Goal: Task Accomplishment & Management: Use online tool/utility

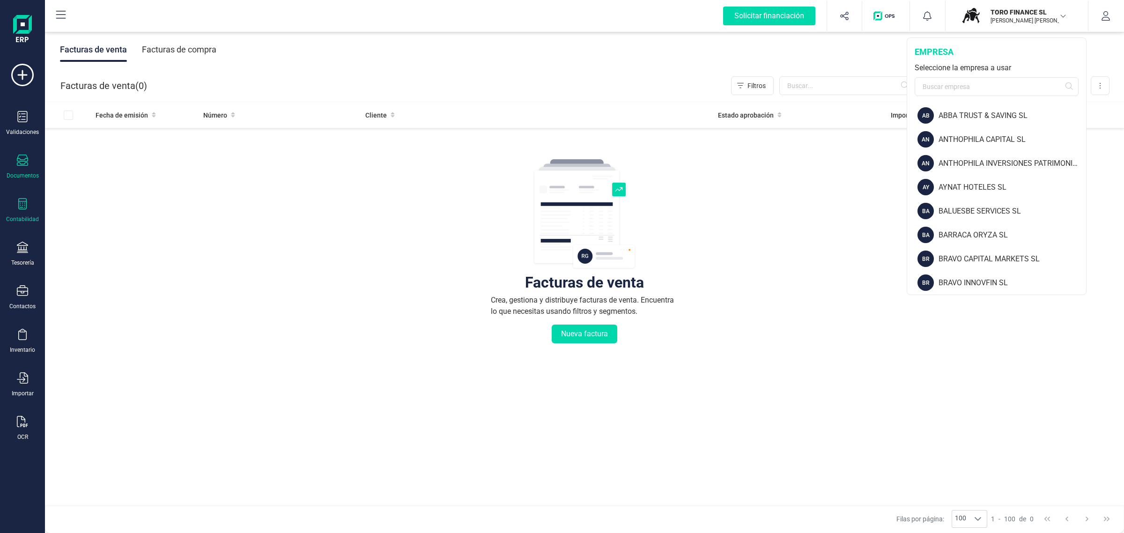
click at [22, 205] on icon at bounding box center [22, 203] width 11 height 11
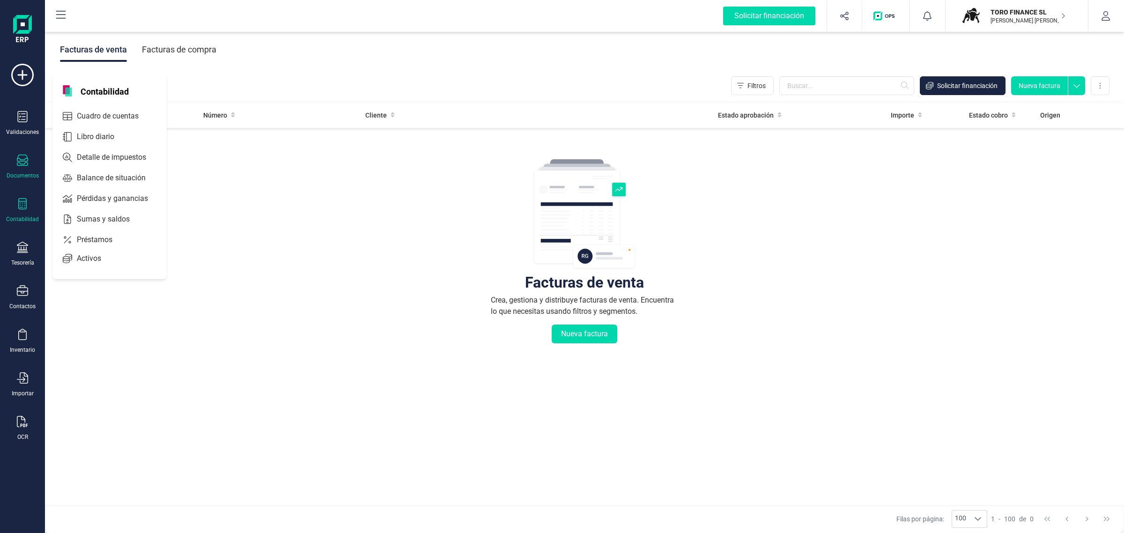
click at [22, 213] on div "Contabilidad" at bounding box center [22, 210] width 37 height 25
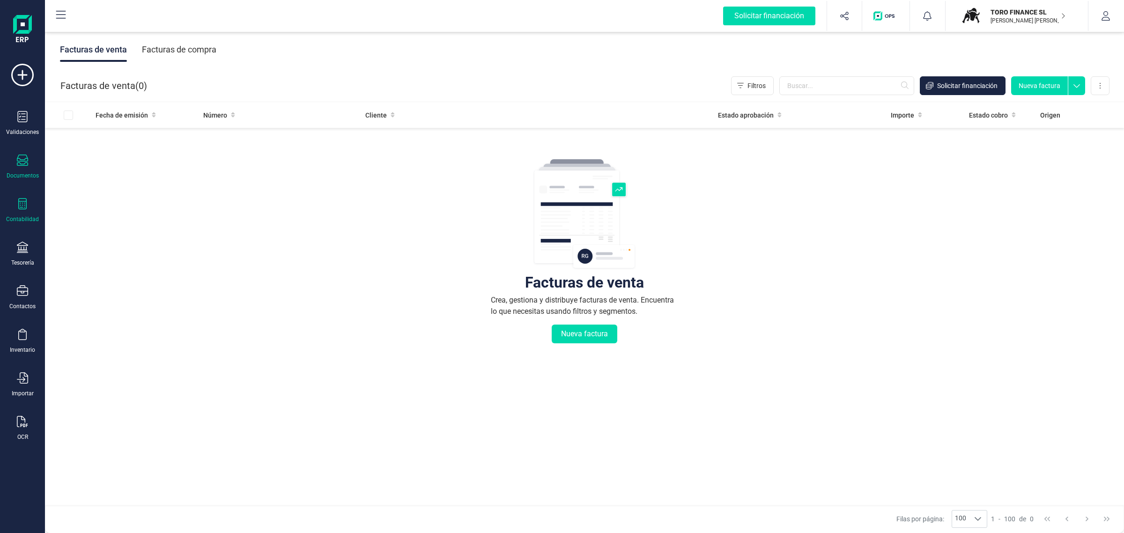
click at [22, 211] on div "Contabilidad" at bounding box center [22, 210] width 37 height 25
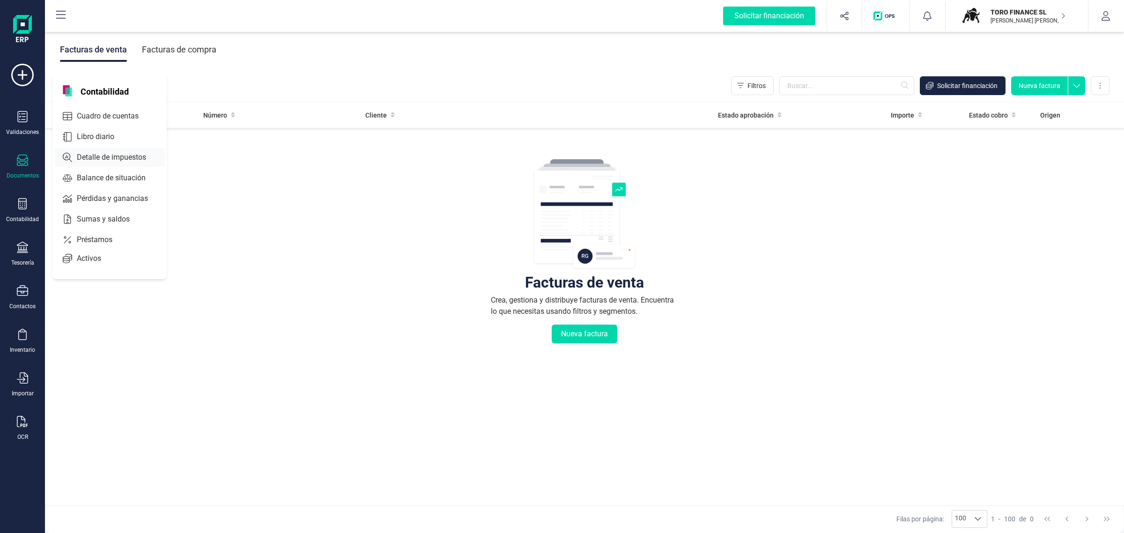
click at [101, 160] on span "Detalle de impuestos" at bounding box center [118, 157] width 90 height 11
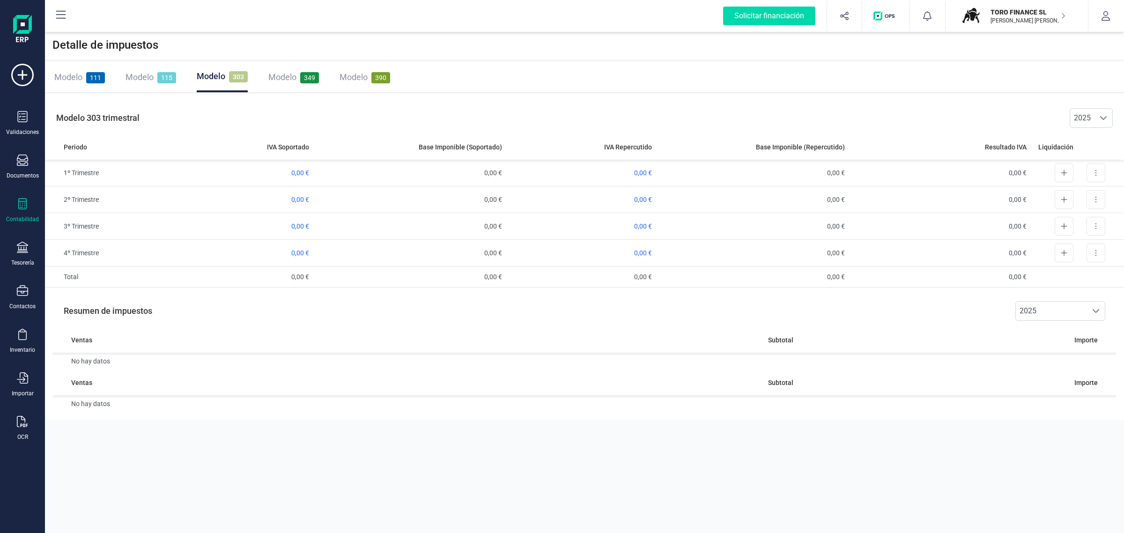
click at [290, 76] on span "Modelo" at bounding box center [282, 77] width 28 height 10
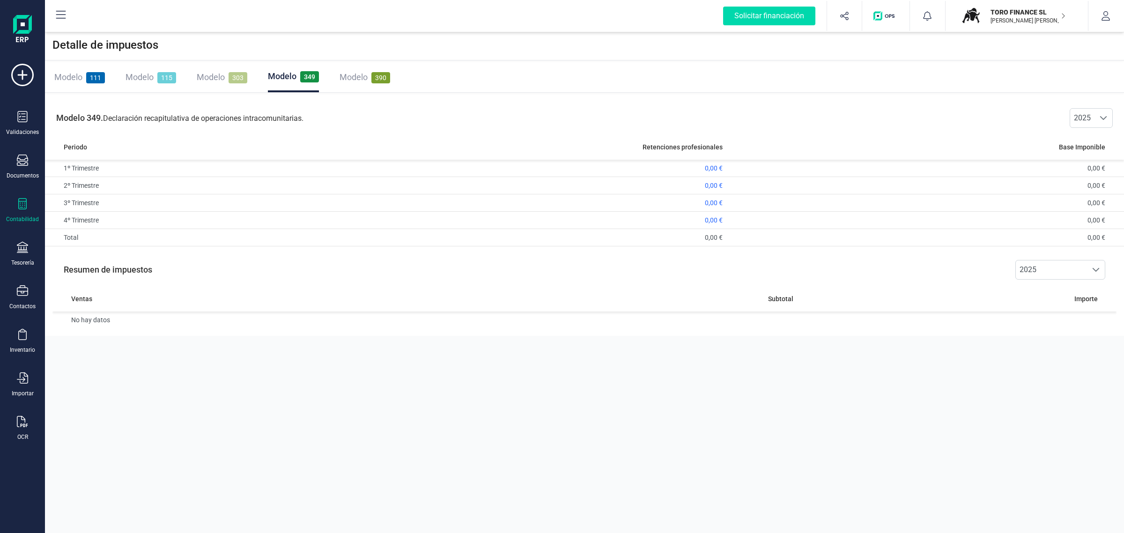
click at [303, 378] on div "Detalle de impuestos Modelo 111 Modelo 115 Modelo 303 Modelo 349 Modelo 390 Mod…" at bounding box center [584, 266] width 1079 height 533
click at [1001, 23] on p "[PERSON_NAME] [PERSON_NAME]" at bounding box center [1028, 20] width 75 height 7
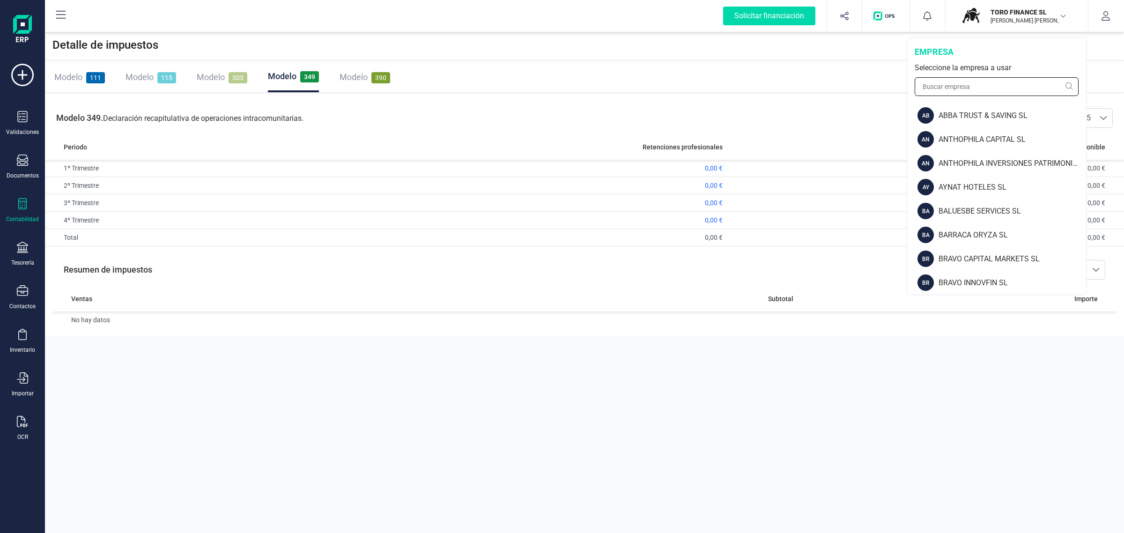
click at [934, 83] on input "text" at bounding box center [997, 86] width 164 height 19
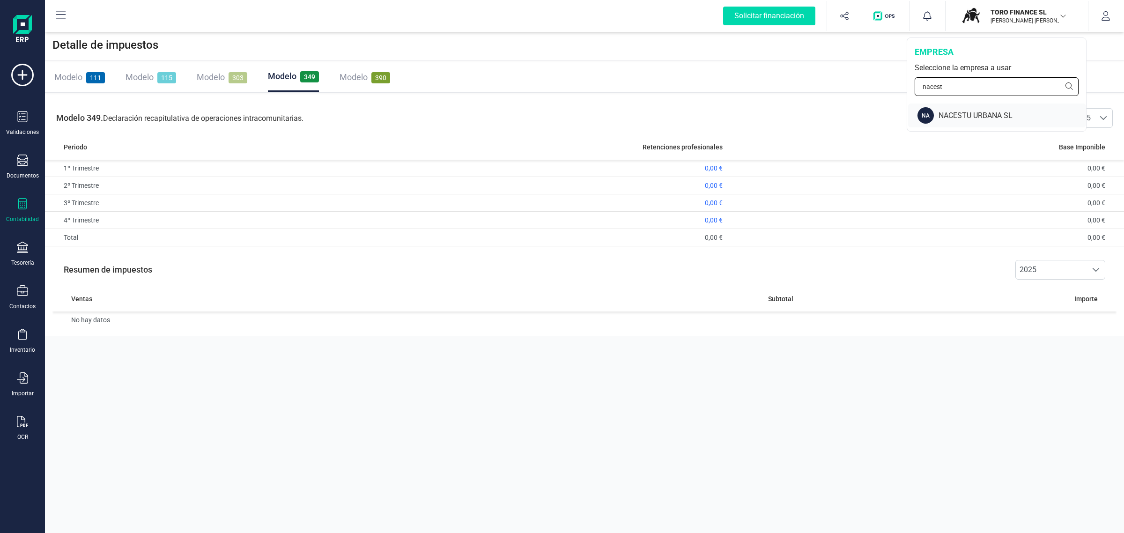
type input "nacest"
click at [963, 109] on div "NA NACESTU URBANA SL" at bounding box center [997, 116] width 178 height 24
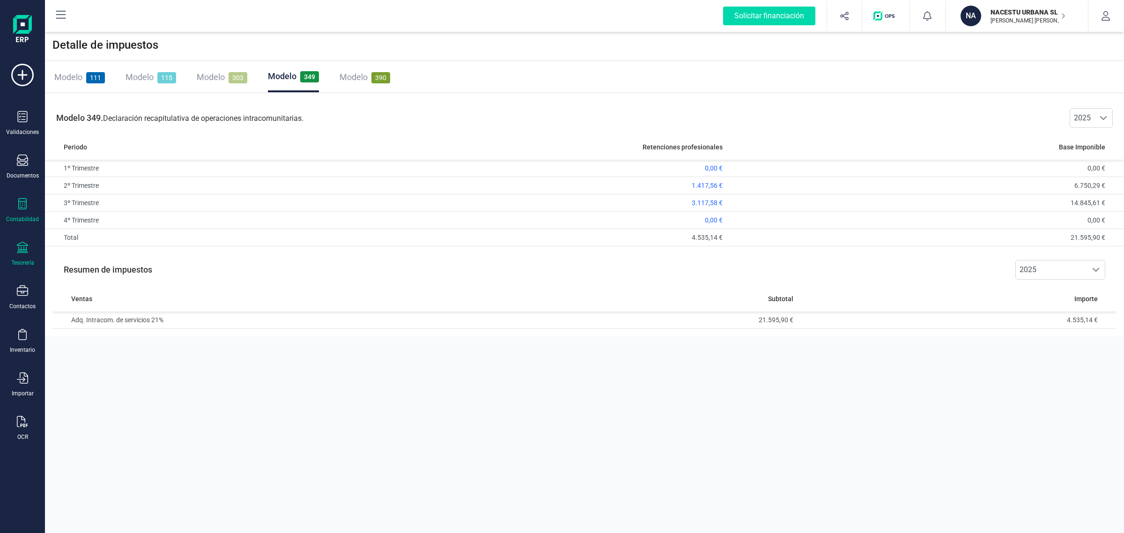
click at [23, 265] on div "Tesorería" at bounding box center [22, 262] width 23 height 7
click at [15, 205] on div "Contabilidad" at bounding box center [22, 210] width 37 height 25
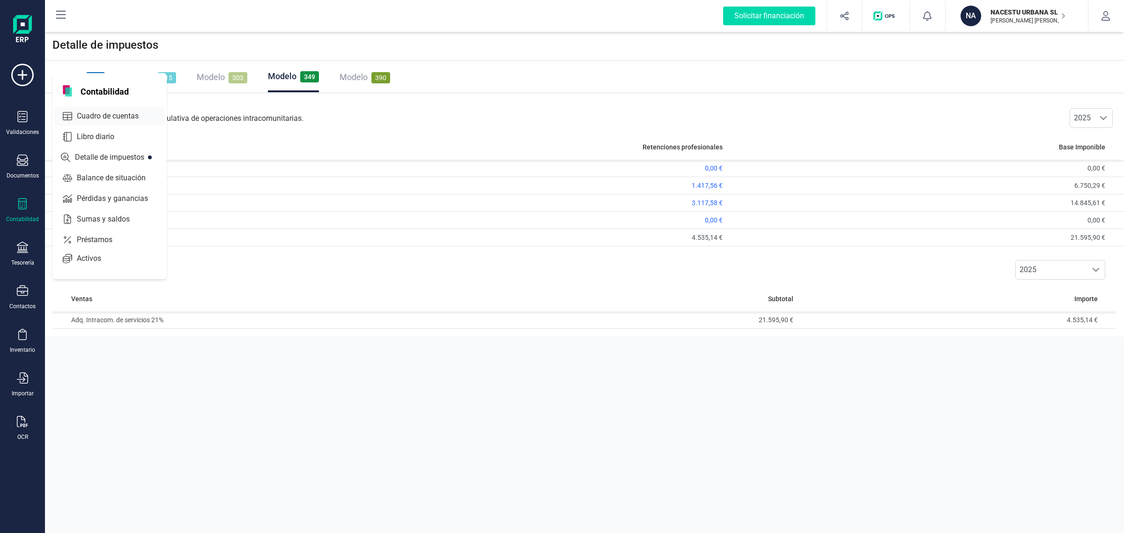
click at [91, 111] on span "Cuadro de cuentas" at bounding box center [114, 116] width 82 height 11
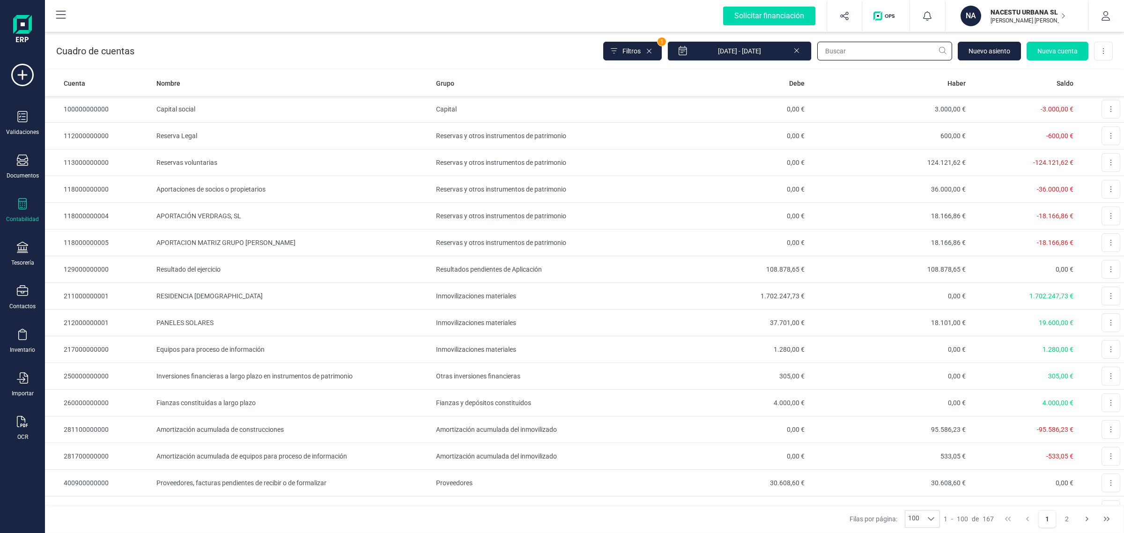
click at [856, 51] on input "text" at bounding box center [884, 51] width 135 height 19
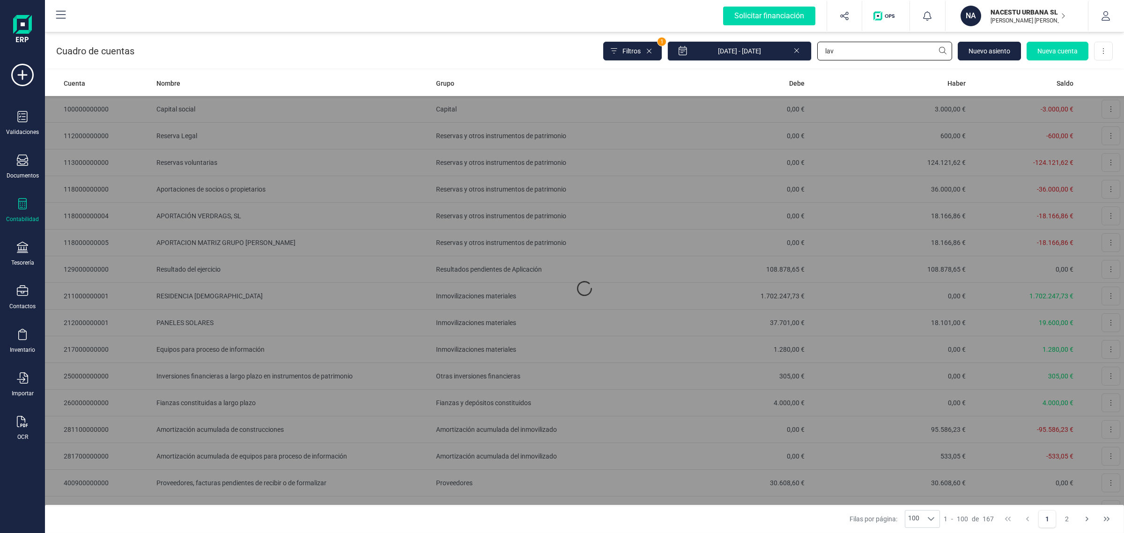
click at [856, 51] on input "lav" at bounding box center [884, 51] width 135 height 19
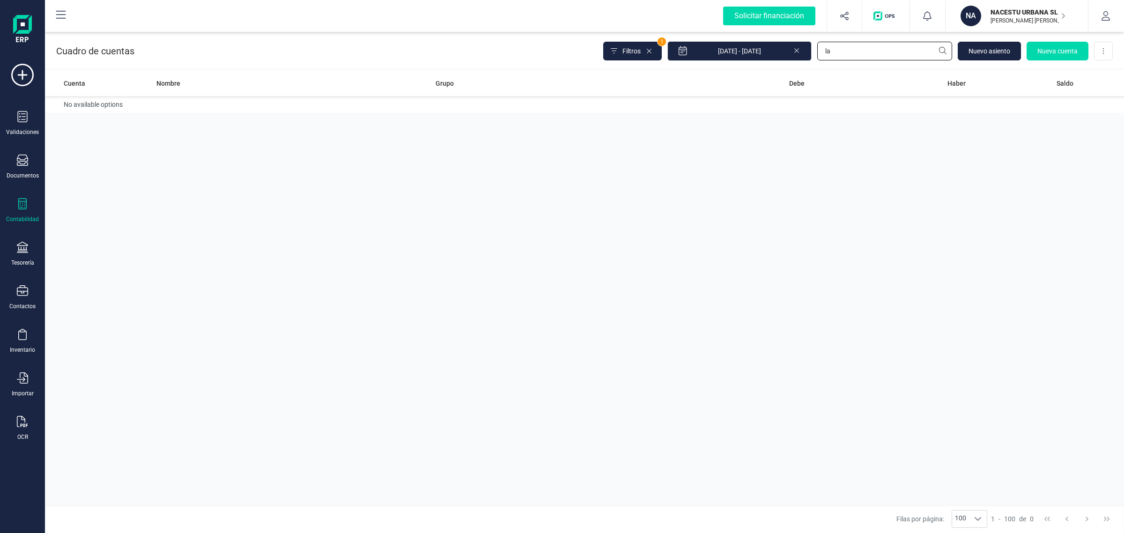
type input "l"
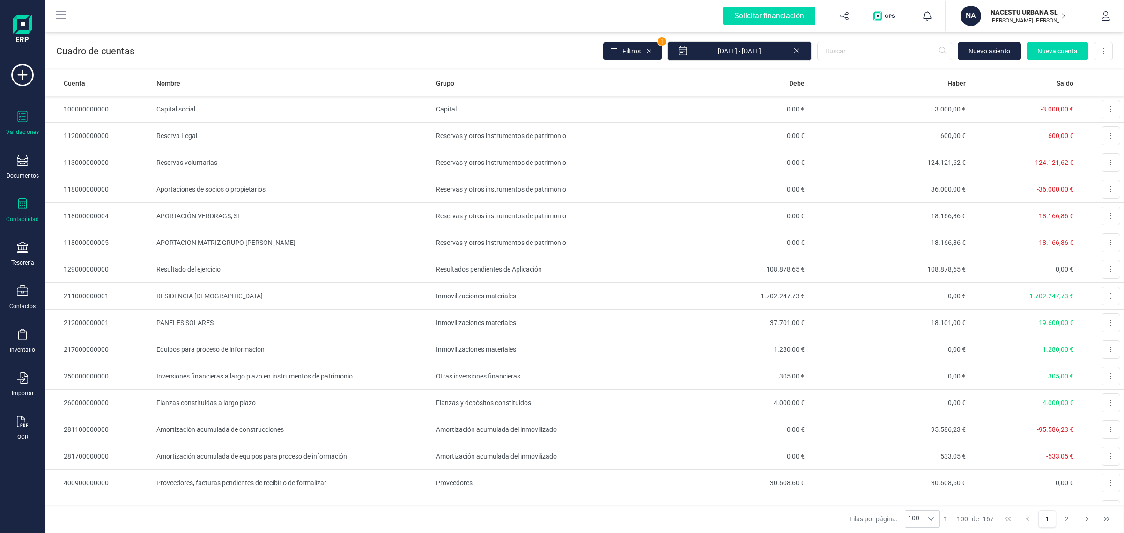
click at [22, 113] on icon at bounding box center [23, 116] width 10 height 11
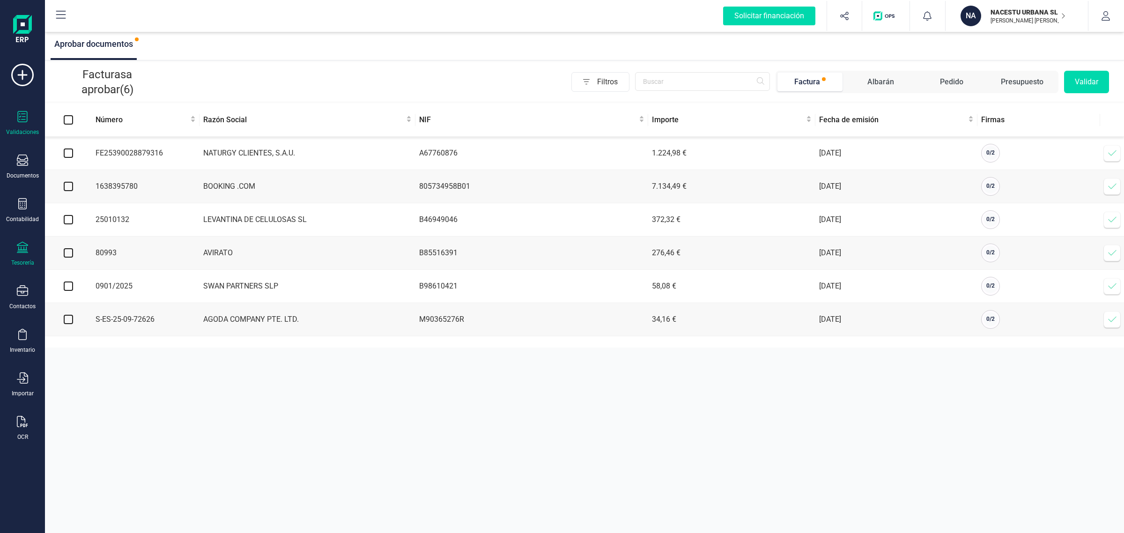
click at [22, 242] on icon at bounding box center [22, 247] width 11 height 11
click at [20, 157] on icon at bounding box center [22, 160] width 11 height 11
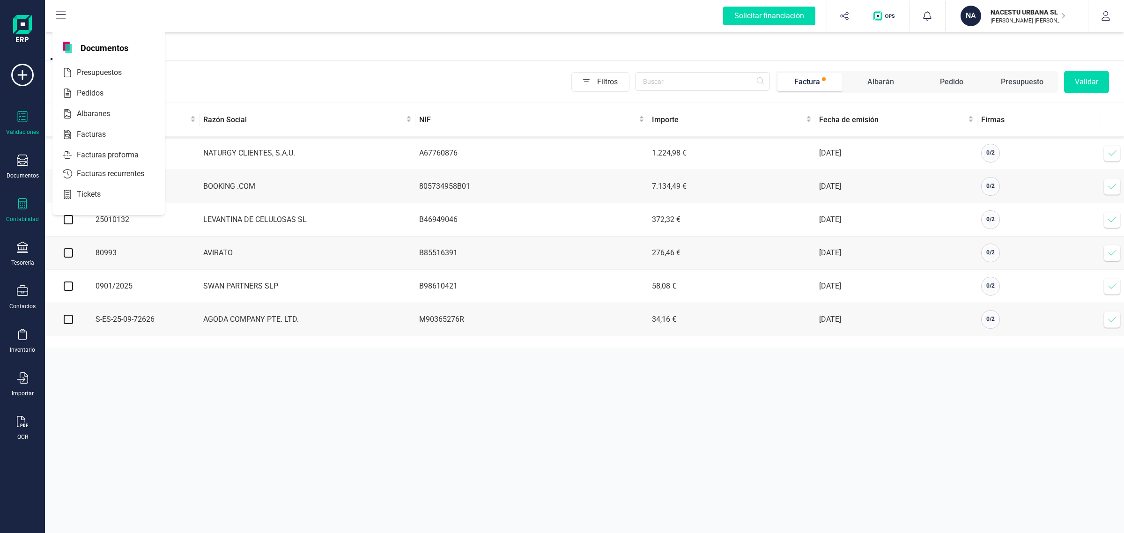
click at [18, 209] on div at bounding box center [22, 205] width 11 height 14
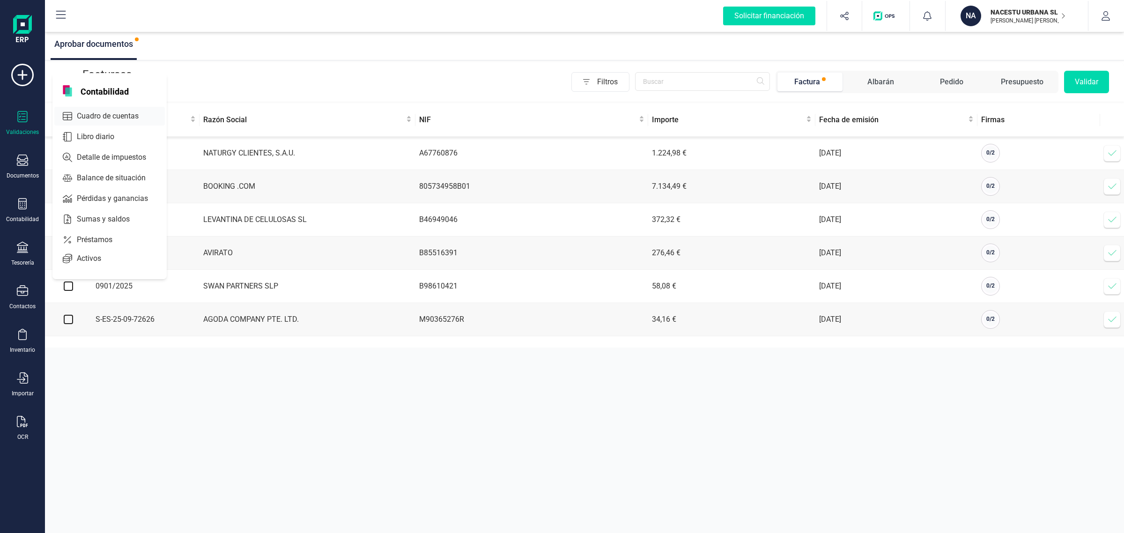
click at [90, 113] on span "Cuadro de cuentas" at bounding box center [114, 116] width 82 height 11
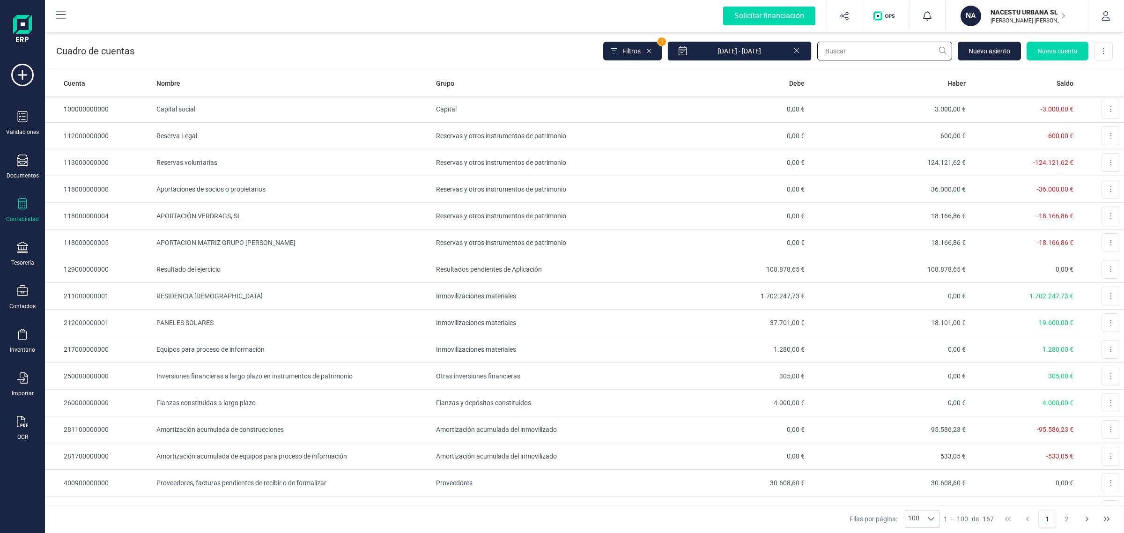
click at [845, 48] on input "text" at bounding box center [884, 51] width 135 height 19
click at [845, 48] on input "val n" at bounding box center [884, 51] width 135 height 19
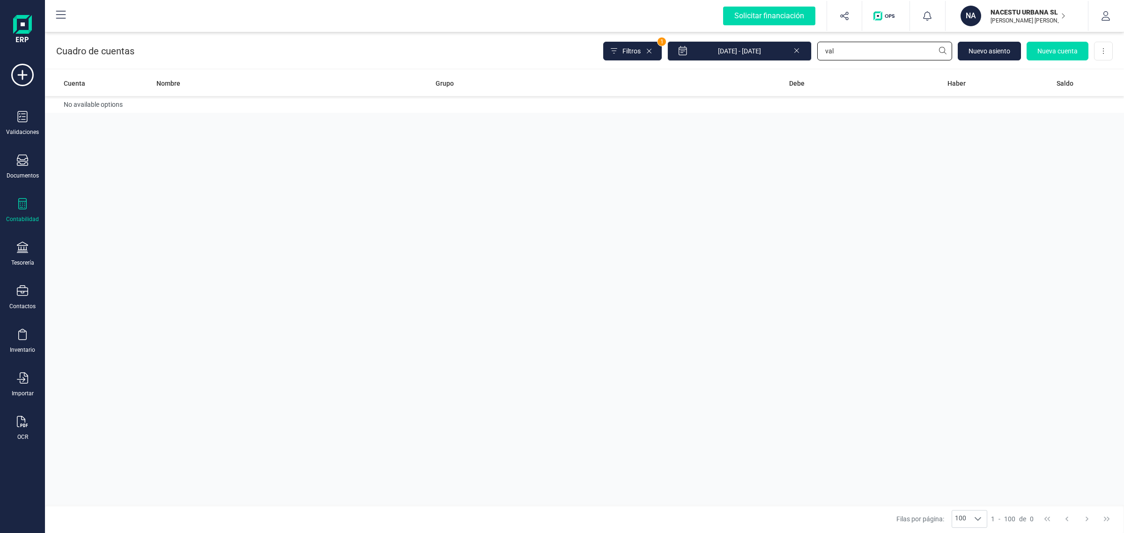
type input "val"
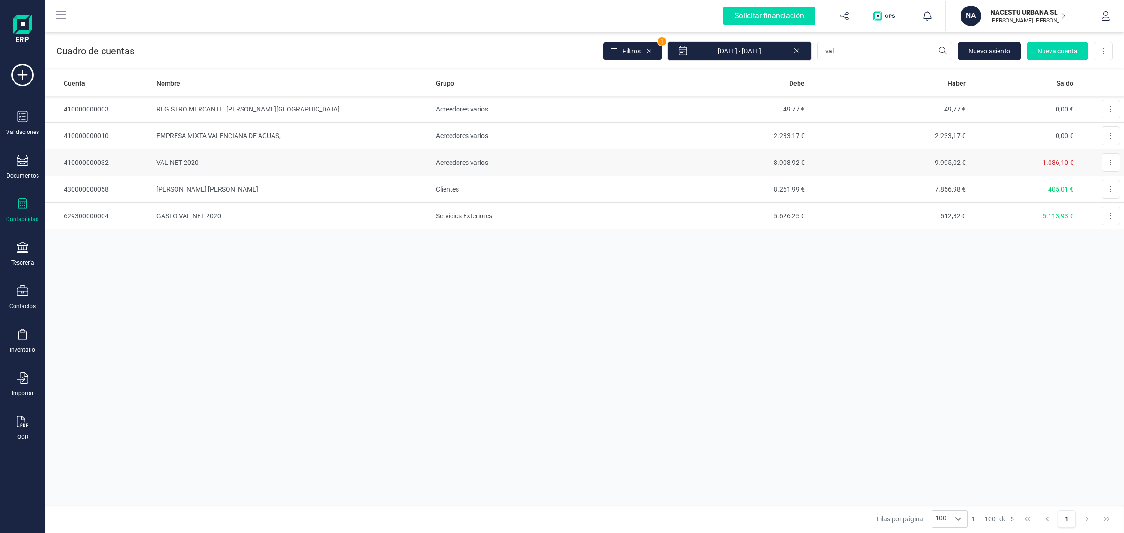
click at [528, 164] on td "Acreedores varios" at bounding box center [539, 162] width 215 height 27
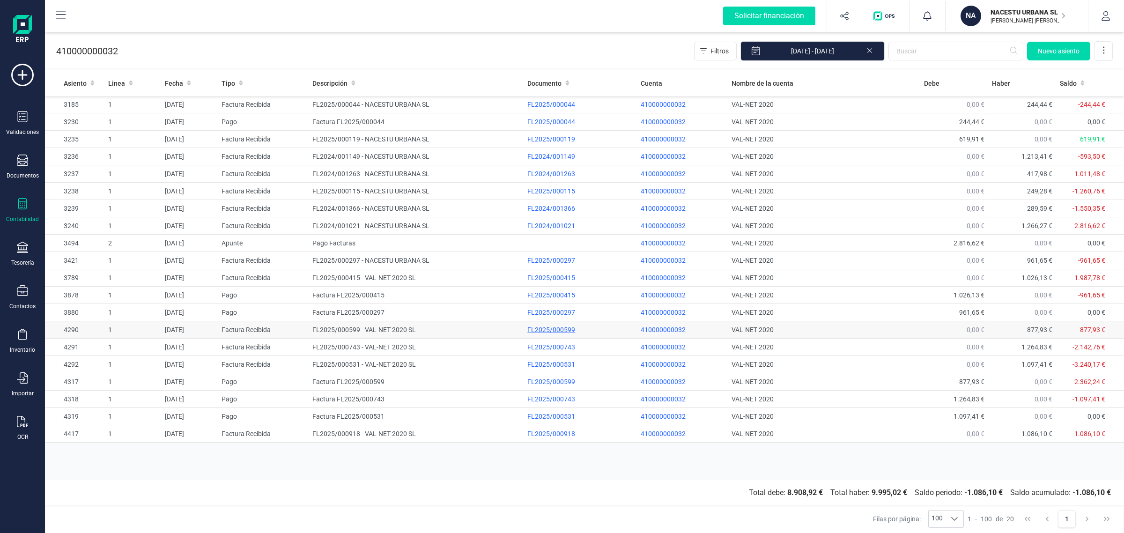
click at [558, 333] on div "FL2025/000599" at bounding box center [580, 329] width 106 height 9
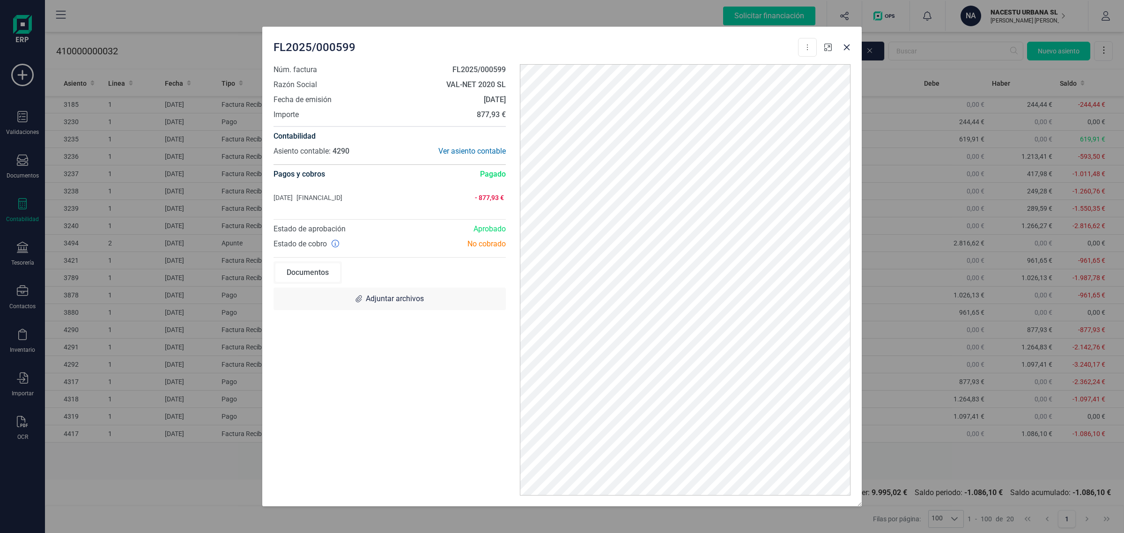
click at [830, 45] on icon "button" at bounding box center [827, 47] width 7 height 7
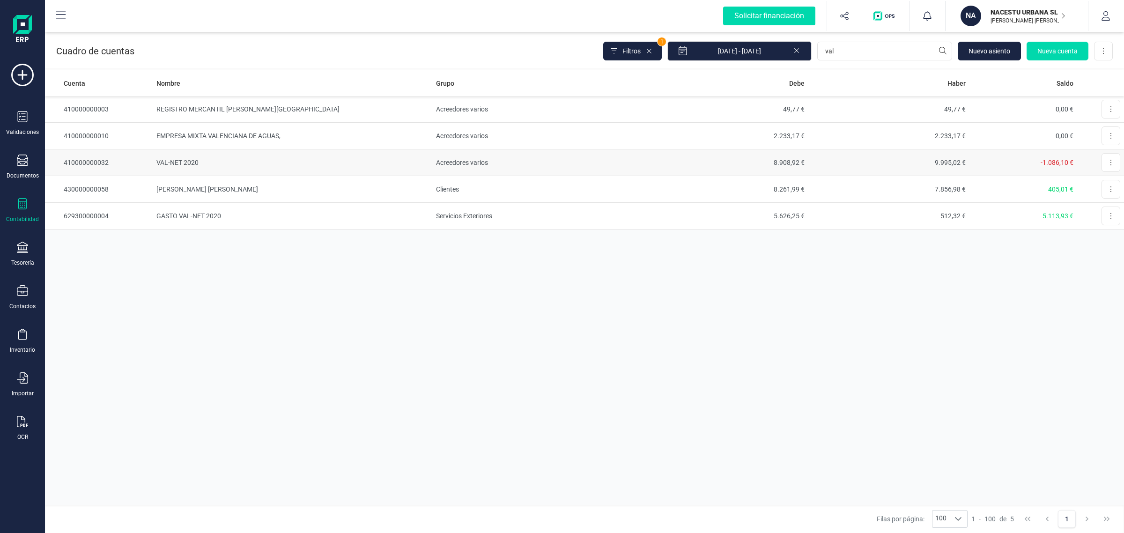
click at [404, 168] on td "VAL-NET 2020" at bounding box center [293, 162] width 280 height 27
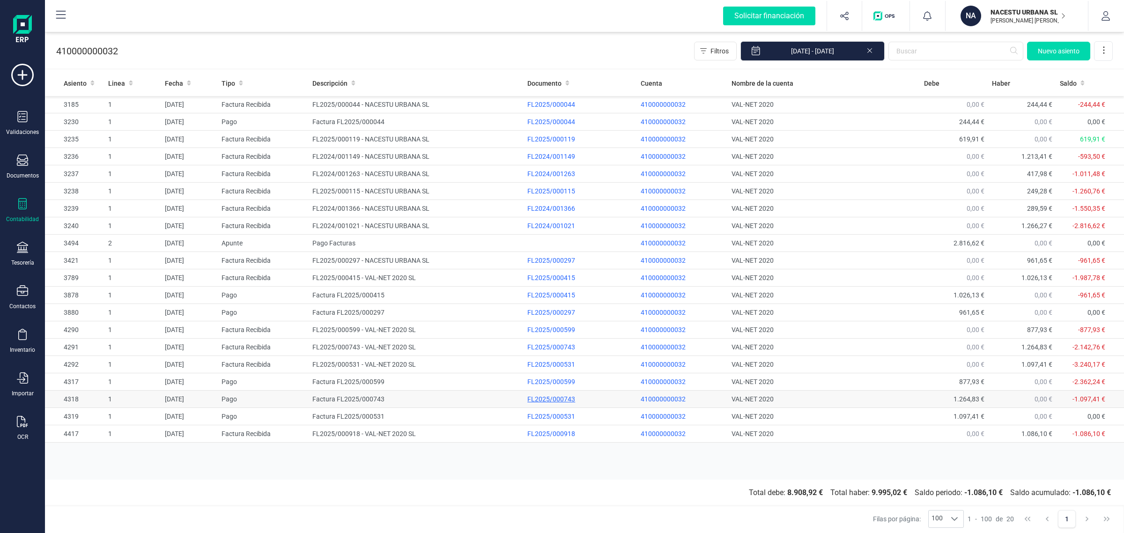
click at [553, 401] on div "FL2025/000743" at bounding box center [580, 398] width 106 height 9
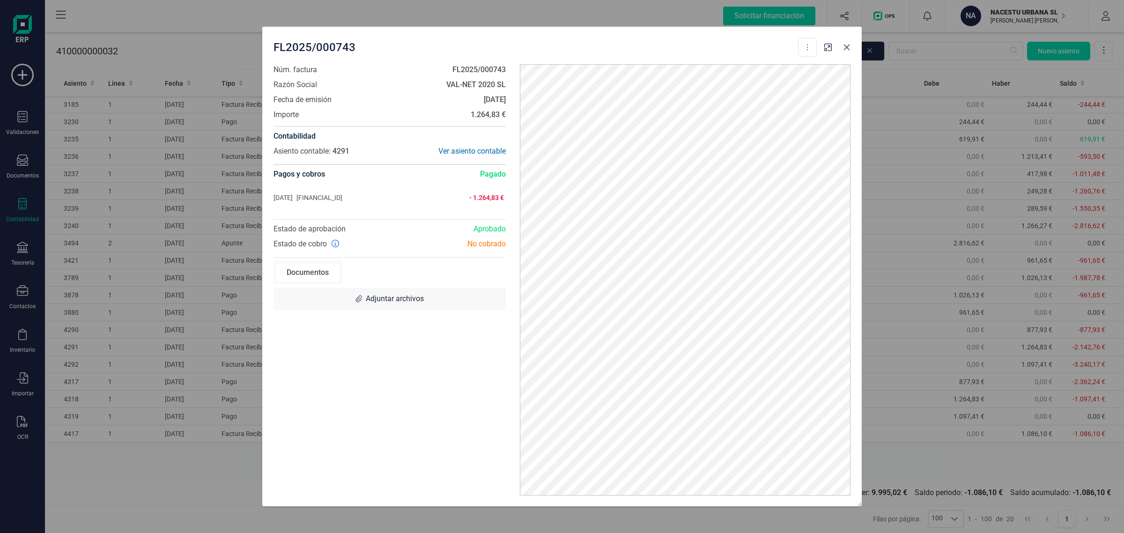
click at [843, 50] on icon "button" at bounding box center [846, 47] width 7 height 7
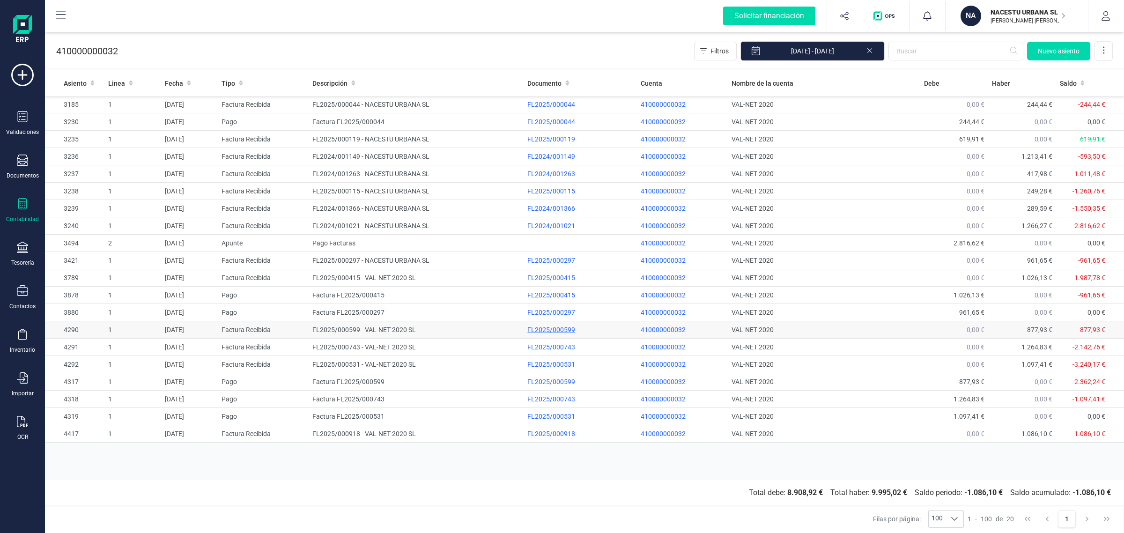
click at [544, 329] on div "FL2025/000599" at bounding box center [580, 329] width 106 height 9
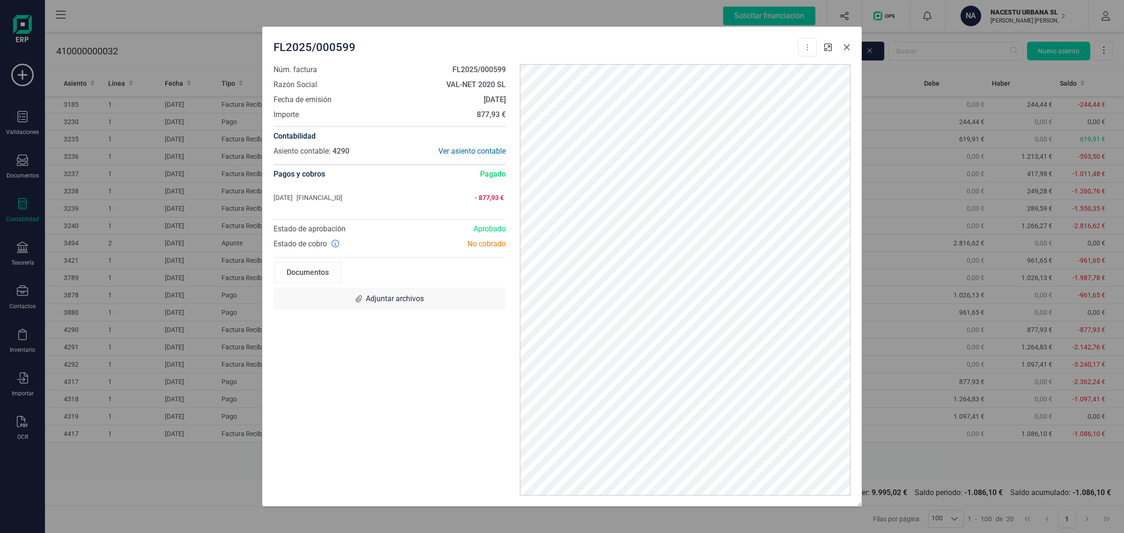
click at [847, 45] on icon "button" at bounding box center [846, 47] width 7 height 7
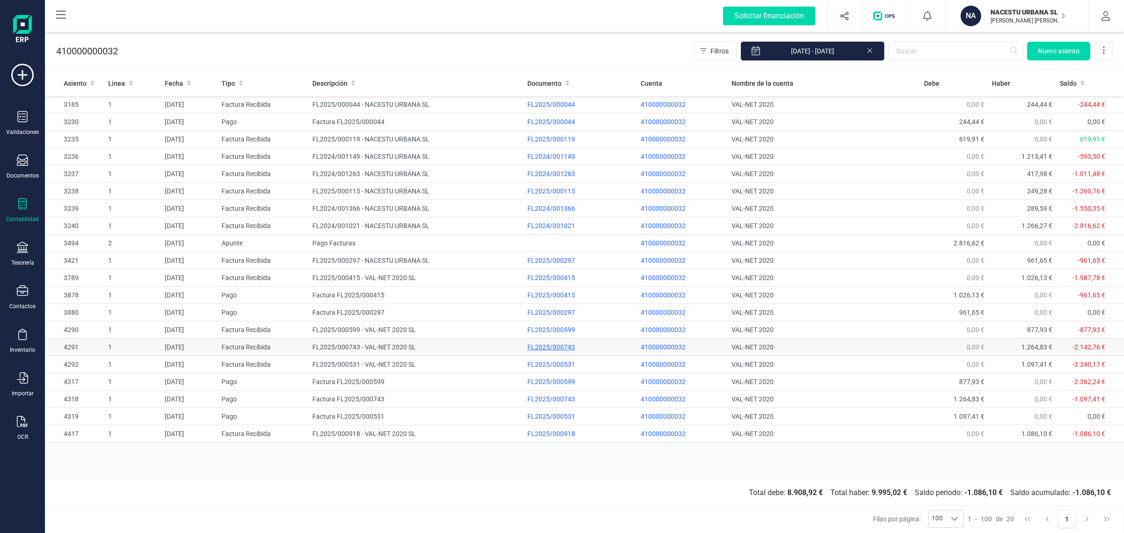
click at [544, 348] on div "FL2025/000743" at bounding box center [580, 346] width 106 height 9
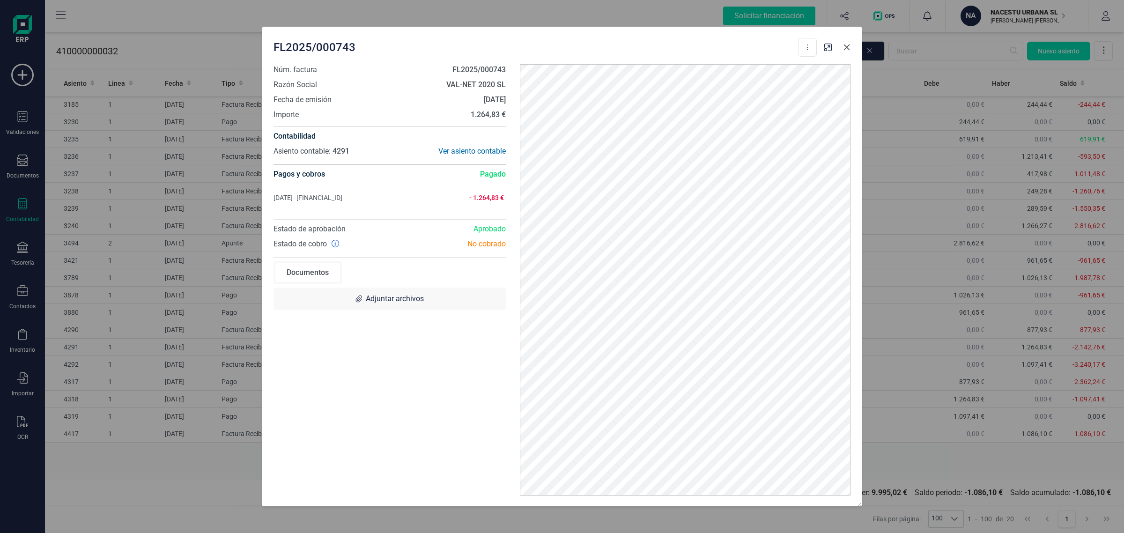
click at [846, 48] on icon "button" at bounding box center [846, 47] width 7 height 7
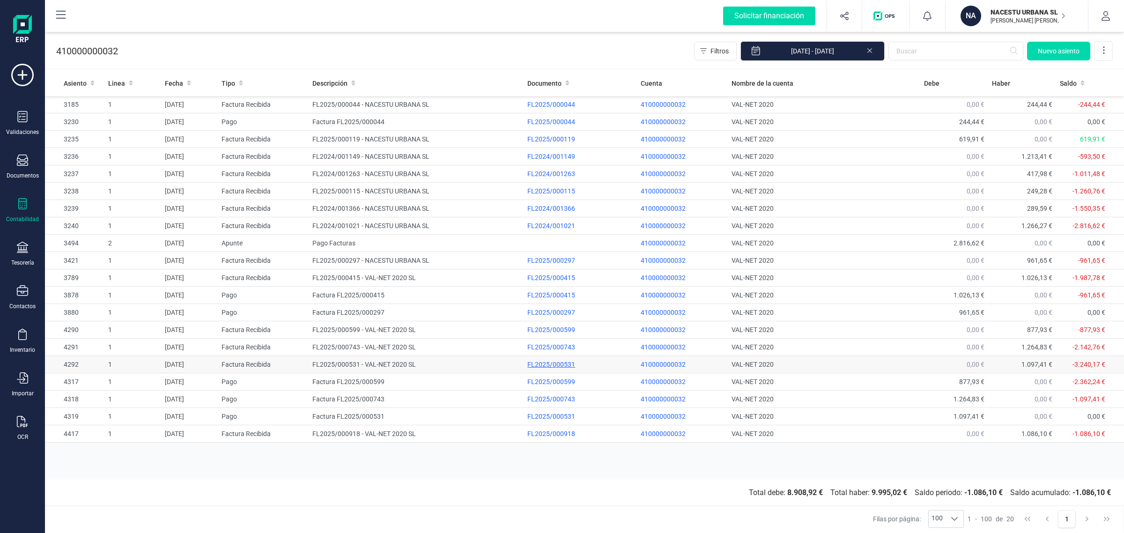
click at [557, 369] on div "FL2025/000531" at bounding box center [580, 364] width 106 height 9
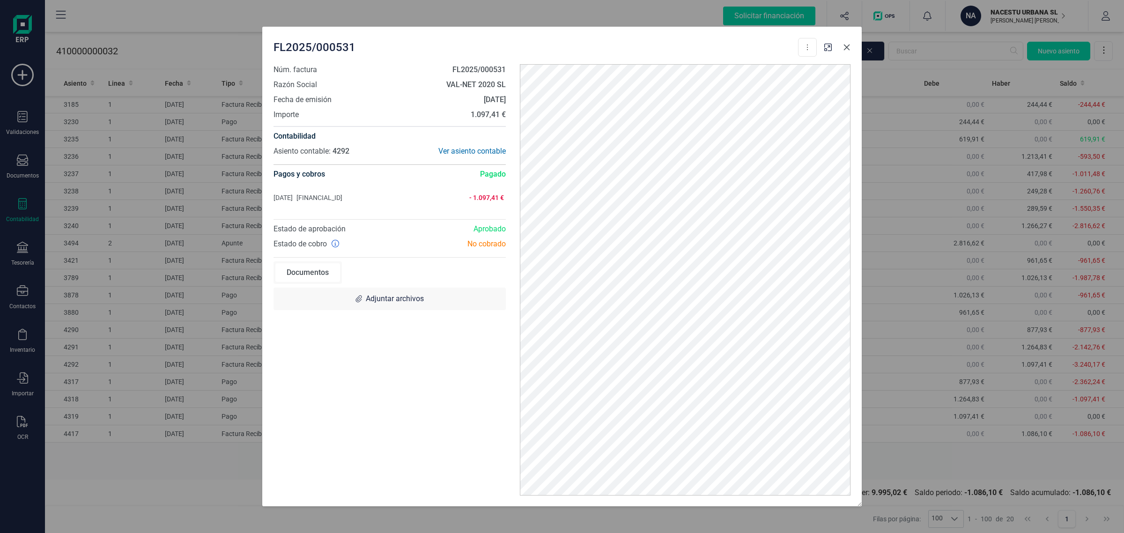
click at [847, 47] on icon "button" at bounding box center [847, 48] width 6 height 6
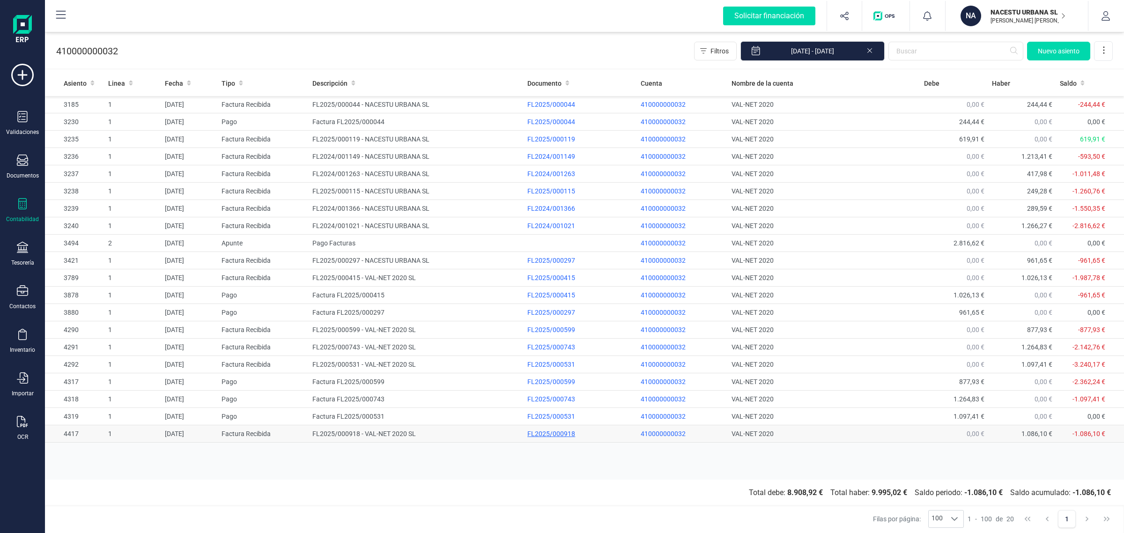
click at [564, 438] on div "FL2025/000918" at bounding box center [580, 433] width 106 height 9
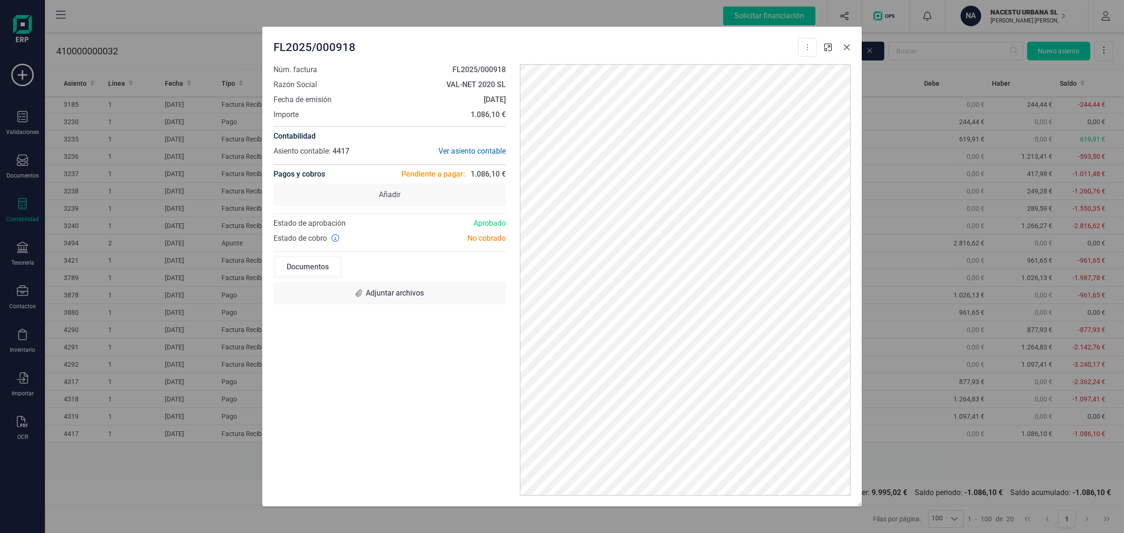
click at [847, 46] on icon "button" at bounding box center [846, 47] width 7 height 7
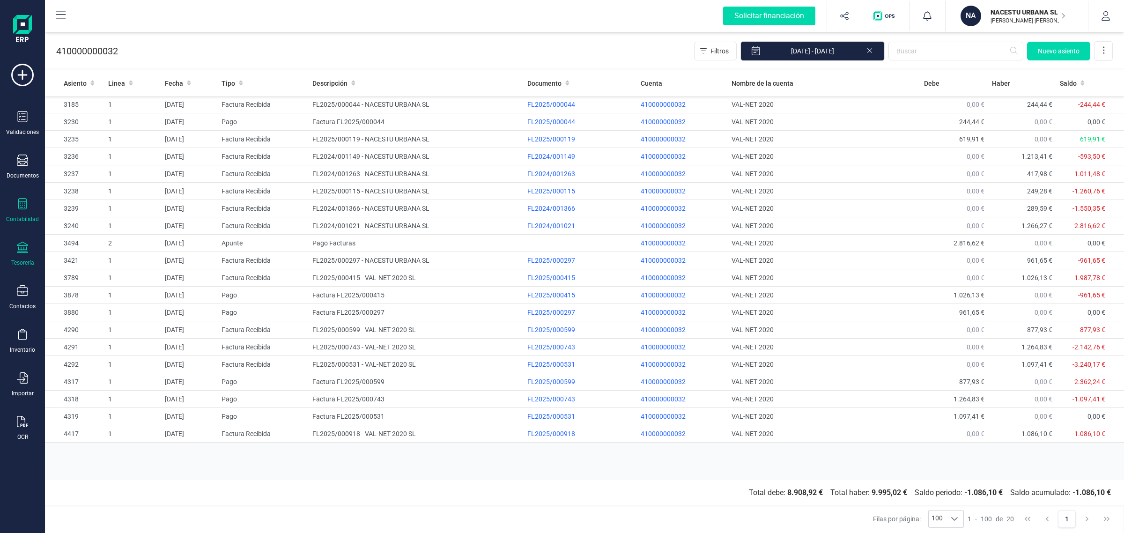
click at [26, 252] on div at bounding box center [22, 249] width 11 height 14
click at [112, 154] on span "Cuentas bancarias" at bounding box center [114, 159] width 82 height 11
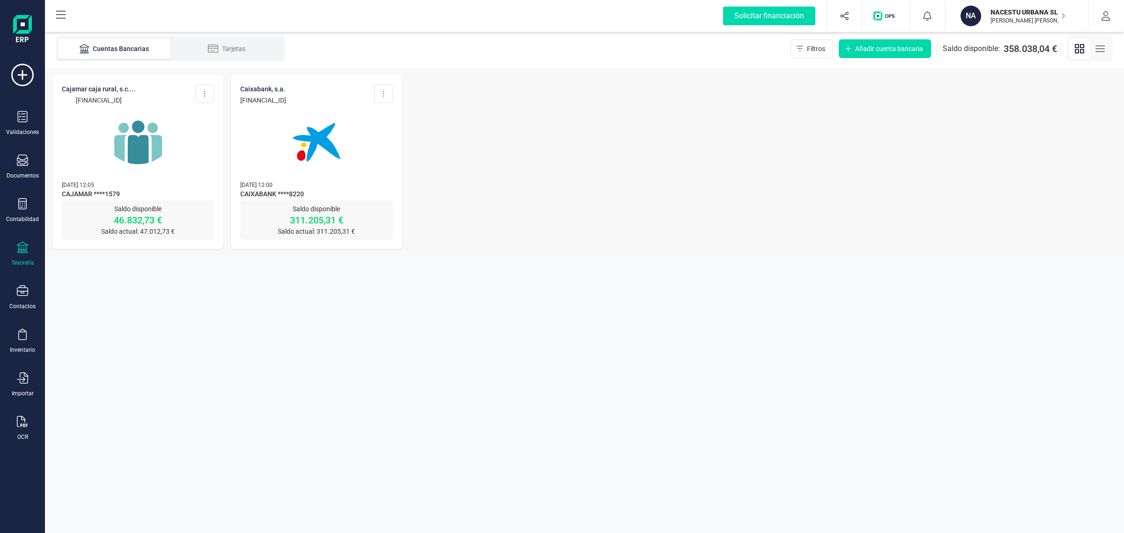
click at [161, 186] on p "[DATE] 12:05" at bounding box center [138, 184] width 152 height 9
click at [163, 182] on p "[DATE] 12:05" at bounding box center [138, 184] width 152 height 9
click at [109, 144] on img at bounding box center [138, 142] width 79 height 79
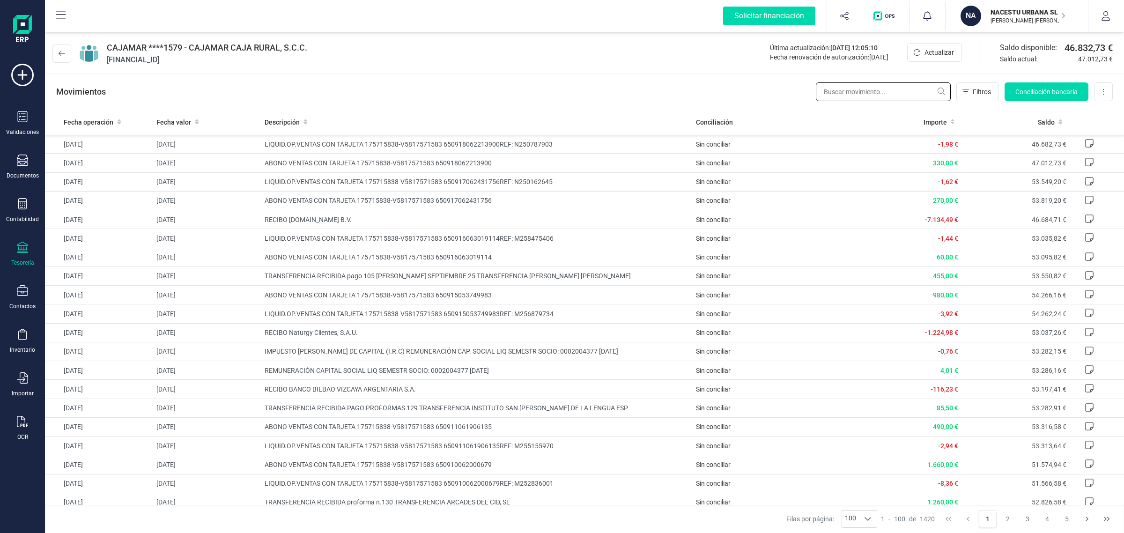
click at [873, 90] on input "text" at bounding box center [883, 91] width 135 height 19
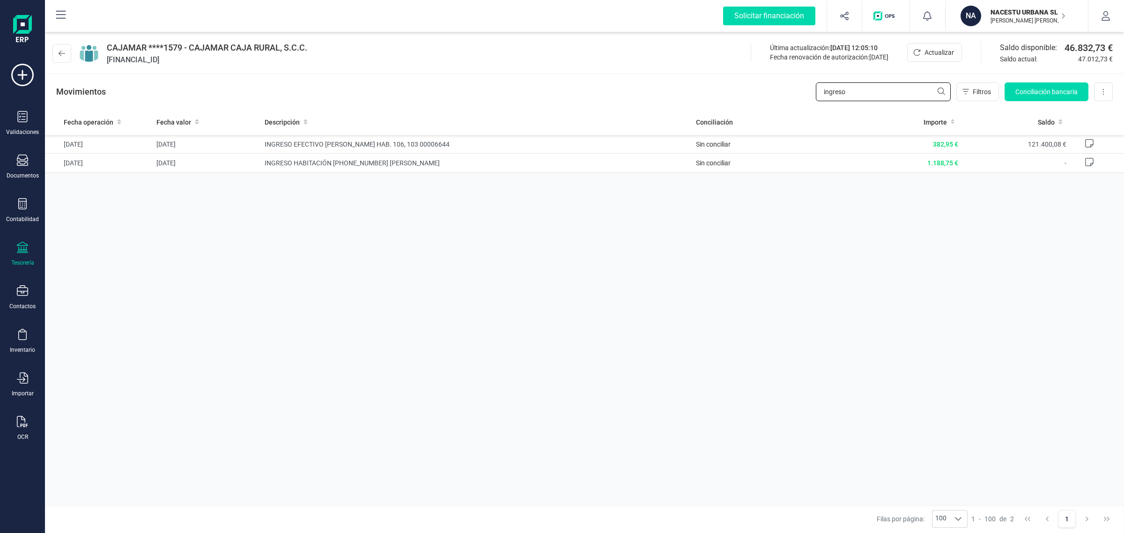
type input "ingreso"
click at [408, 81] on div "Movimientos ingreso Filtros Conciliación bancaria Descargar Excel Eliminar cuen…" at bounding box center [584, 92] width 1079 height 34
click at [14, 212] on div "Contabilidad" at bounding box center [22, 210] width 37 height 25
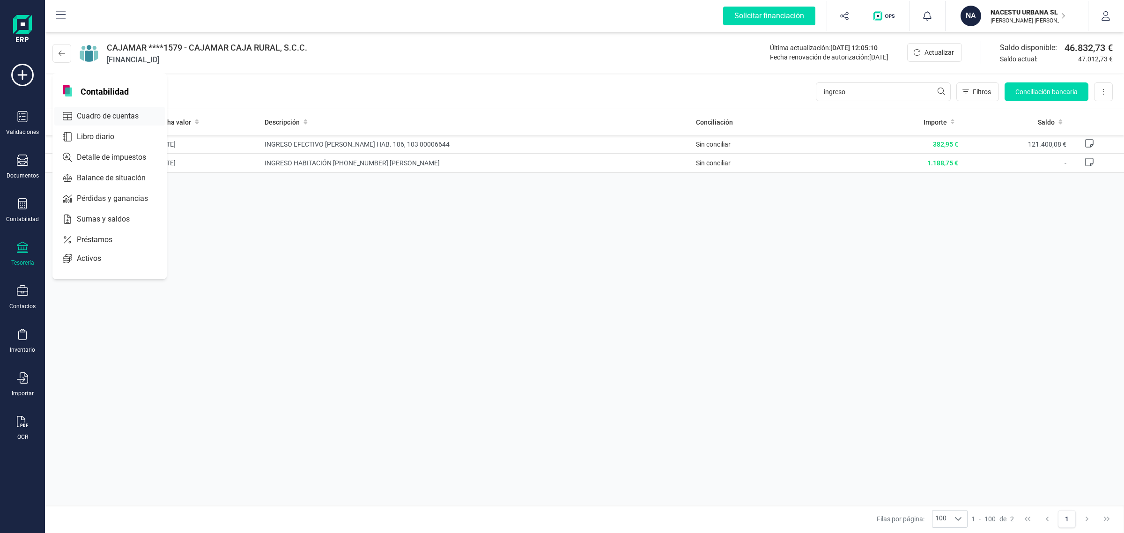
click at [124, 115] on span "Cuadro de cuentas" at bounding box center [114, 116] width 82 height 11
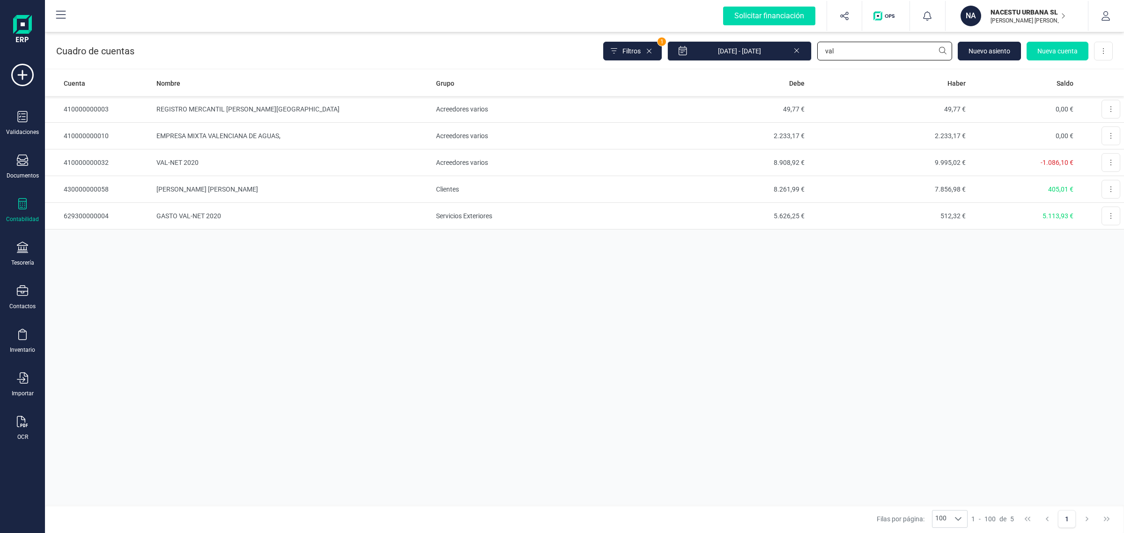
drag, startPoint x: 841, startPoint y: 52, endPoint x: 816, endPoint y: 45, distance: 26.3
click at [816, 45] on div "Filtros 1 01/01/2025 - 18/09/2025 val Nuevo asiento Nueva cuenta Descargar Excel" at bounding box center [858, 51] width 510 height 20
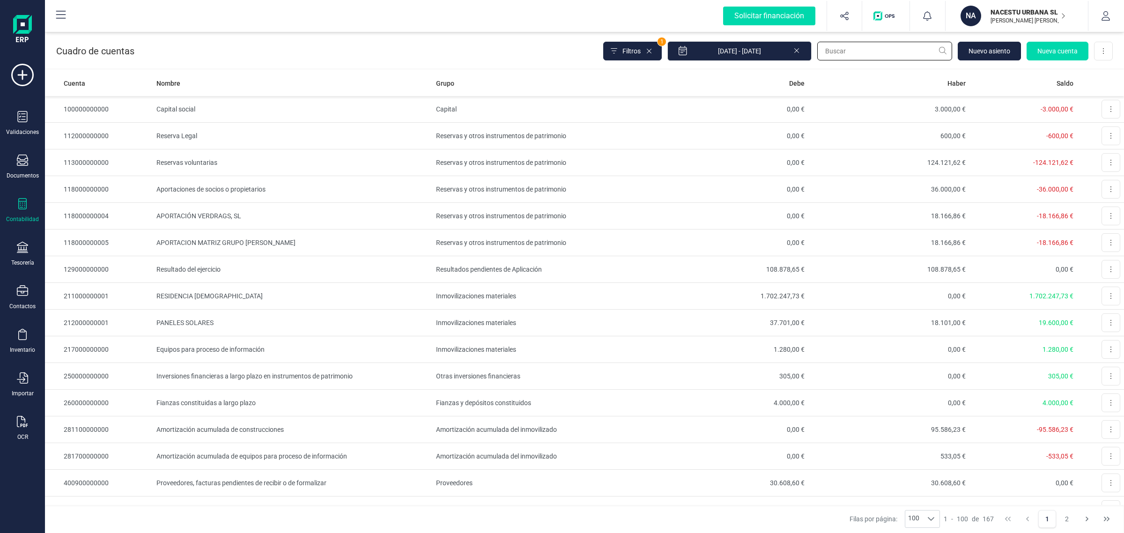
click at [832, 49] on input "text" at bounding box center [884, 51] width 135 height 19
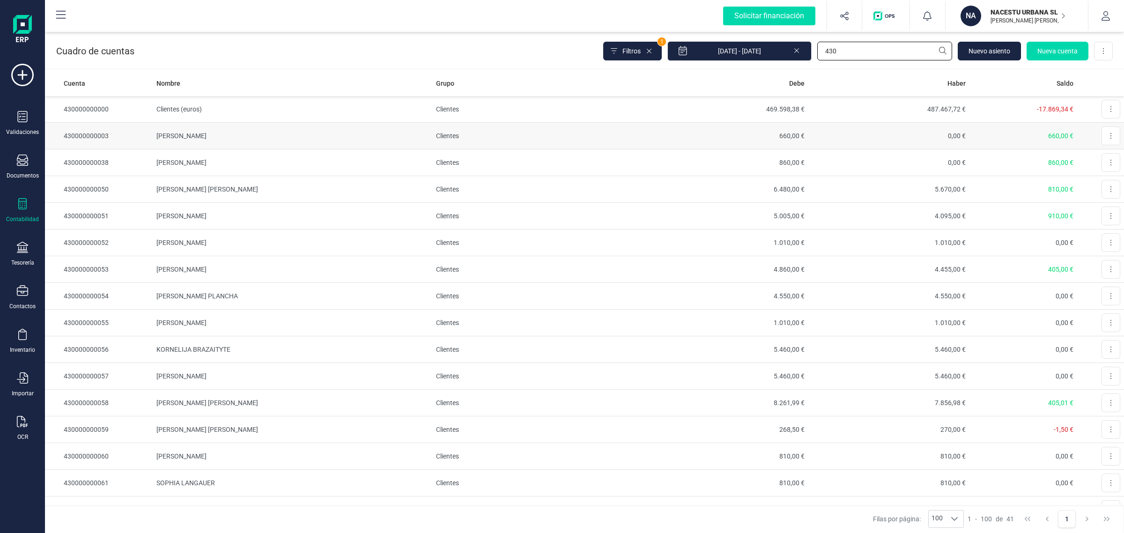
type input "430"
click at [508, 139] on td "Clientes" at bounding box center [539, 136] width 215 height 27
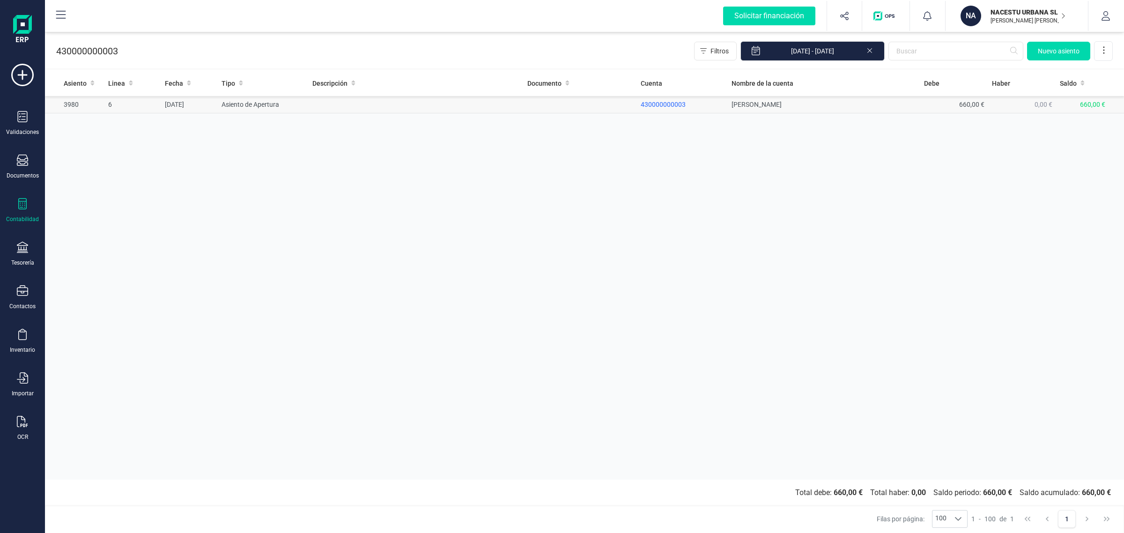
click at [290, 104] on td "Asiento de Apertura" at bounding box center [263, 104] width 90 height 17
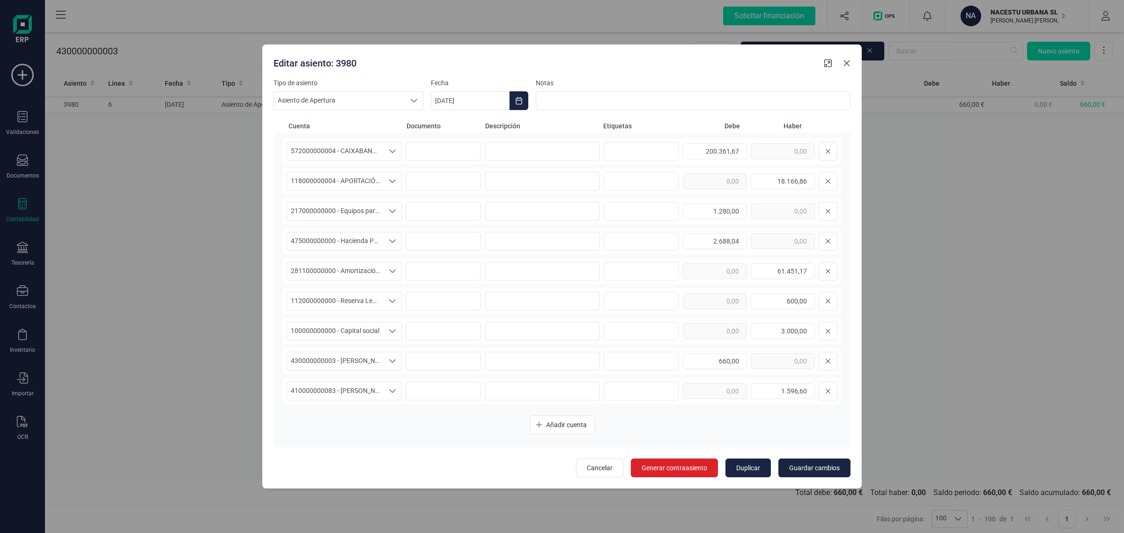
click at [853, 64] on button "button" at bounding box center [846, 63] width 15 height 15
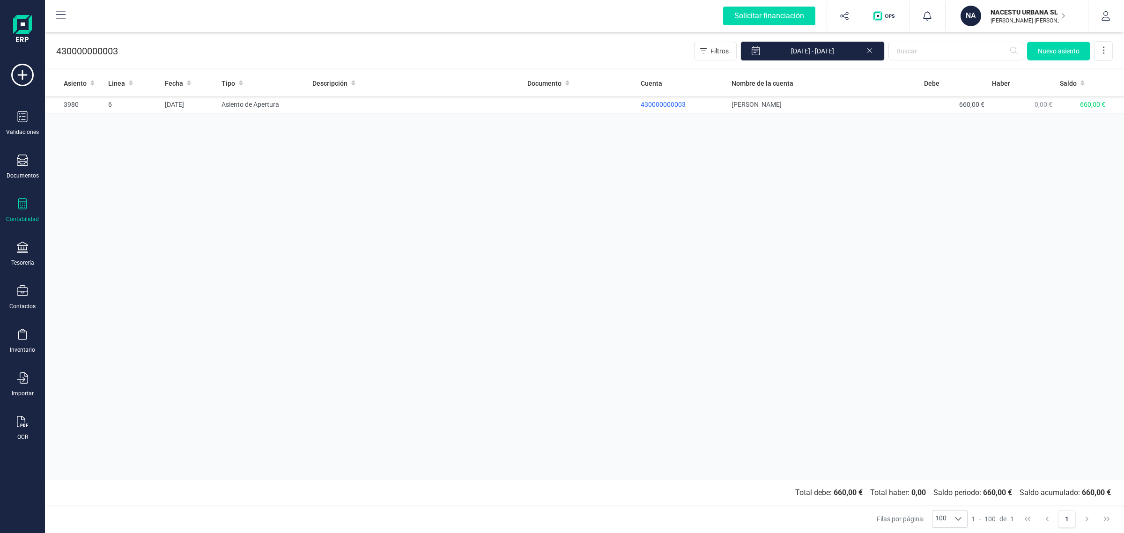
click at [32, 208] on div "Contabilidad" at bounding box center [22, 210] width 37 height 25
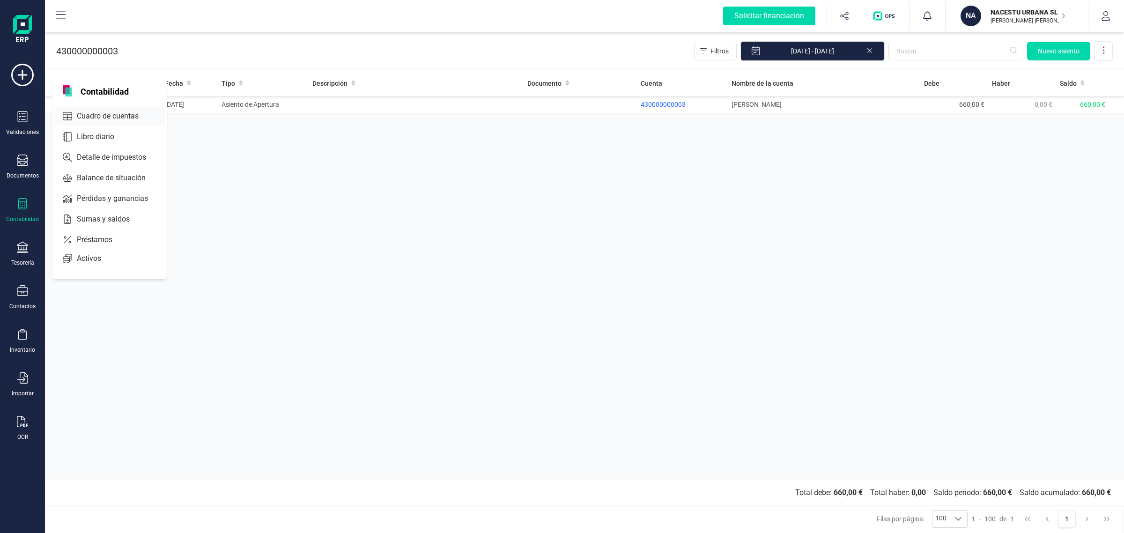
click at [83, 119] on span "Cuadro de cuentas" at bounding box center [114, 116] width 82 height 11
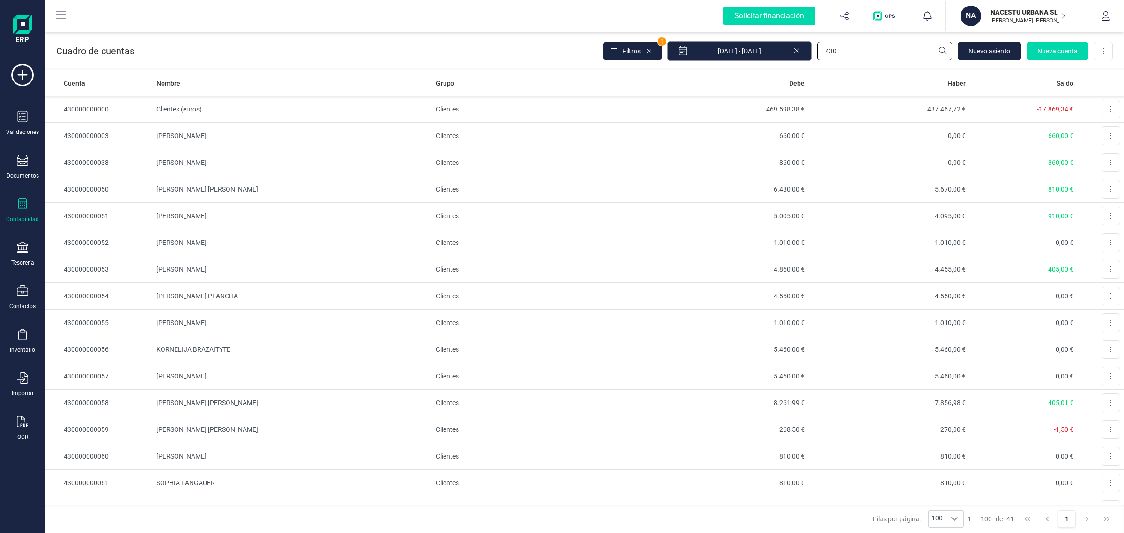
drag, startPoint x: 838, startPoint y: 50, endPoint x: 784, endPoint y: 45, distance: 54.1
click at [784, 45] on div "Filtros 1 01/01/2025 - 18/09/2025 430 Nuevo asiento Nueva cuenta Descargar Excel" at bounding box center [858, 51] width 510 height 20
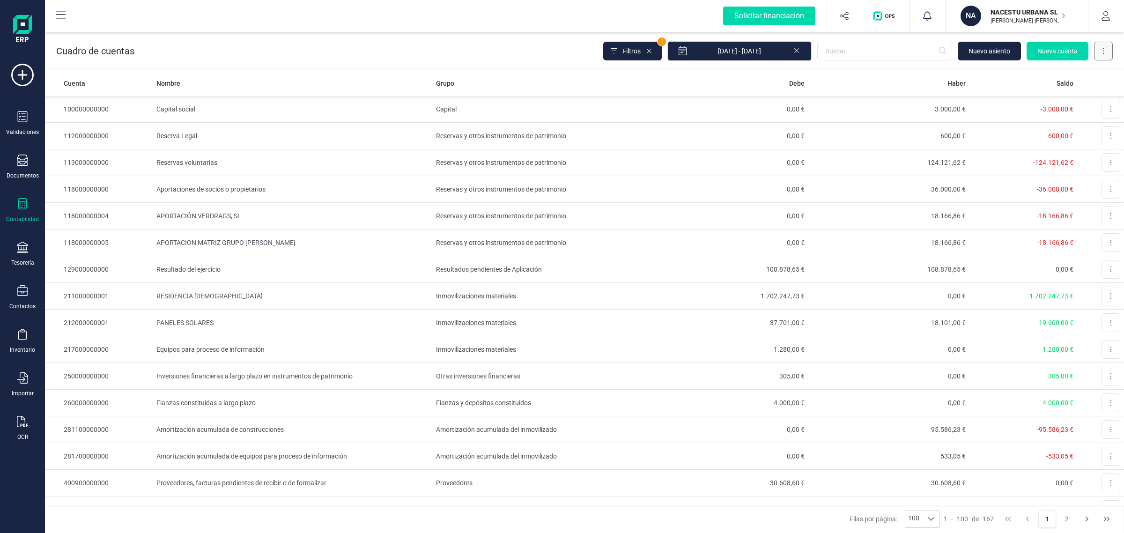
click at [1101, 52] on button at bounding box center [1103, 51] width 19 height 19
click at [1076, 76] on span "Descargar Excel" at bounding box center [1082, 73] width 46 height 9
click at [830, 43] on input "text" at bounding box center [884, 51] width 135 height 19
type input "julia"
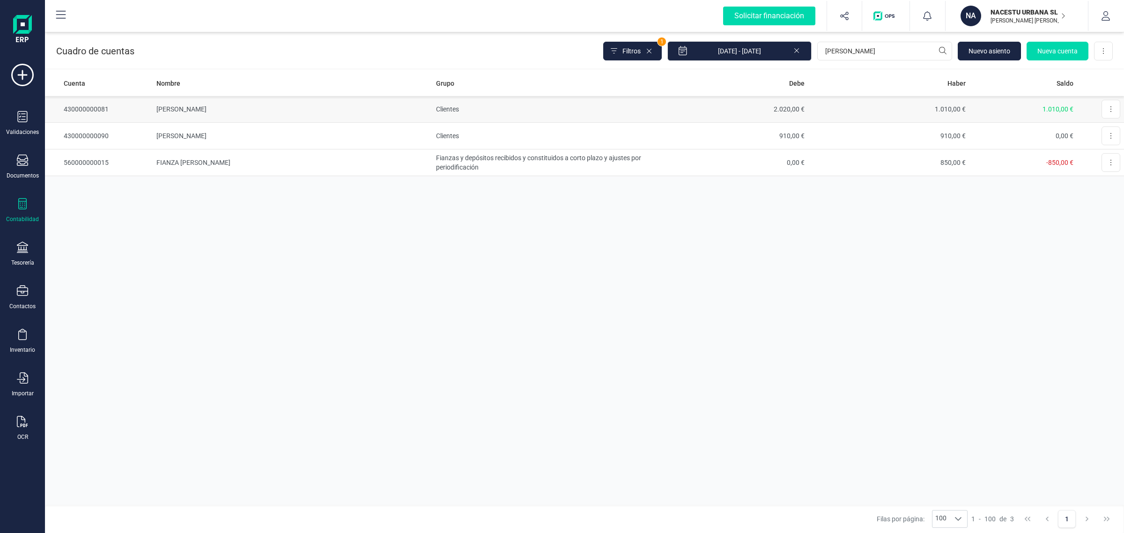
click at [651, 109] on td "2.020,00 €" at bounding box center [727, 109] width 161 height 27
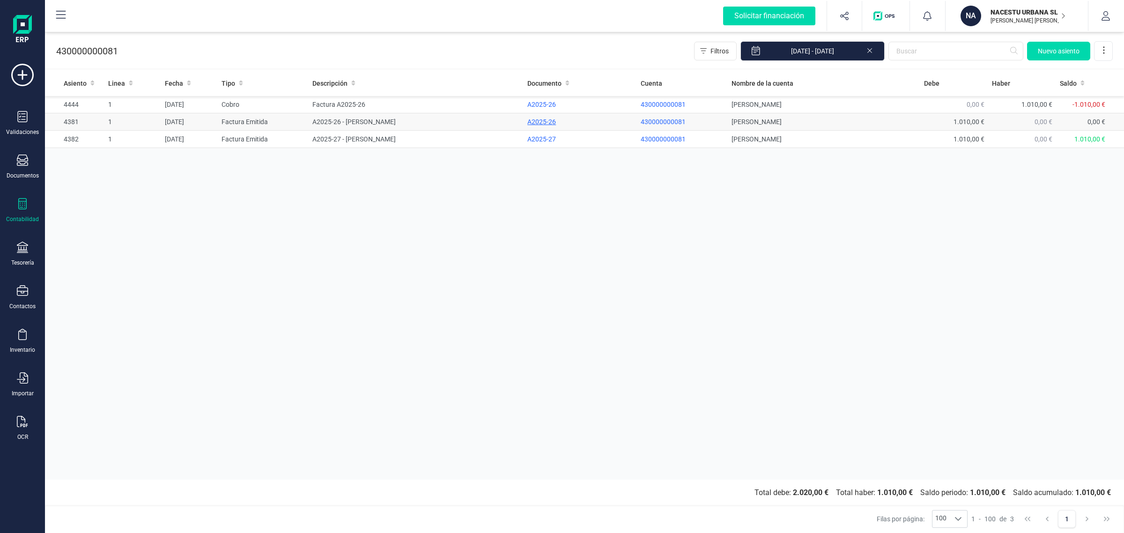
click at [547, 119] on div "A2025-26" at bounding box center [580, 121] width 106 height 9
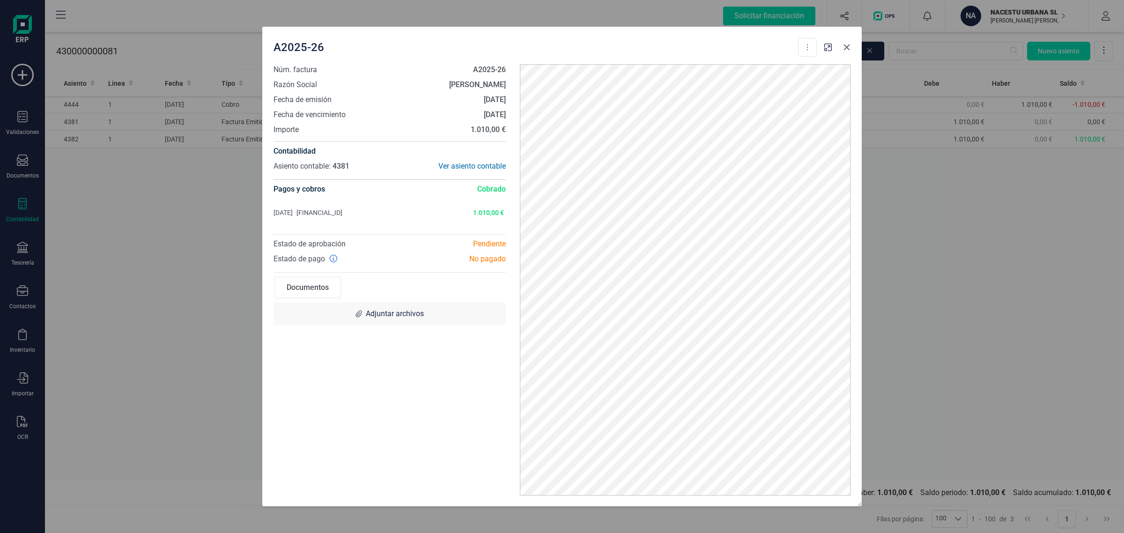
click at [842, 51] on button "button" at bounding box center [846, 47] width 15 height 15
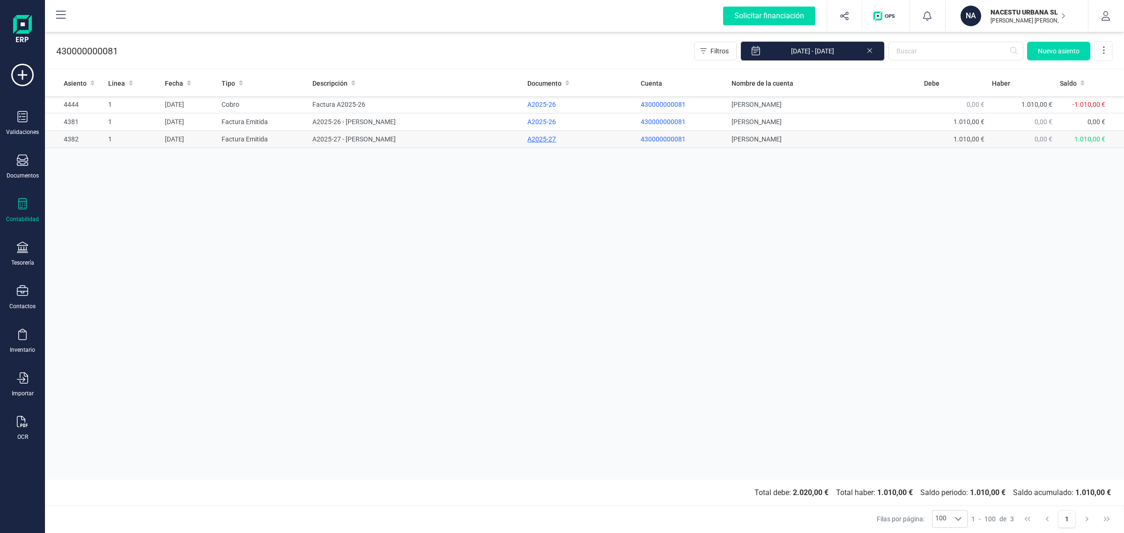
click at [544, 138] on div "A2025-27" at bounding box center [580, 138] width 106 height 9
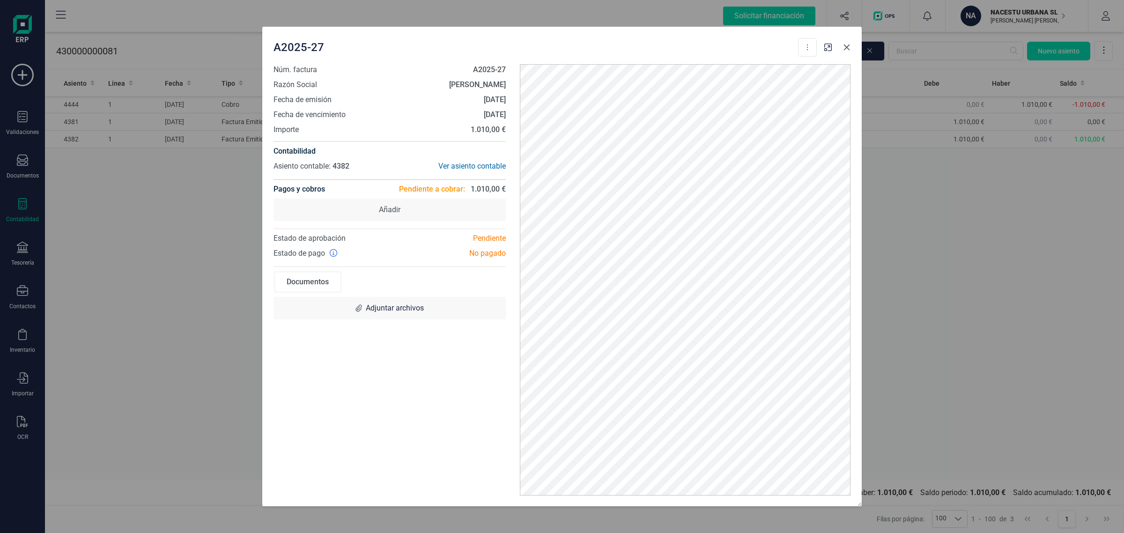
click at [846, 47] on icon "button" at bounding box center [847, 48] width 6 height 6
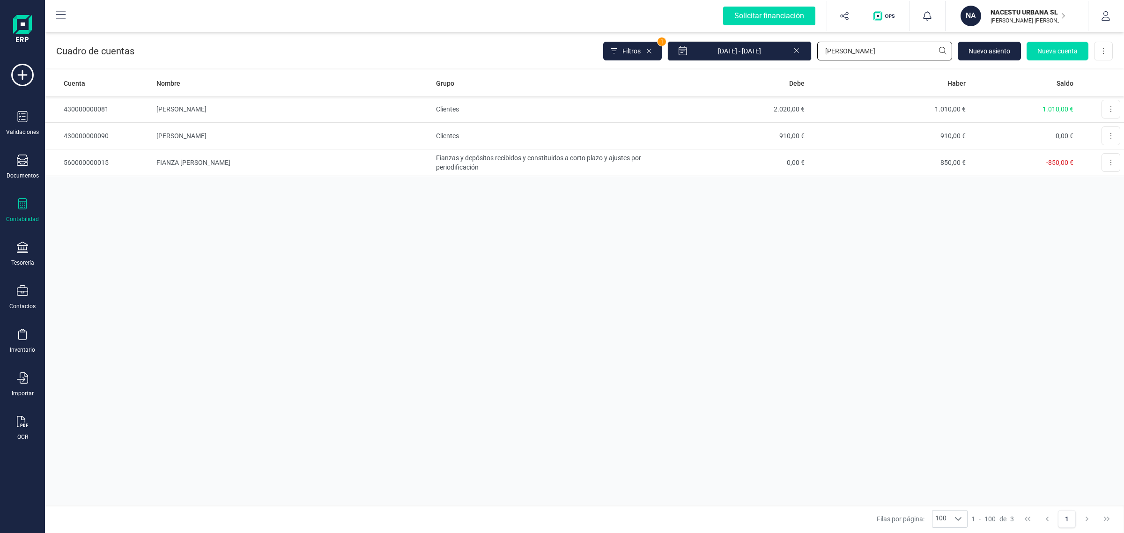
drag, startPoint x: 839, startPoint y: 54, endPoint x: 799, endPoint y: 48, distance: 41.3
click at [799, 48] on div "Filtros 1 01/01/2025 - 18/09/2025 julia Nuevo asiento Nueva cuenta Descargar Ex…" at bounding box center [858, 51] width 510 height 20
type input "[PERSON_NAME]"
click at [539, 118] on td "Clientes" at bounding box center [539, 109] width 215 height 27
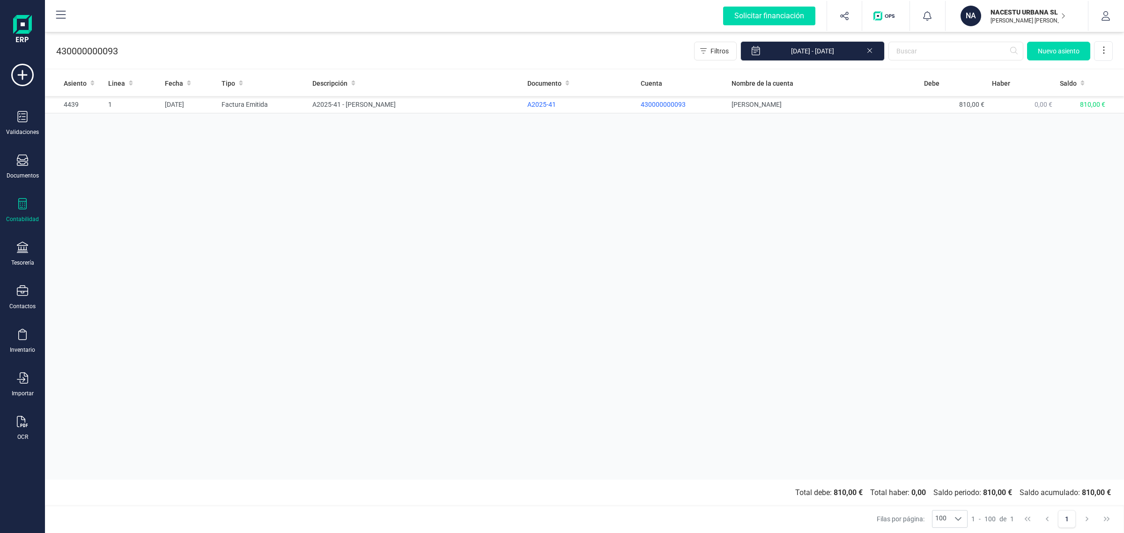
click at [22, 209] on div at bounding box center [22, 205] width 11 height 14
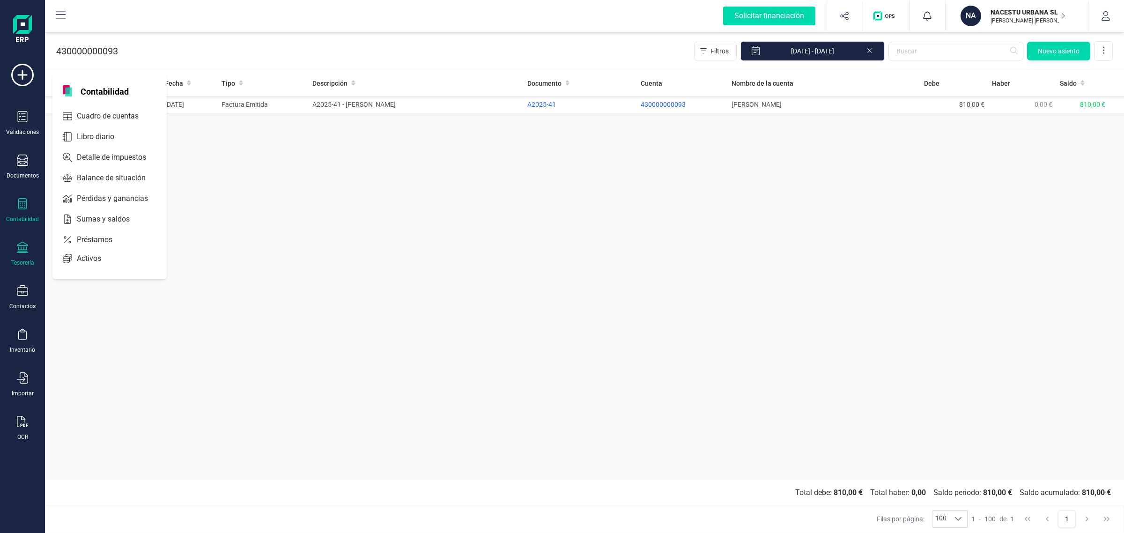
click at [19, 246] on icon at bounding box center [22, 247] width 11 height 11
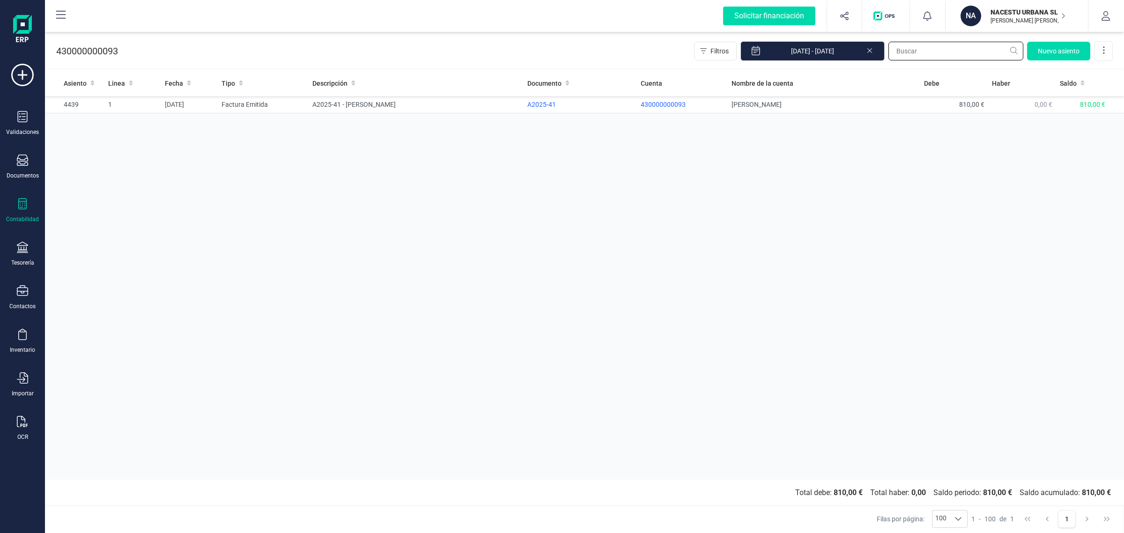
click at [941, 54] on input "text" at bounding box center [956, 51] width 135 height 19
paste input "430000000092"
type input "430000000092"
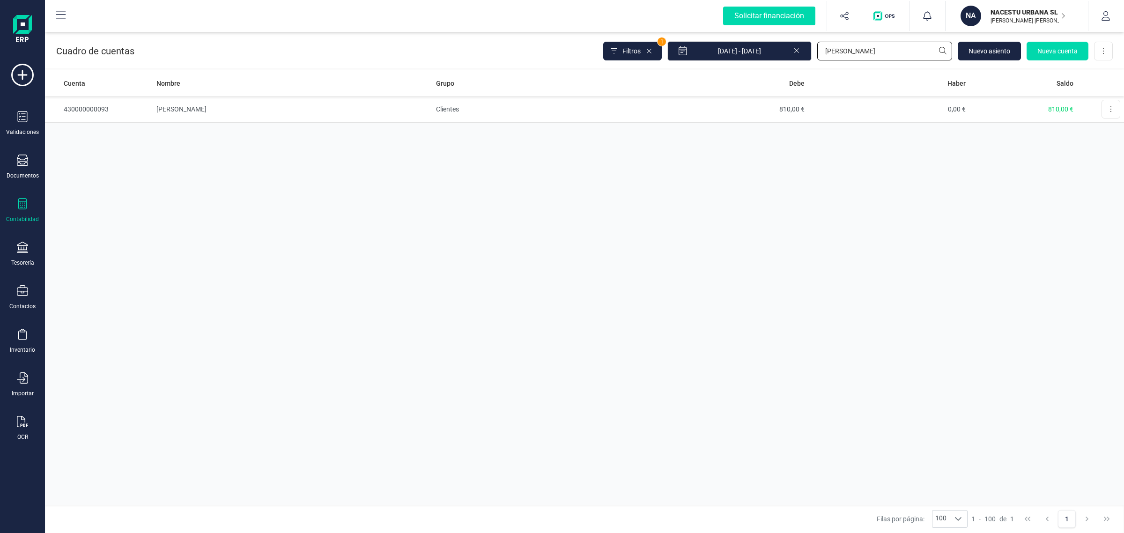
click at [800, 52] on div "Filtros 1 01/01/2025 - 18/09/2025 ivan Nuevo asiento Nueva cuenta Descargar Exc…" at bounding box center [858, 51] width 510 height 20
paste input "430000000092"
type input "430000000092"
click at [668, 107] on td "910,00 €" at bounding box center [727, 109] width 161 height 27
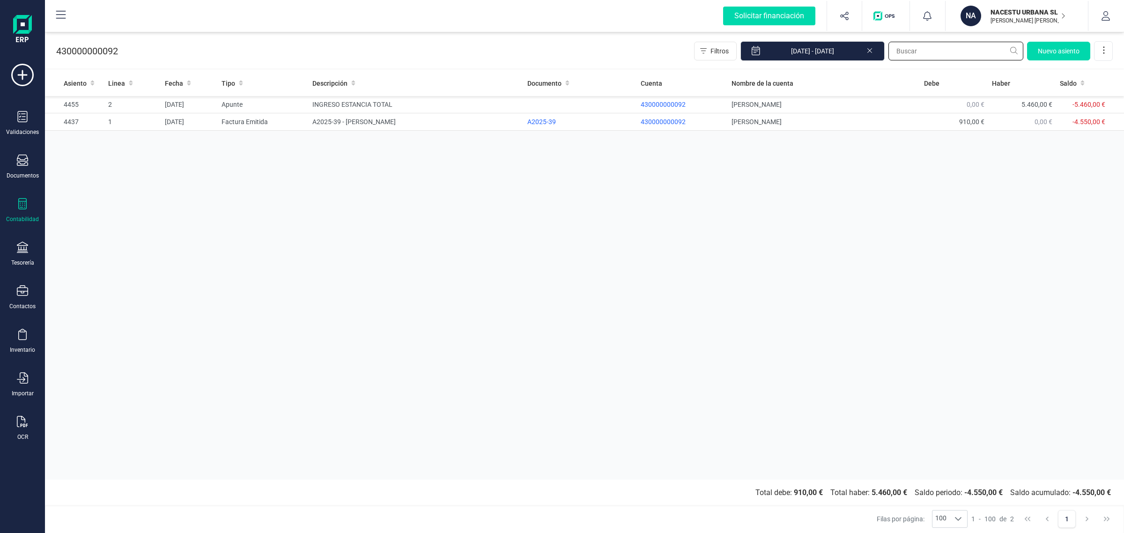
click at [930, 50] on input "text" at bounding box center [956, 51] width 135 height 19
paste input "430000000085"
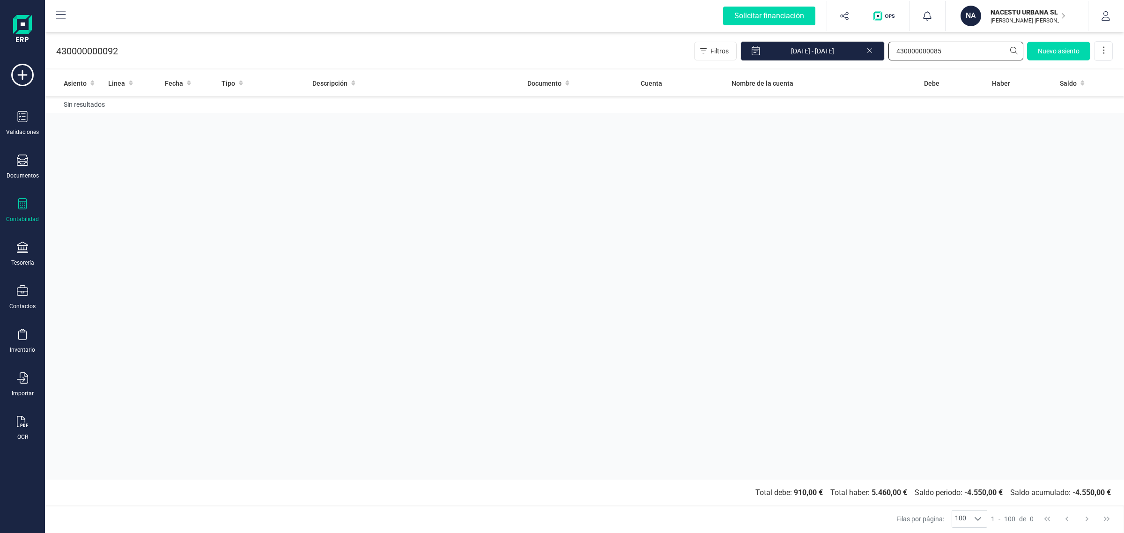
type input "430000000085"
click at [17, 203] on icon at bounding box center [22, 203] width 11 height 11
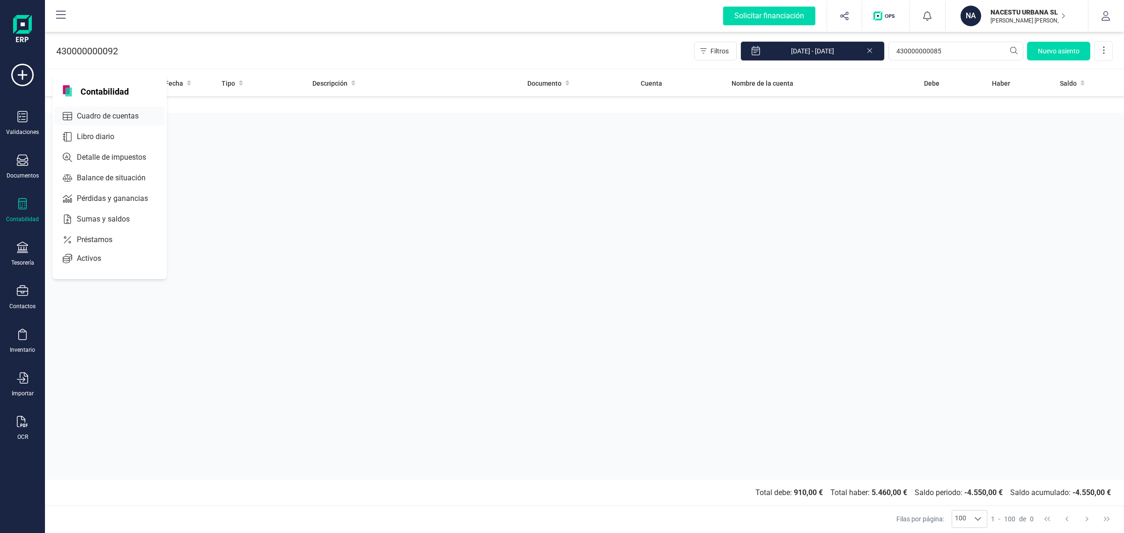
click at [146, 115] on div at bounding box center [144, 116] width 4 height 4
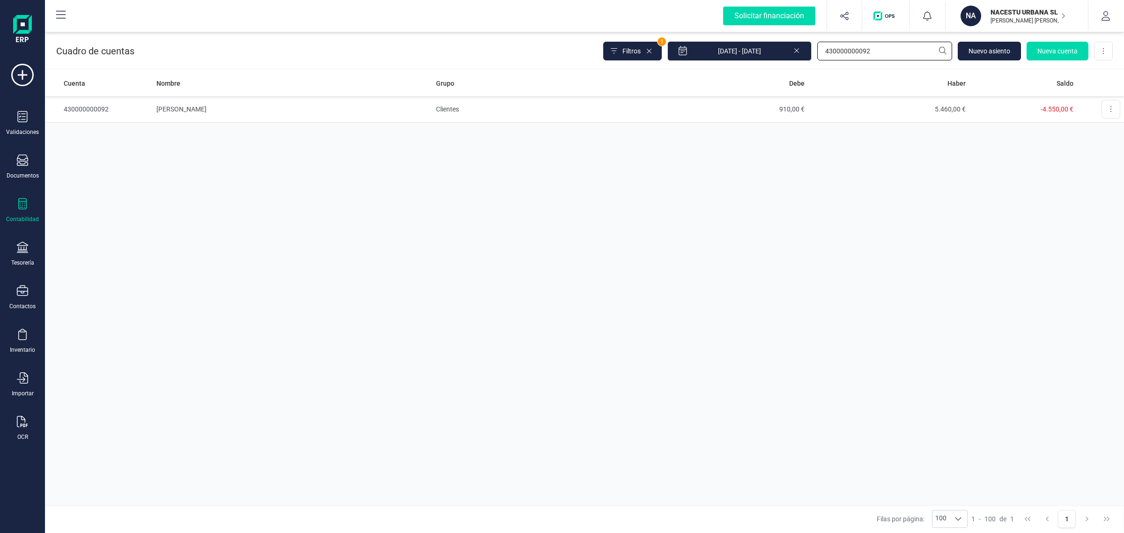
click at [878, 43] on input "430000000092" at bounding box center [884, 51] width 135 height 19
drag, startPoint x: 875, startPoint y: 54, endPoint x: 795, endPoint y: 55, distance: 80.1
click at [795, 55] on div "Filtros 1 01/01/2025 - 18/09/2025 430000000092 Nuevo asiento Nueva cuenta Desca…" at bounding box center [858, 51] width 510 height 20
paste input "85"
type input "430000000085"
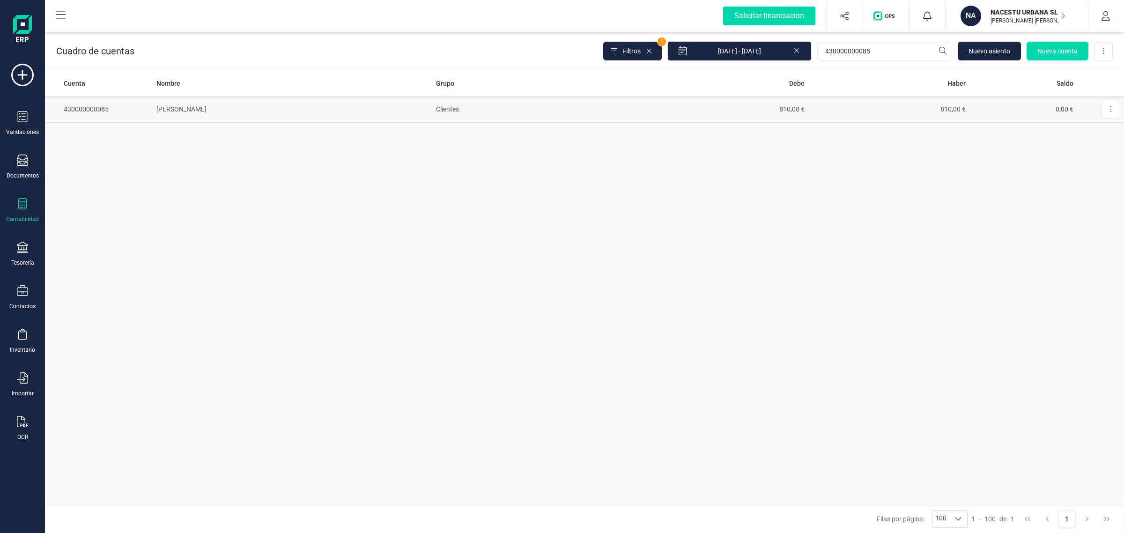
click at [684, 113] on td "810,00 €" at bounding box center [727, 109] width 161 height 27
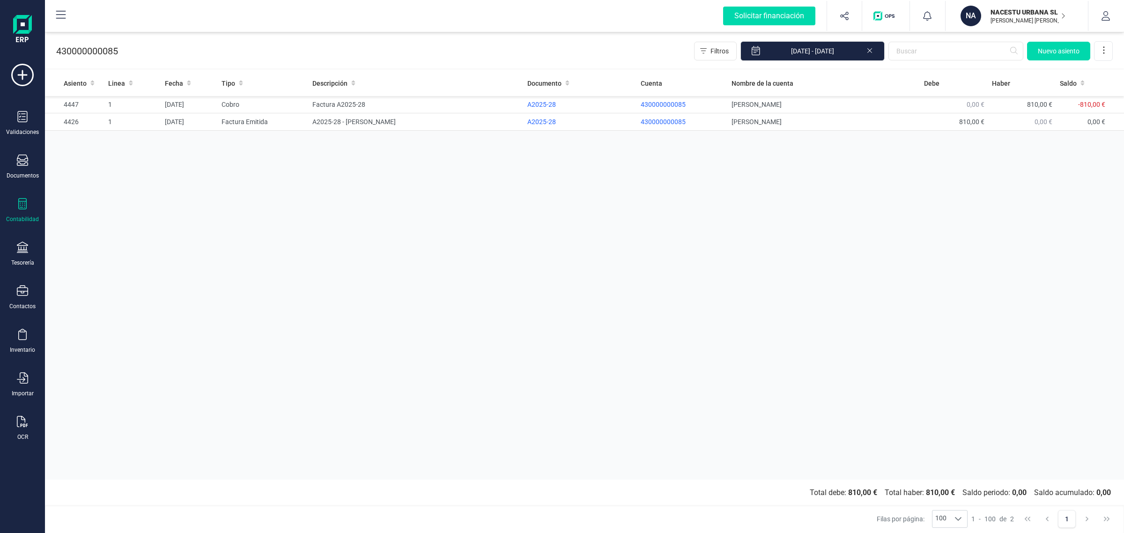
click at [15, 252] on div "Tesorería" at bounding box center [22, 254] width 37 height 25
click at [101, 161] on span "Cuentas bancarias" at bounding box center [114, 159] width 82 height 11
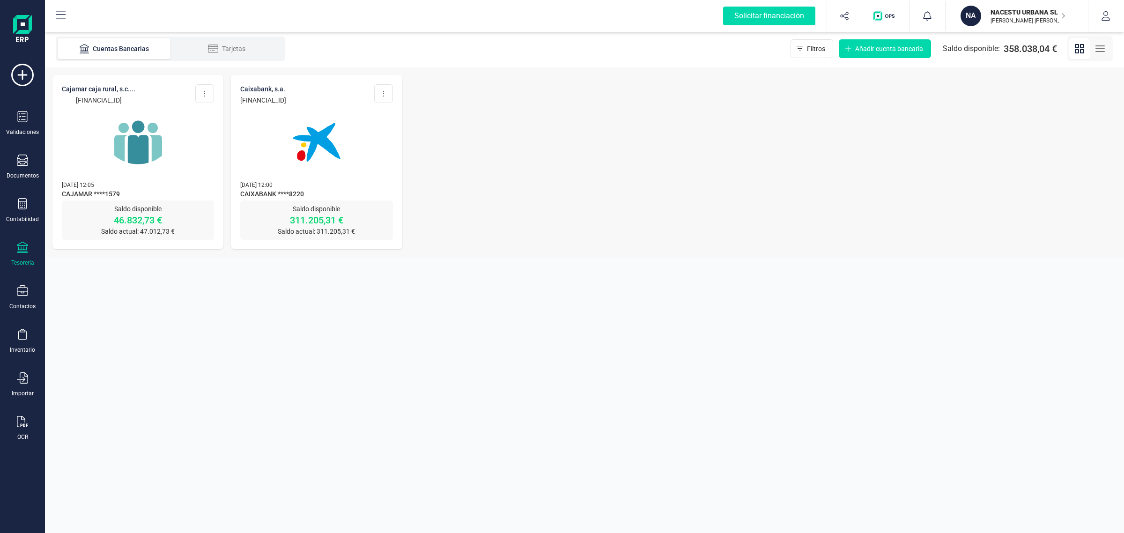
click at [135, 133] on img at bounding box center [138, 142] width 79 height 79
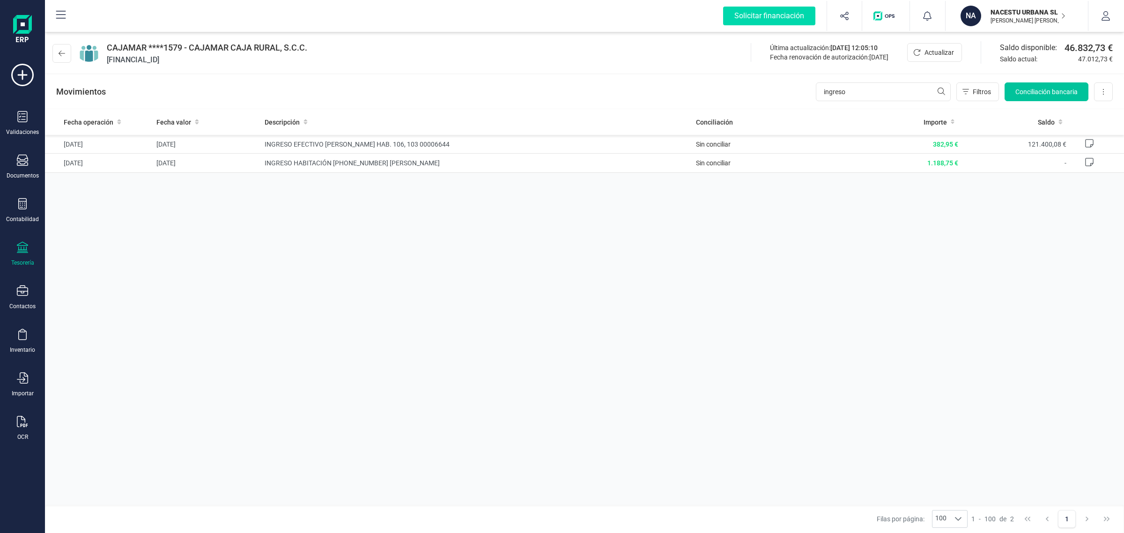
click at [1028, 86] on button "Conciliación bancaria" at bounding box center [1047, 91] width 84 height 19
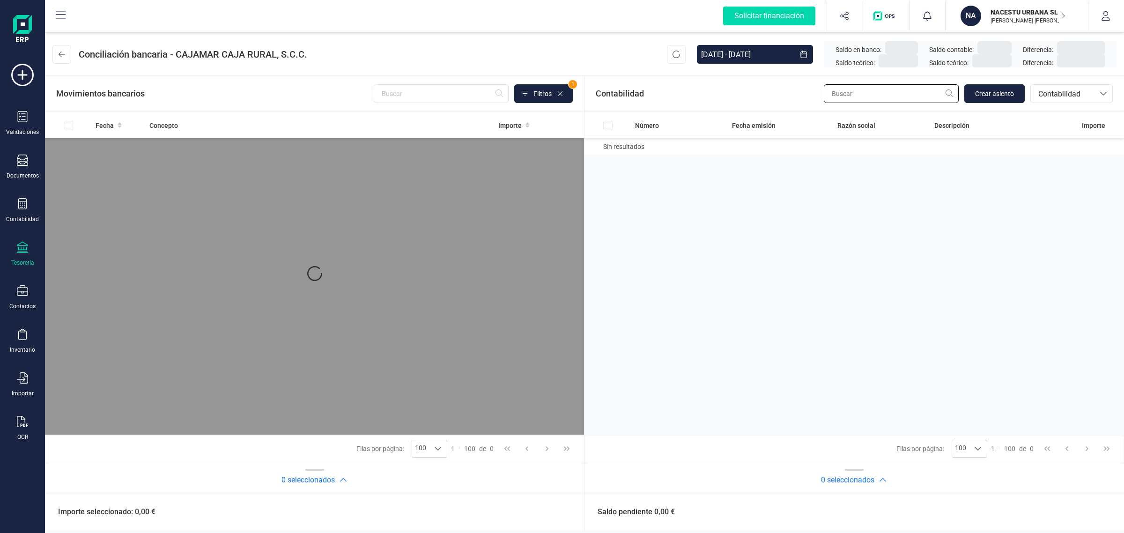
click at [884, 98] on input "text" at bounding box center [891, 93] width 135 height 19
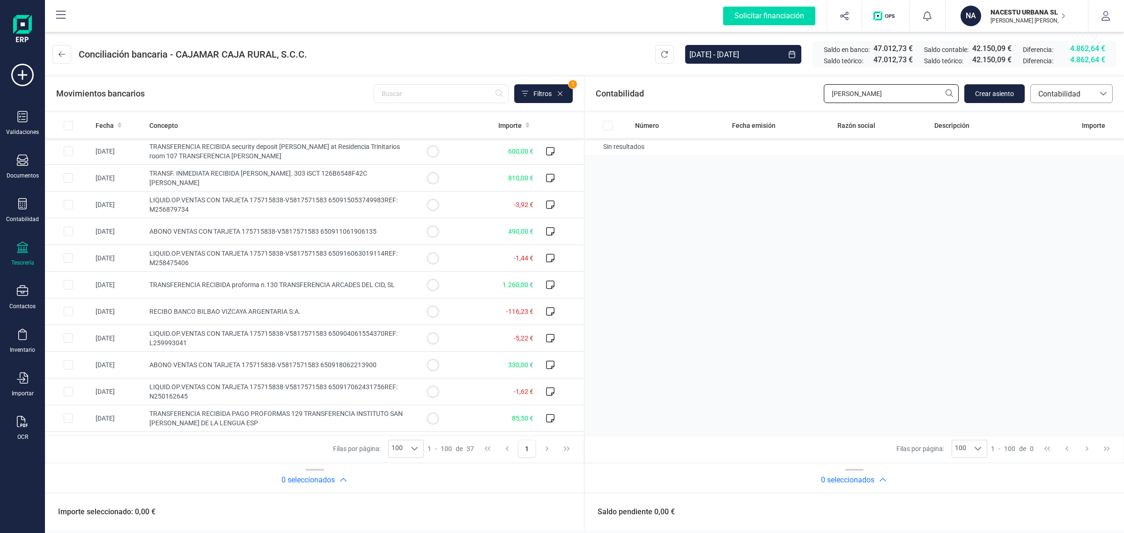
type input "[PERSON_NAME]"
click at [1055, 97] on span "Contabilidad" at bounding box center [1063, 94] width 56 height 11
click at [1045, 158] on span "Facturas" at bounding box center [1052, 157] width 29 height 11
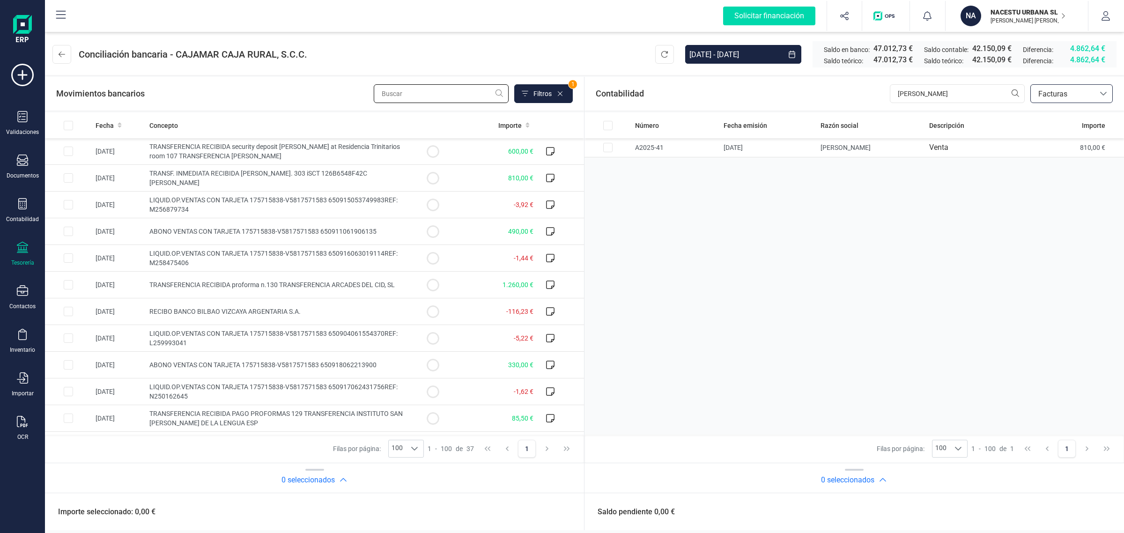
click at [450, 97] on input "text" at bounding box center [441, 93] width 135 height 19
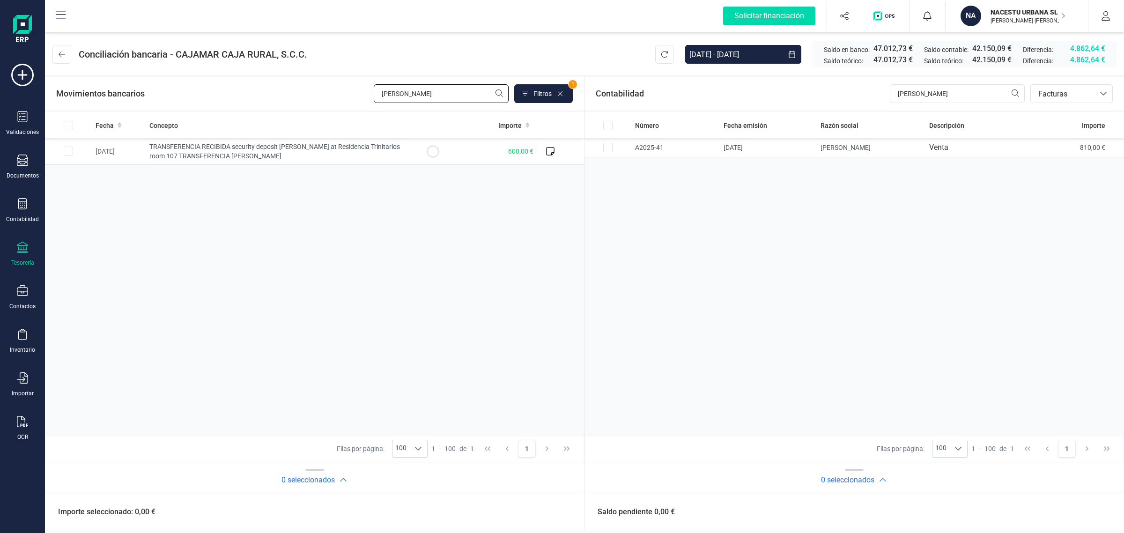
type input "[PERSON_NAME]"
click at [59, 53] on icon at bounding box center [62, 54] width 7 height 7
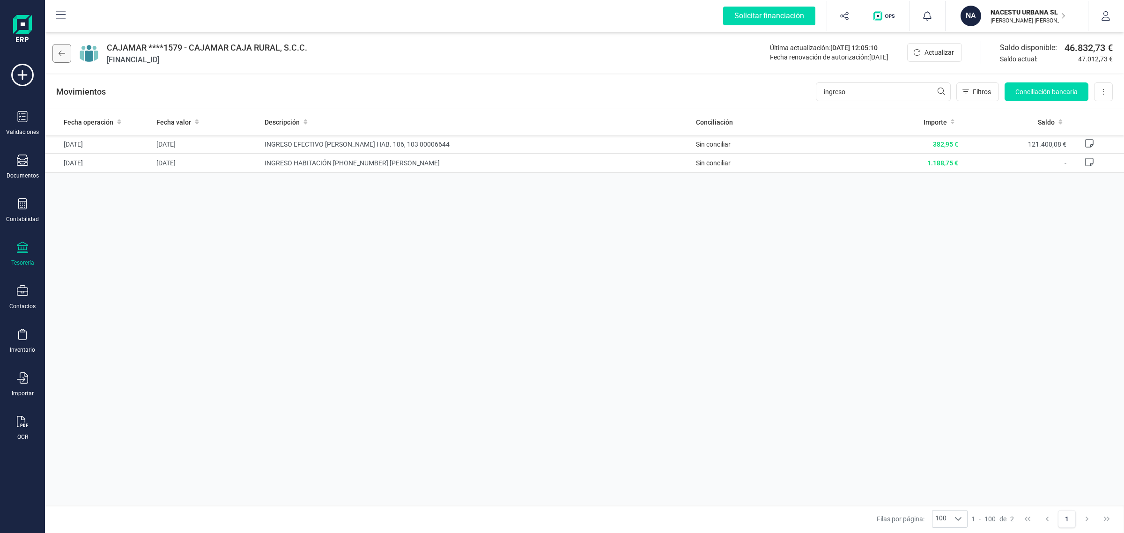
click at [64, 54] on icon at bounding box center [62, 53] width 7 height 7
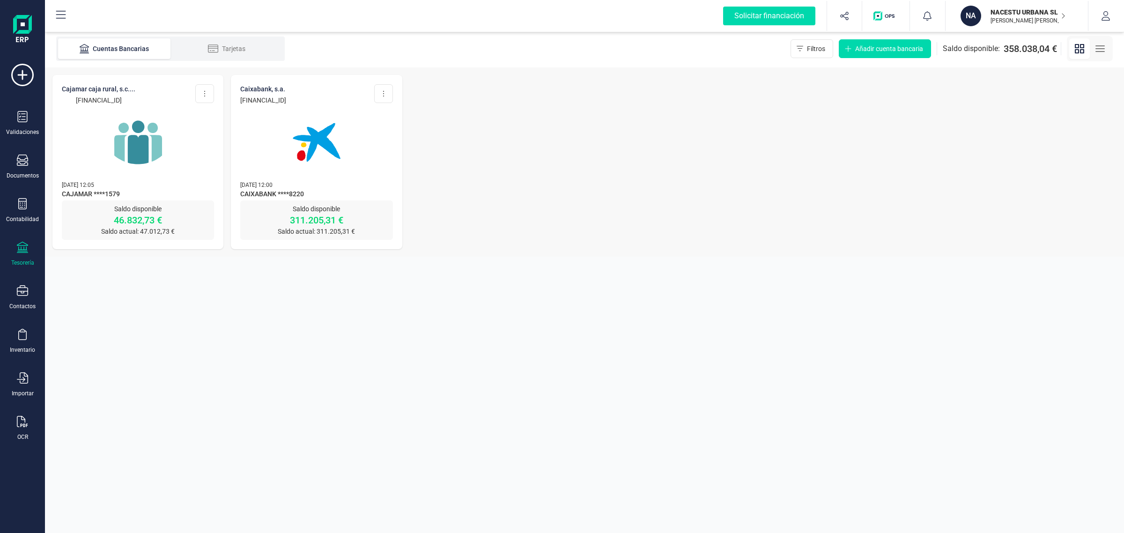
click at [289, 150] on img at bounding box center [316, 142] width 79 height 79
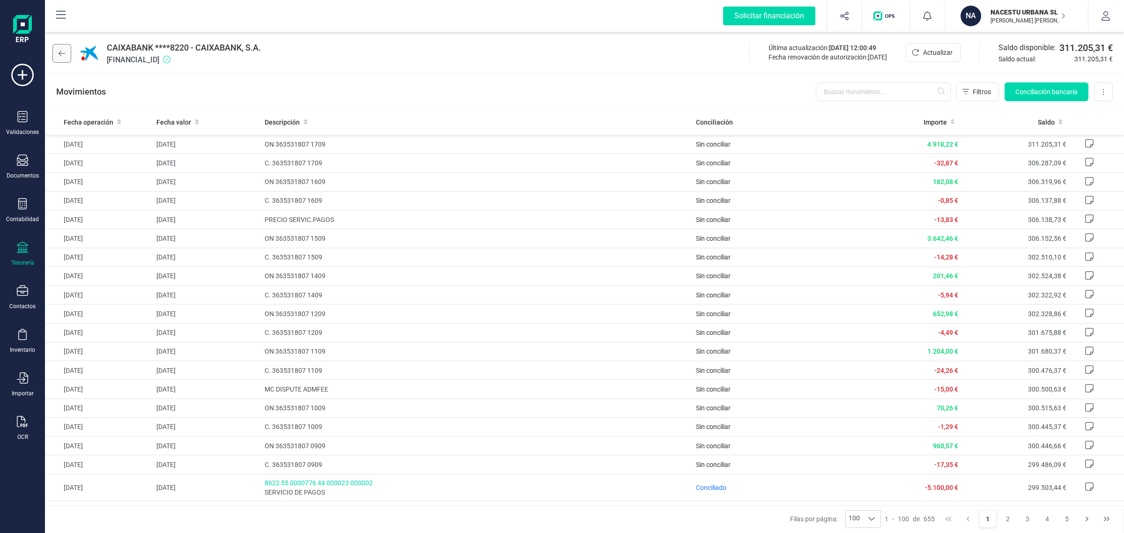
click at [60, 56] on icon at bounding box center [62, 53] width 7 height 7
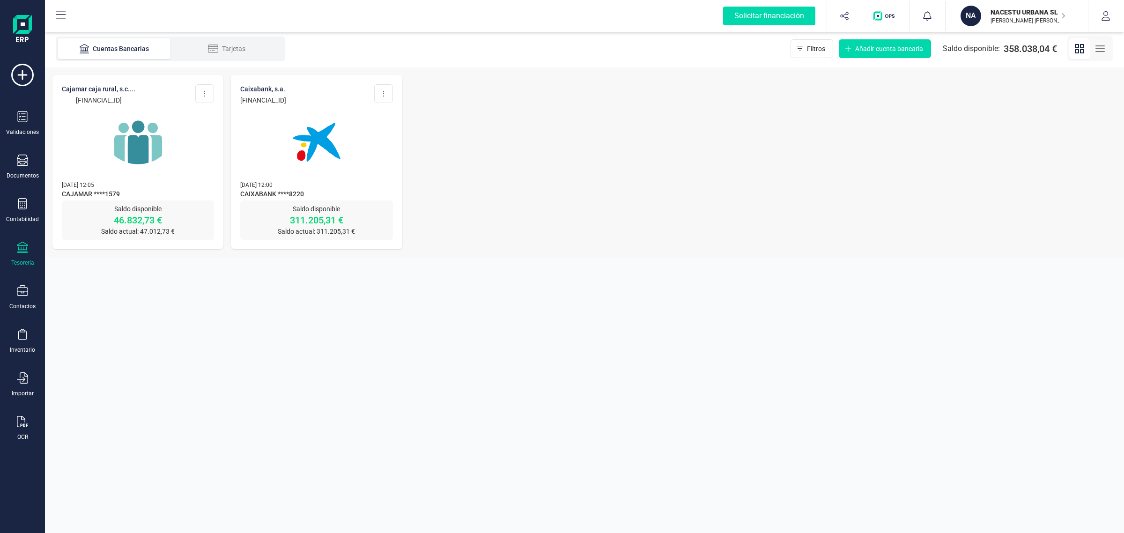
click at [151, 129] on img at bounding box center [138, 142] width 79 height 79
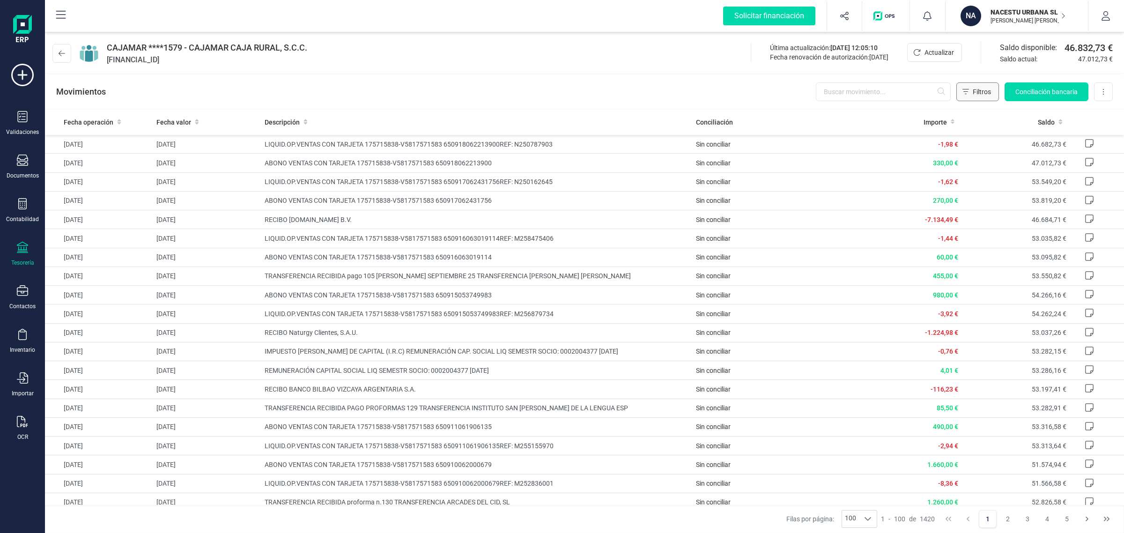
click at [973, 97] on button "Filtros" at bounding box center [978, 91] width 43 height 19
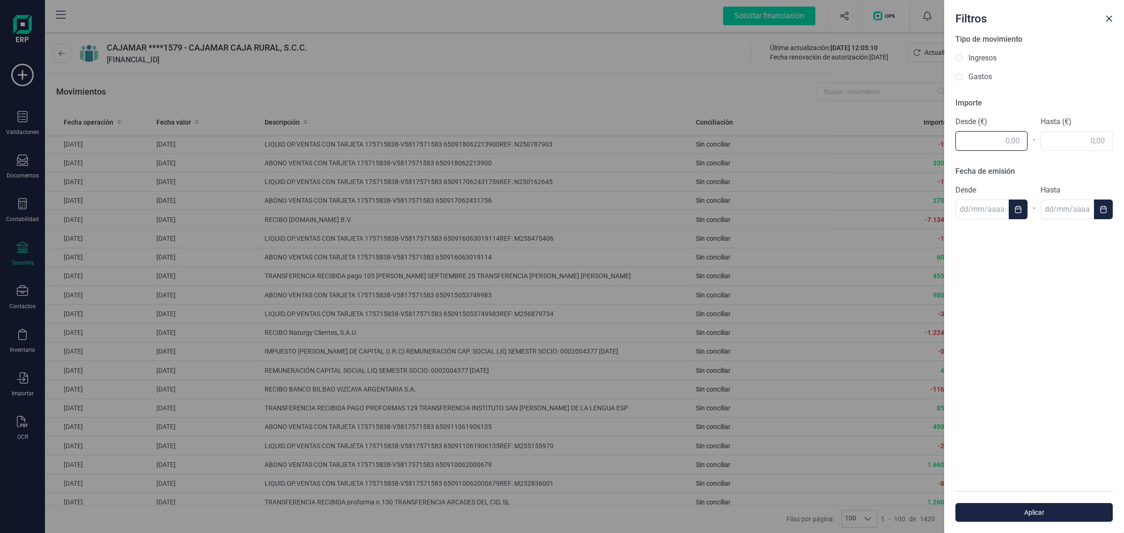
click at [974, 146] on input "text" at bounding box center [992, 141] width 72 height 20
type input "8"
click at [1072, 140] on div "Tipo de movimiento Ingresos Gastos Importe Desde (€) 910 - Hasta (€) Fecha de e…" at bounding box center [1034, 262] width 180 height 457
type input "910,00"
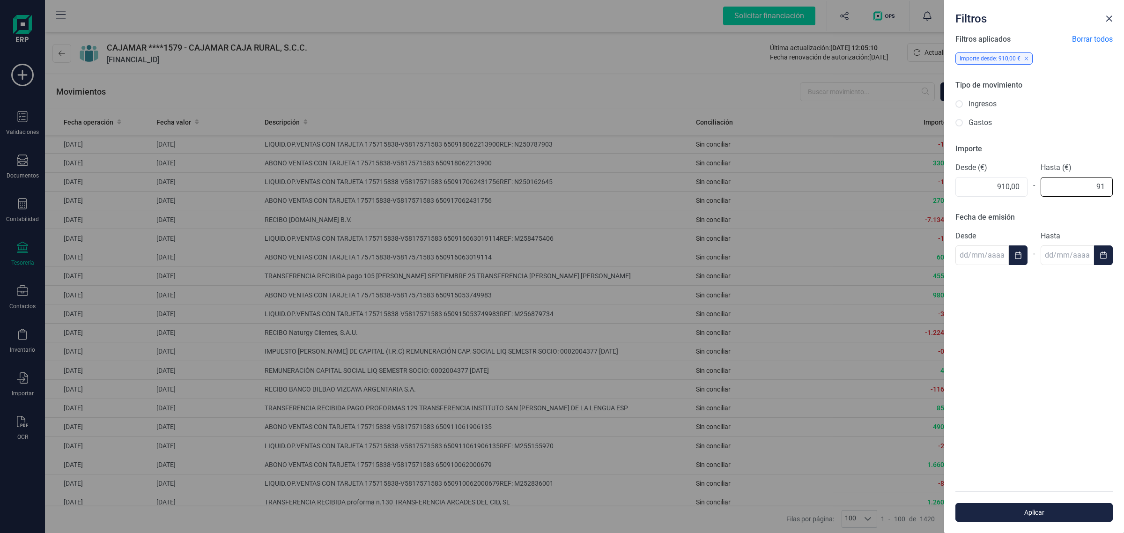
type input "910"
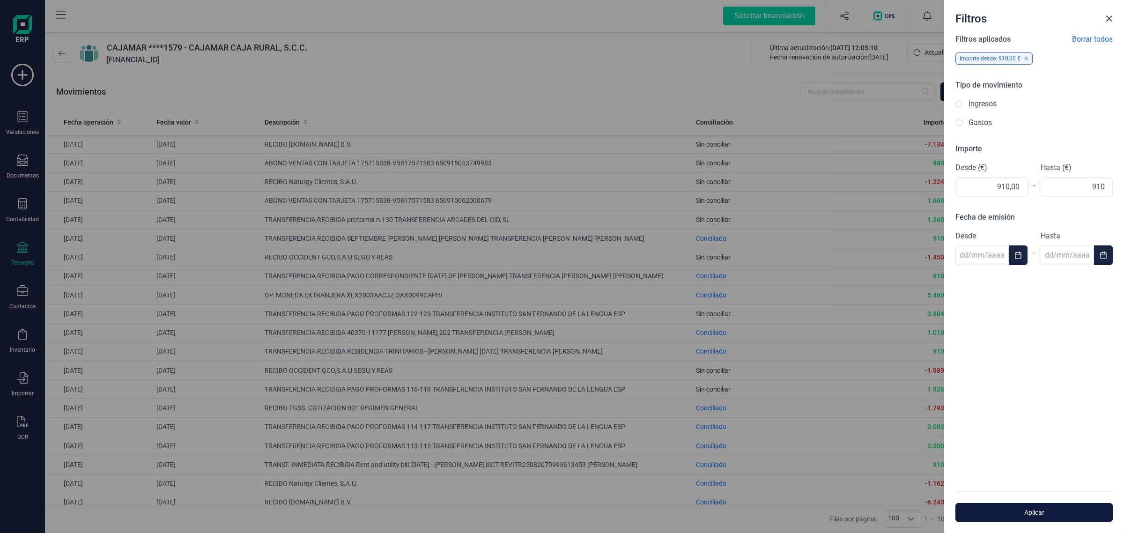
click at [1054, 513] on span "Aplicar" at bounding box center [1034, 512] width 136 height 9
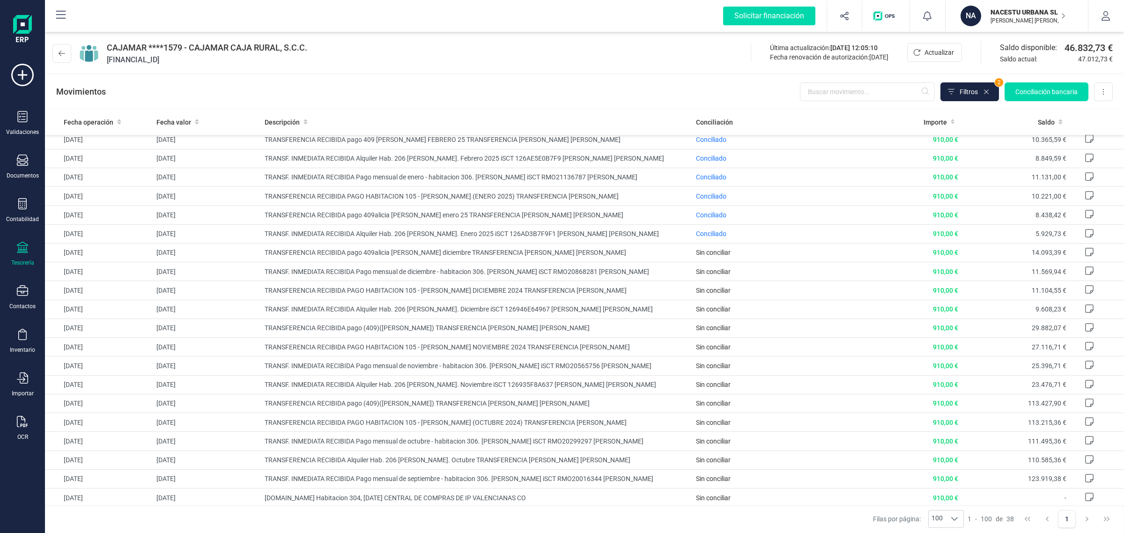
scroll to position [371, 0]
click at [986, 92] on icon at bounding box center [986, 91] width 7 height 7
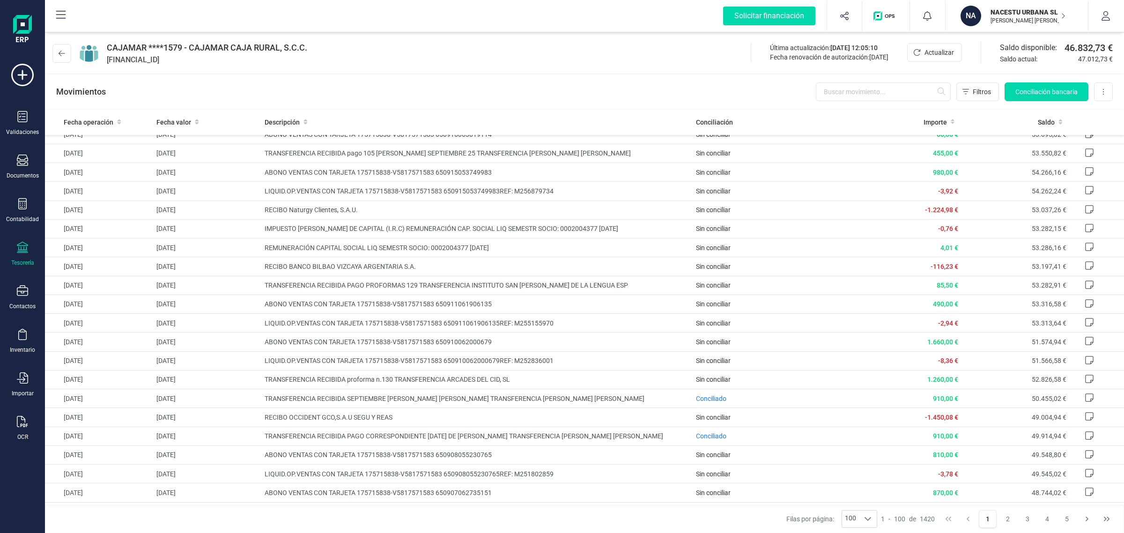
scroll to position [0, 0]
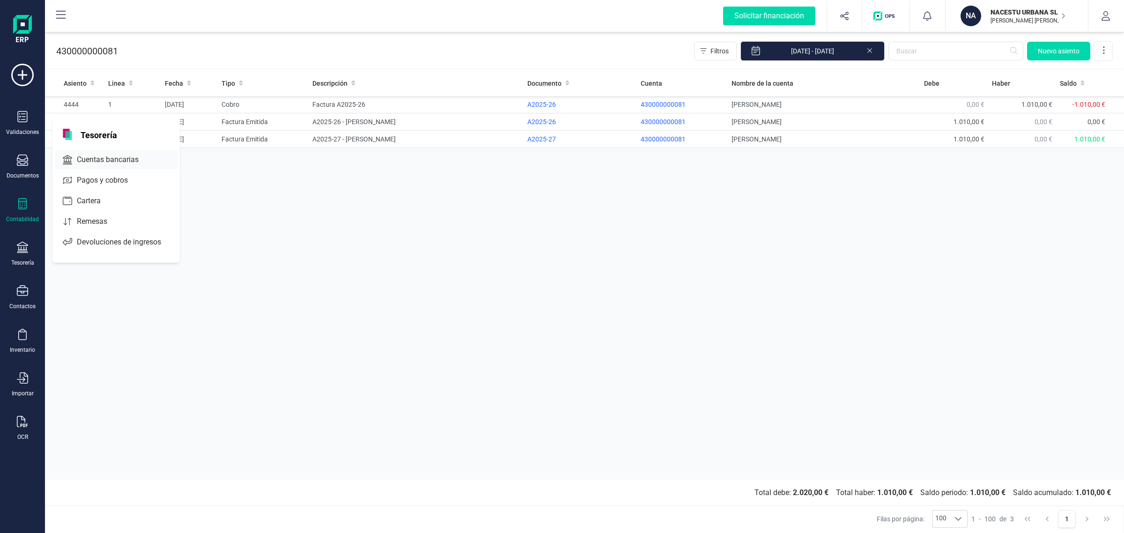
click at [120, 154] on span "Cuentas bancarias" at bounding box center [114, 159] width 82 height 11
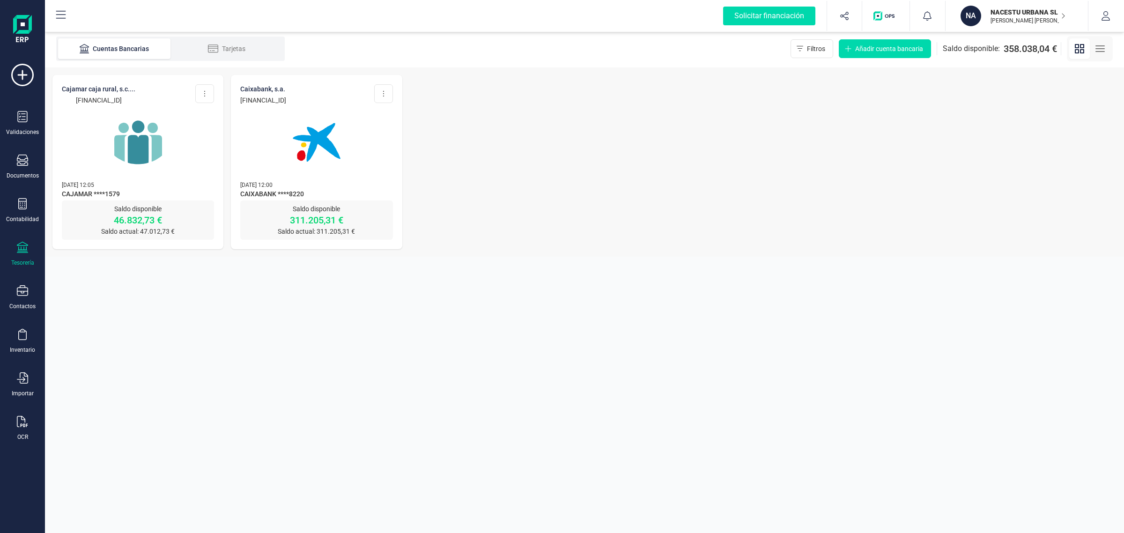
click at [120, 153] on img at bounding box center [138, 142] width 79 height 79
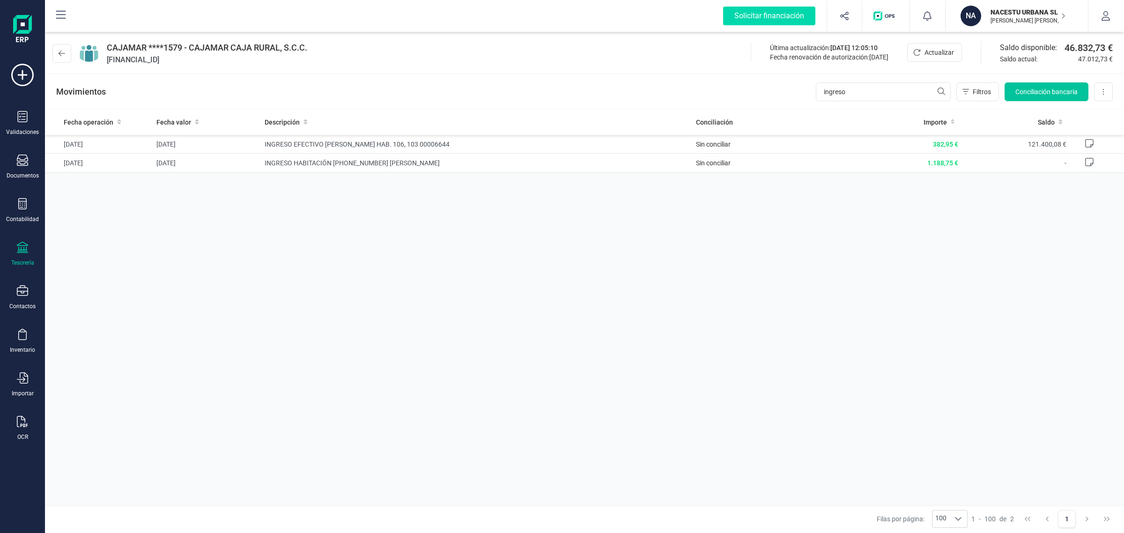
click at [1049, 94] on span "Conciliación bancaria" at bounding box center [1047, 91] width 62 height 9
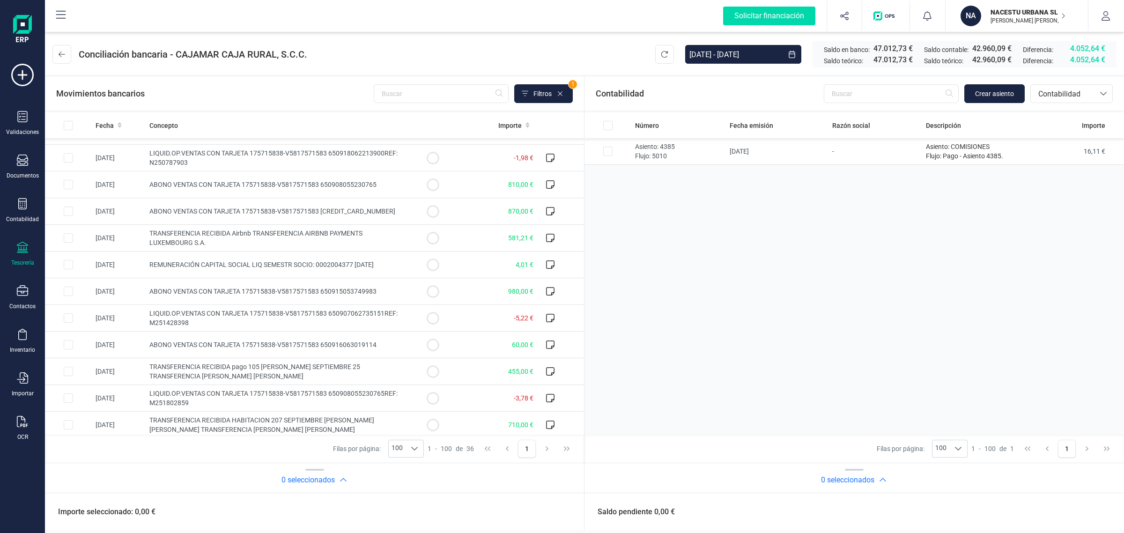
scroll to position [668, 0]
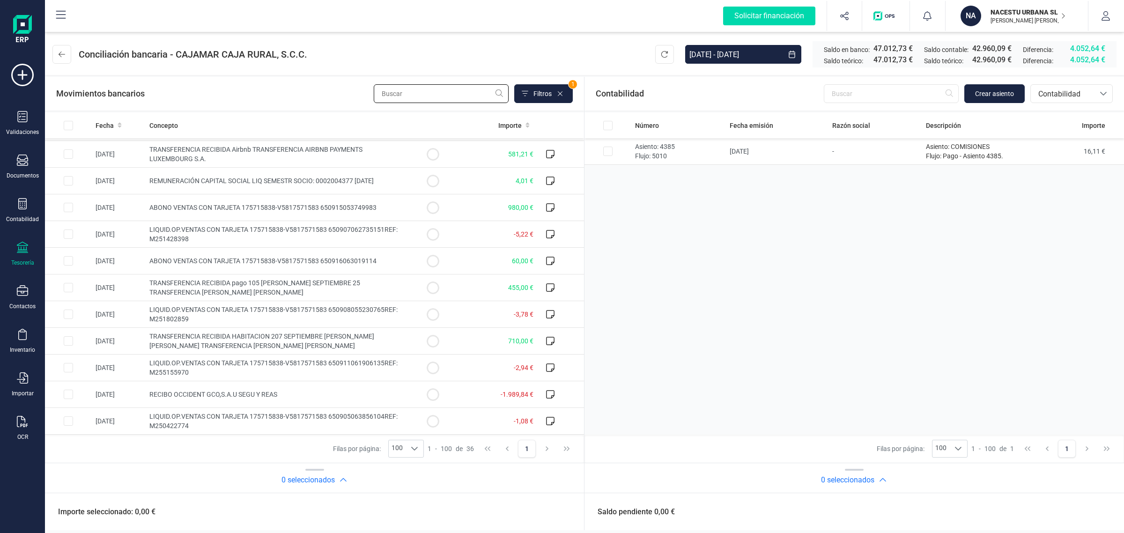
click at [413, 94] on input "text" at bounding box center [441, 93] width 135 height 19
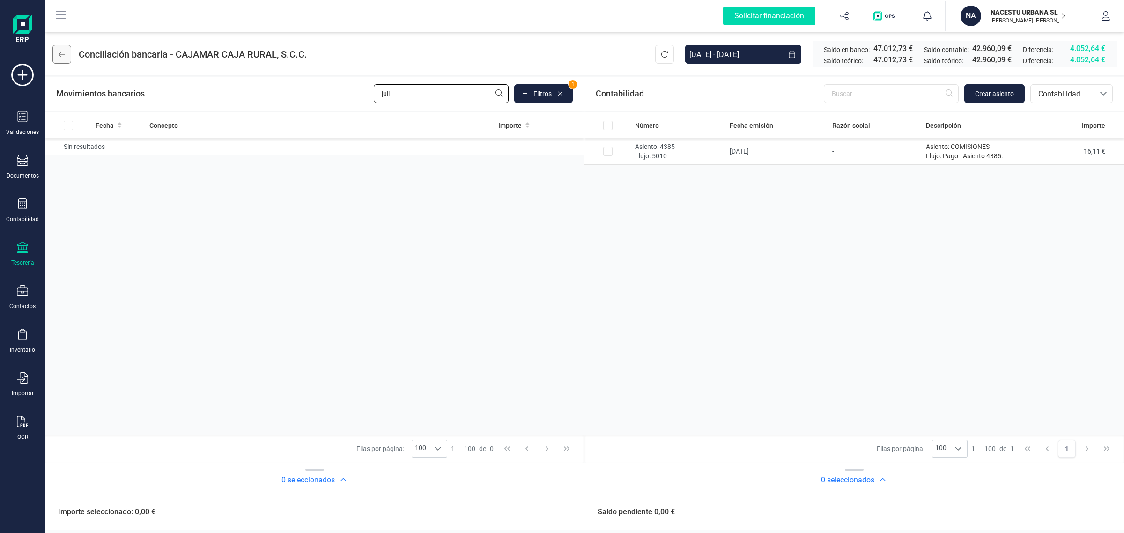
type input "juli"
click at [70, 55] on button at bounding box center [61, 54] width 19 height 19
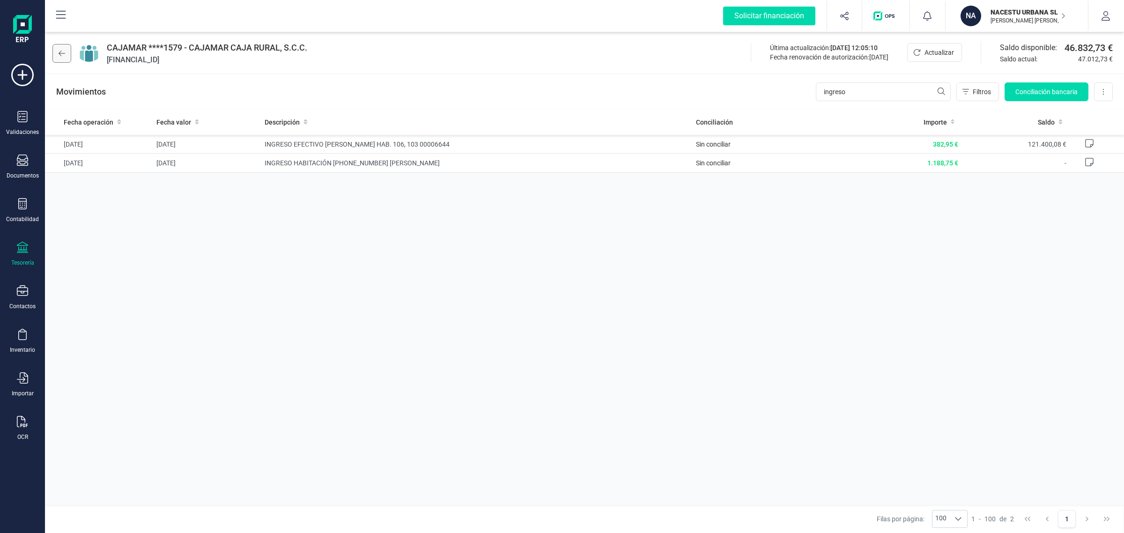
click at [59, 48] on button at bounding box center [61, 53] width 19 height 19
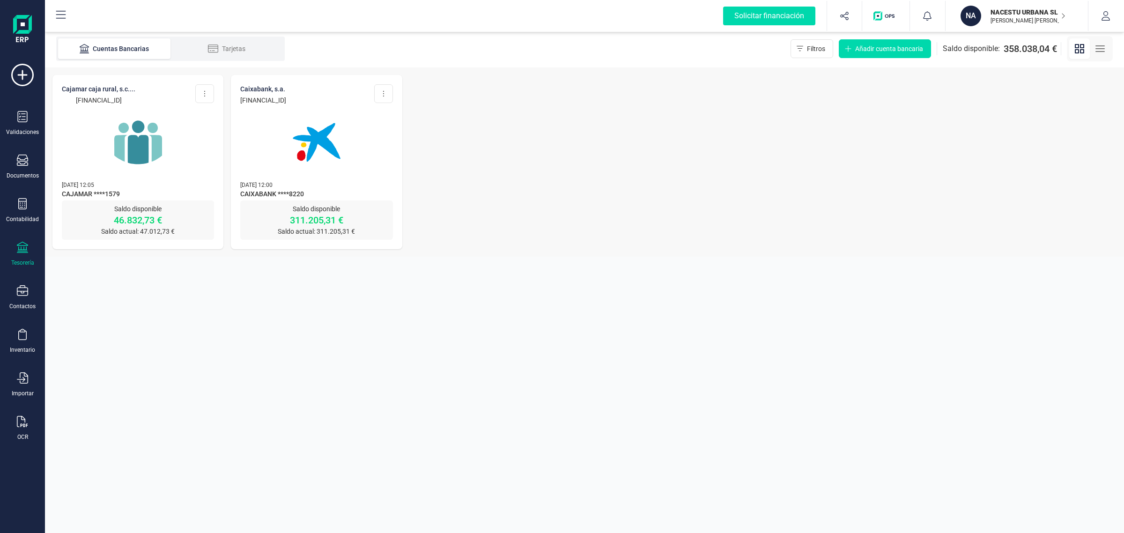
click at [336, 156] on img at bounding box center [316, 142] width 79 height 79
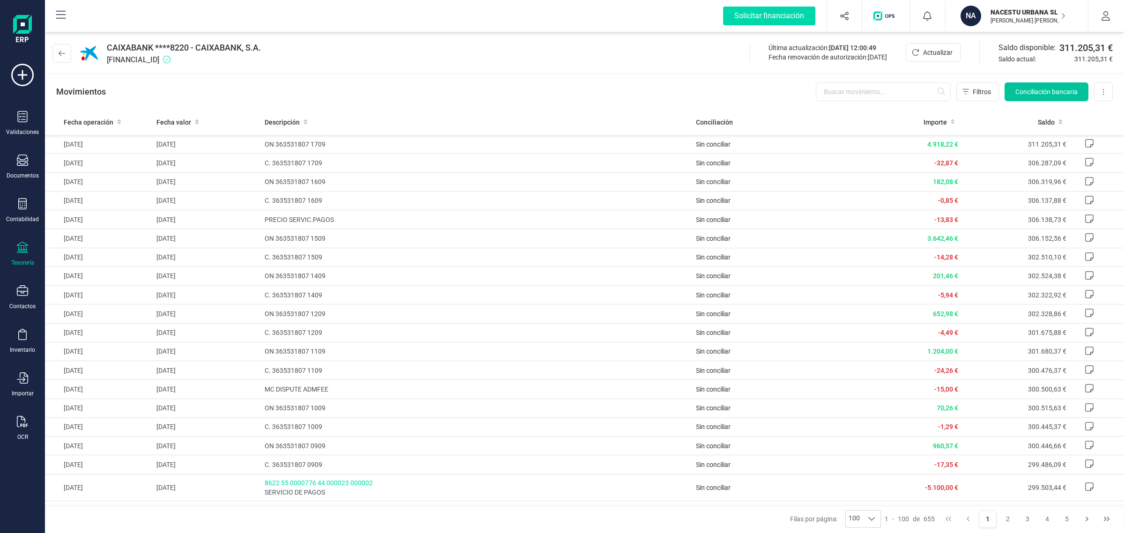
click at [1040, 90] on span "Conciliación bancaria" at bounding box center [1047, 91] width 62 height 9
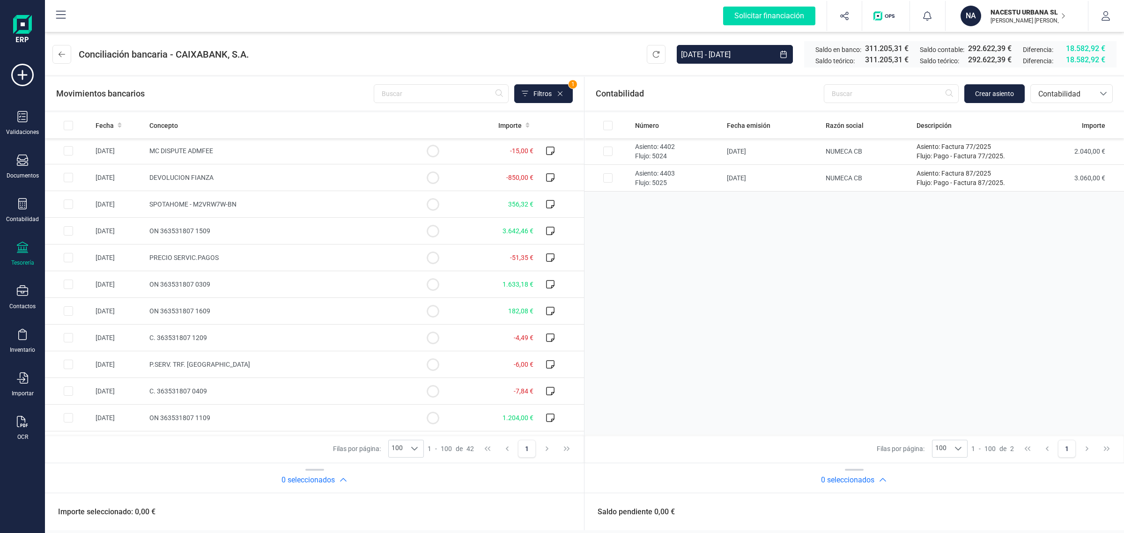
scroll to position [829, 0]
click at [1069, 97] on span "Contabilidad" at bounding box center [1063, 94] width 56 height 11
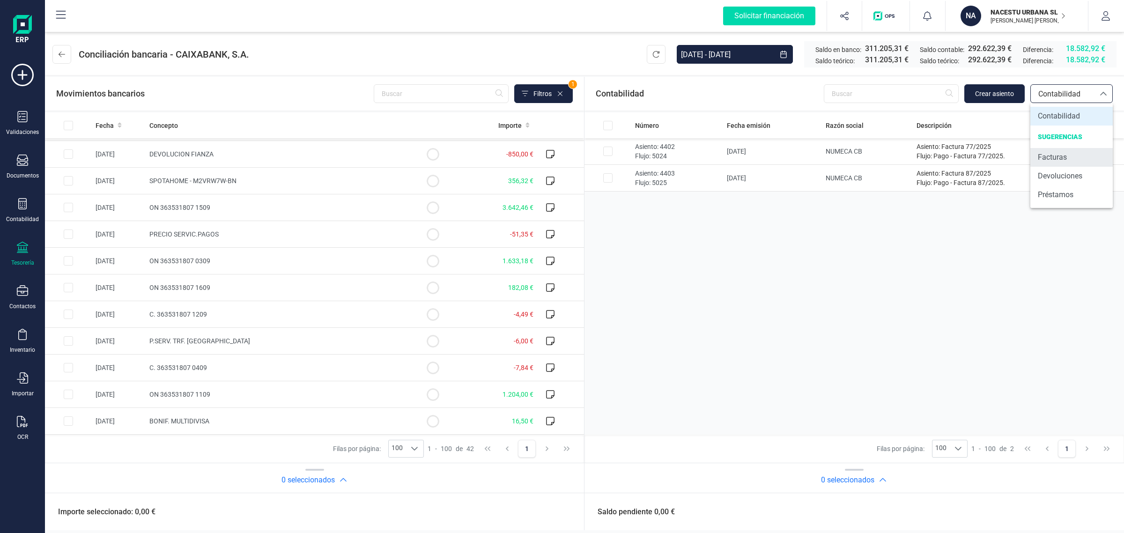
click at [1053, 161] on span "Facturas" at bounding box center [1052, 157] width 29 height 11
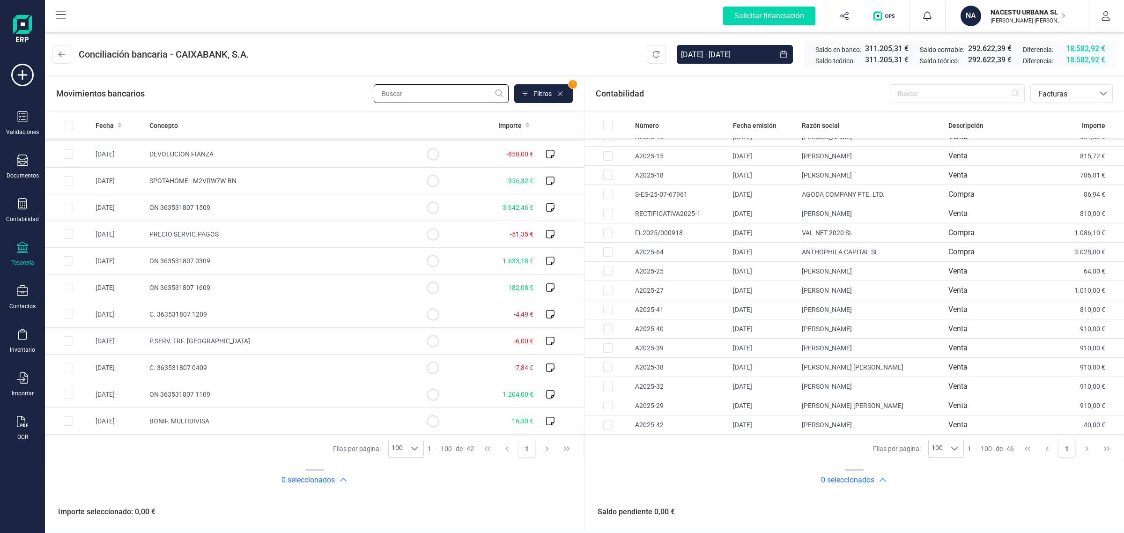
click at [394, 95] on input "text" at bounding box center [441, 93] width 135 height 19
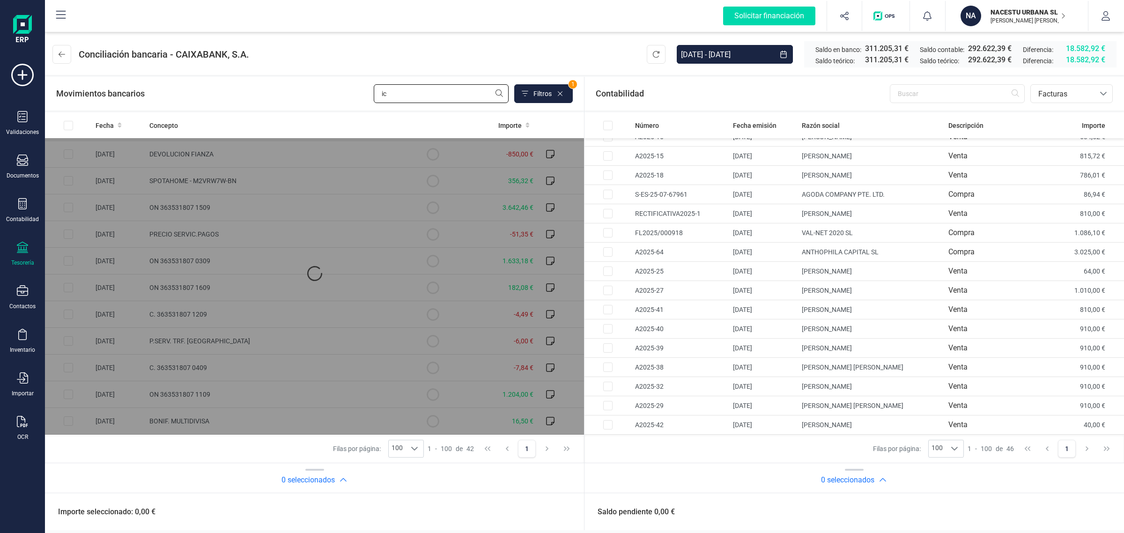
scroll to position [0, 0]
type input "i"
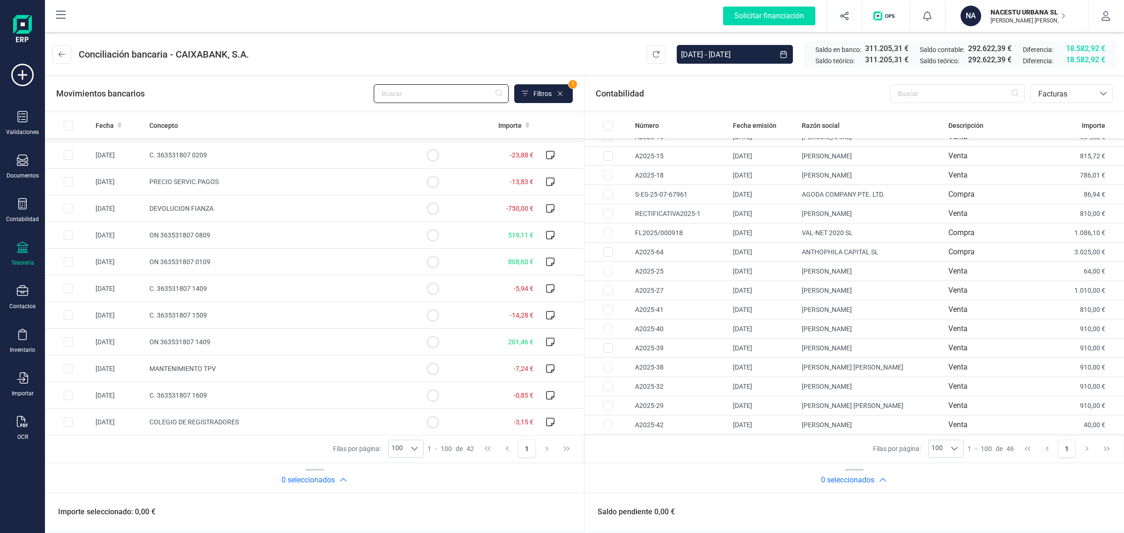
scroll to position [242, 0]
drag, startPoint x: 369, startPoint y: 336, endPoint x: 228, endPoint y: 90, distance: 283.5
click at [228, 90] on div "Movimientos bancarios Filtros 1" at bounding box center [314, 93] width 517 height 19
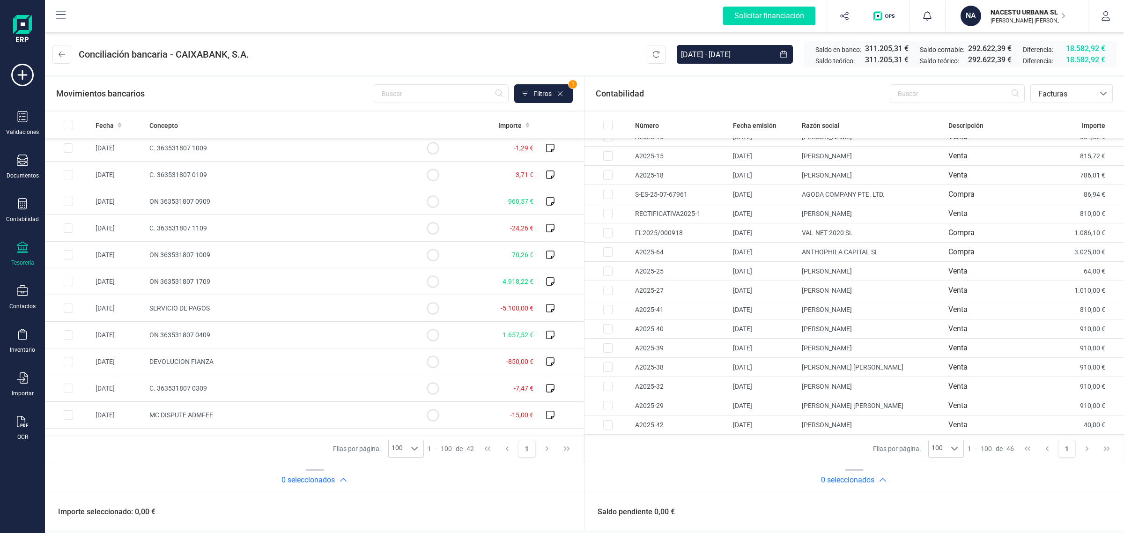
scroll to position [535, 0]
click at [64, 314] on input "Row Selected 2738fa5e-fb8f-482f-8151-a7993782bb3d" at bounding box center [68, 310] width 9 height 9
checkbox input "true"
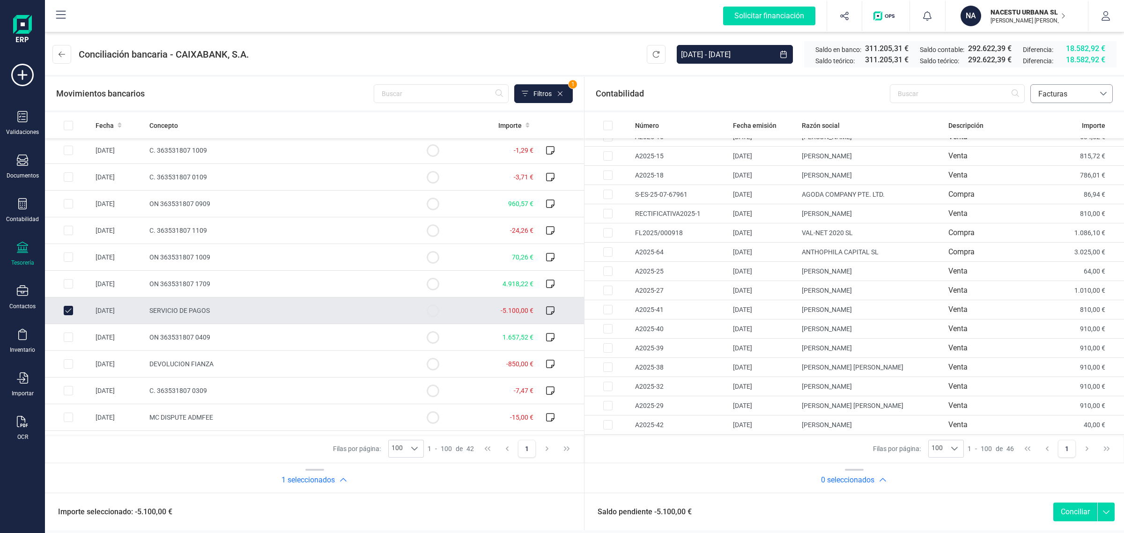
click at [1062, 97] on span "Facturas" at bounding box center [1063, 94] width 56 height 11
click at [1052, 115] on span "Contabilidad" at bounding box center [1059, 116] width 42 height 11
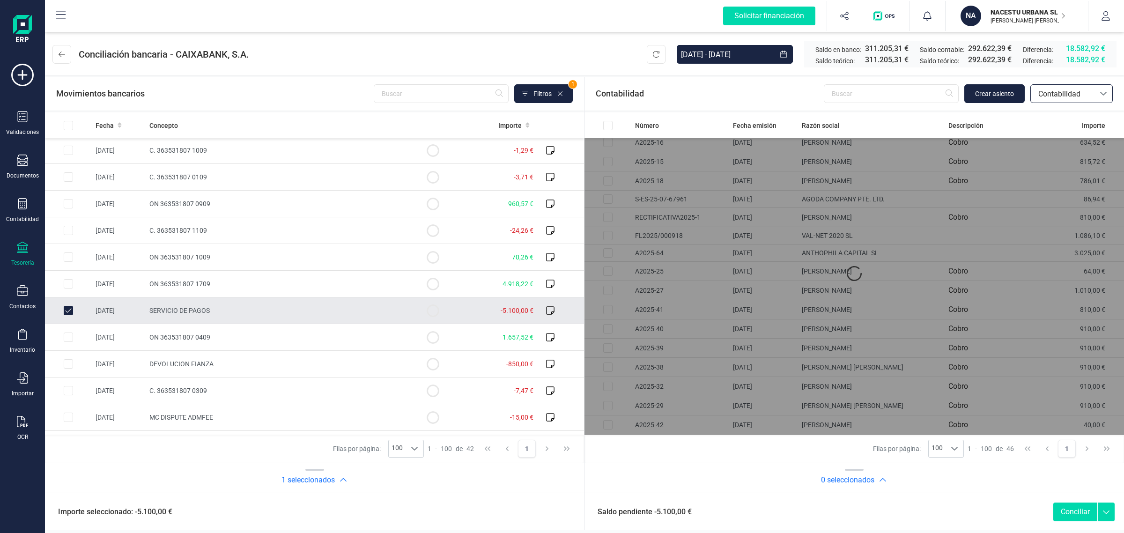
scroll to position [0, 0]
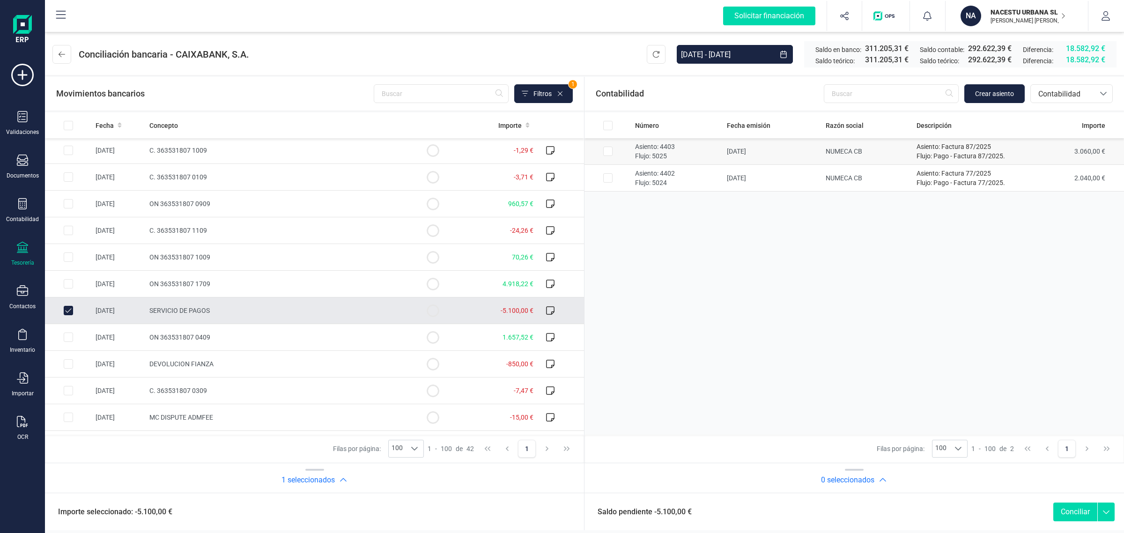
click at [604, 150] on input "Row Selected a693a435-993a-4c89-b670-4534d59cfb45" at bounding box center [607, 151] width 9 height 9
checkbox input "true"
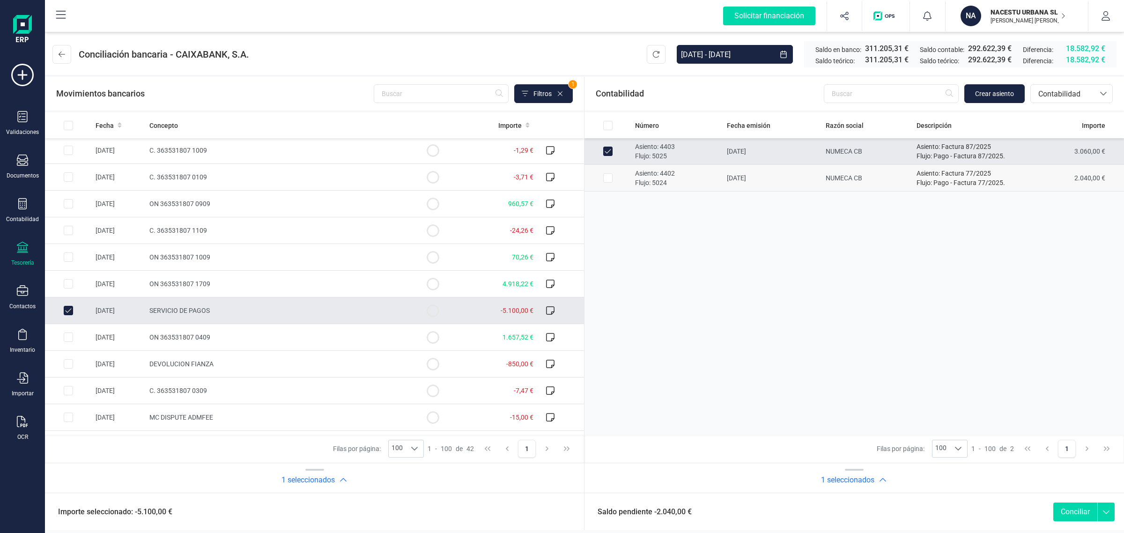
click at [608, 178] on input "Row Selected 9283e81b-a434-408f-b872-7019a51ad063" at bounding box center [607, 177] width 9 height 9
checkbox input "true"
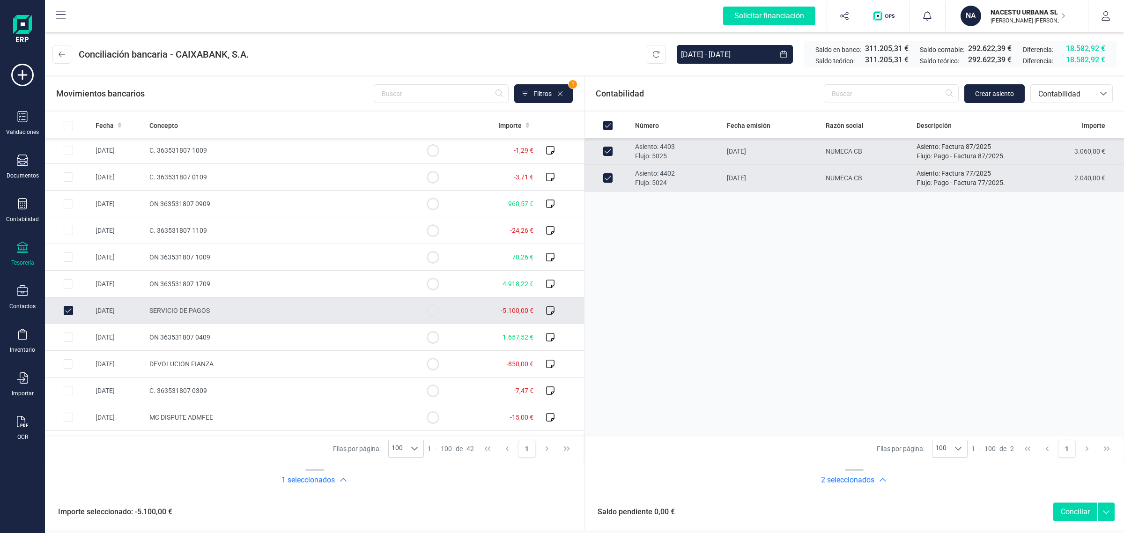
click at [1071, 513] on button "Conciliar" at bounding box center [1076, 512] width 44 height 19
checkbox input "false"
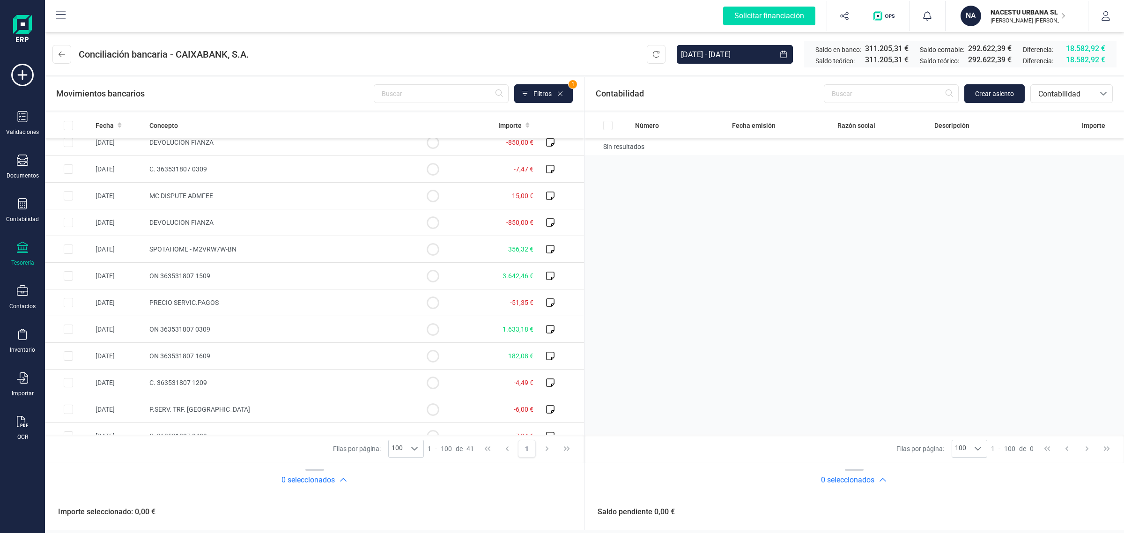
scroll to position [802, 0]
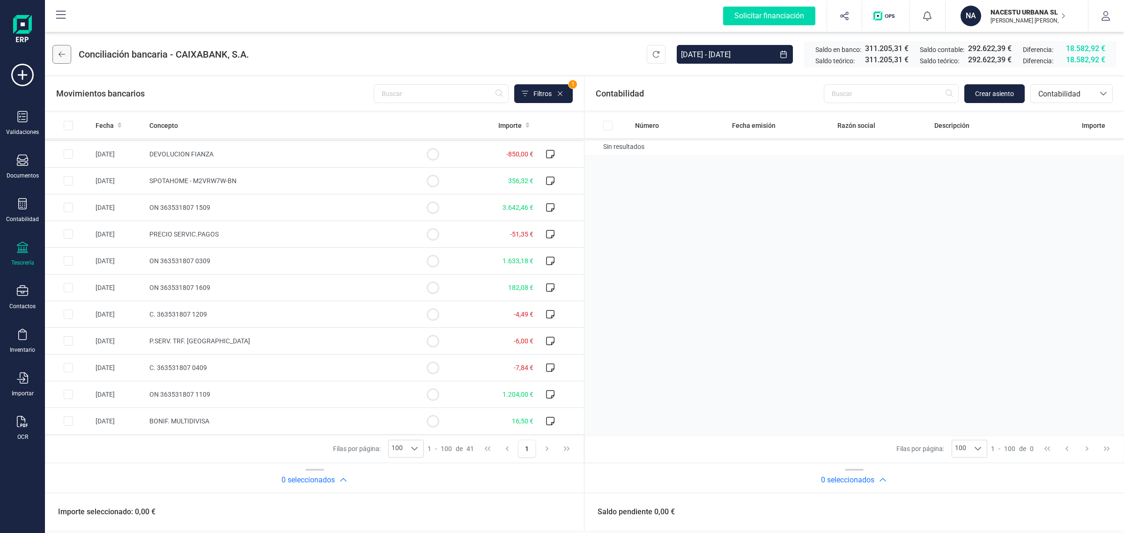
click at [59, 51] on icon at bounding box center [62, 54] width 7 height 7
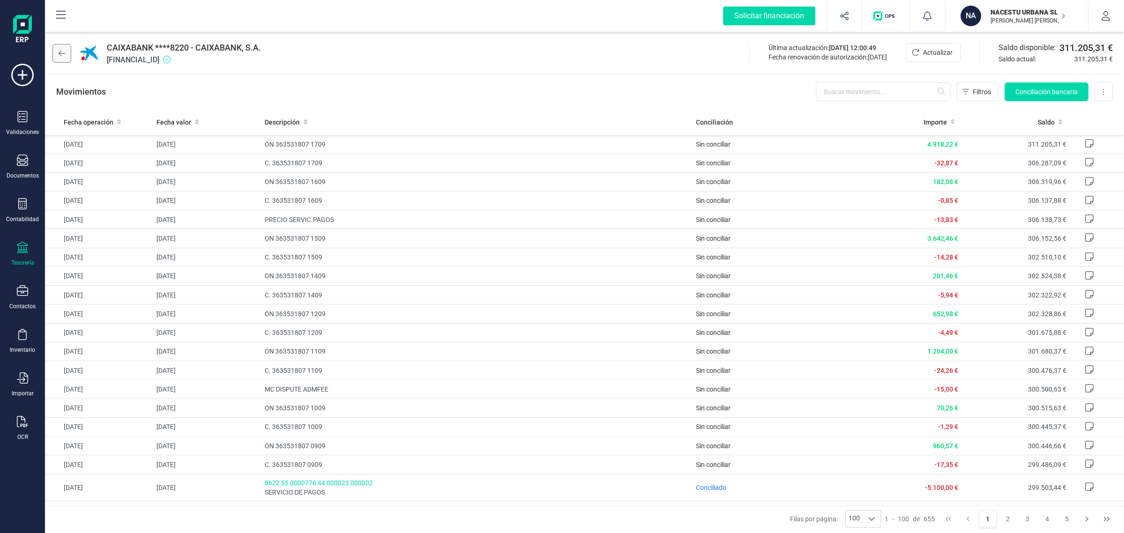
click at [58, 50] on button at bounding box center [61, 53] width 19 height 19
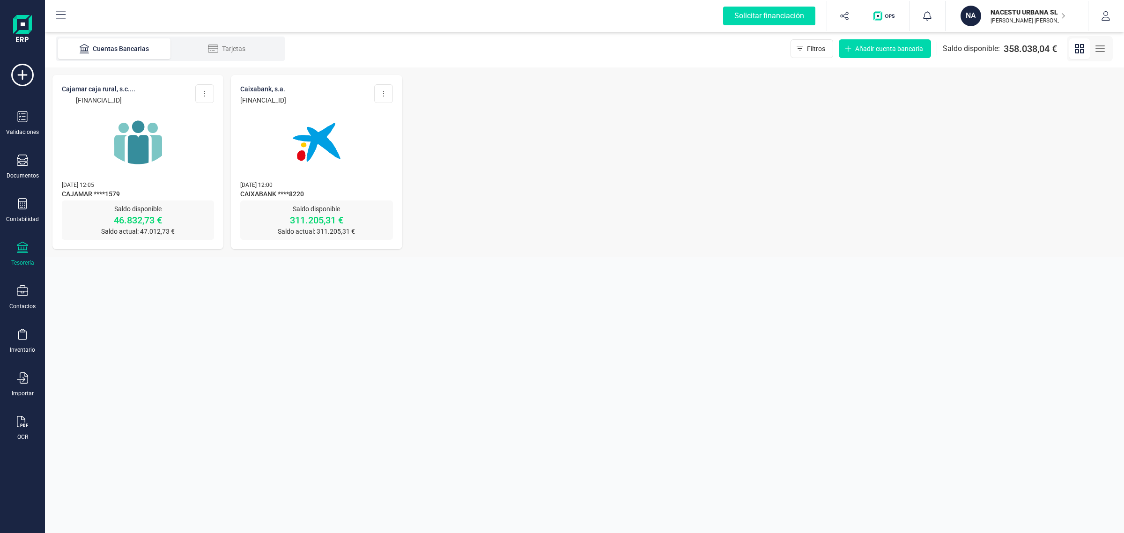
click at [161, 146] on img at bounding box center [138, 142] width 79 height 79
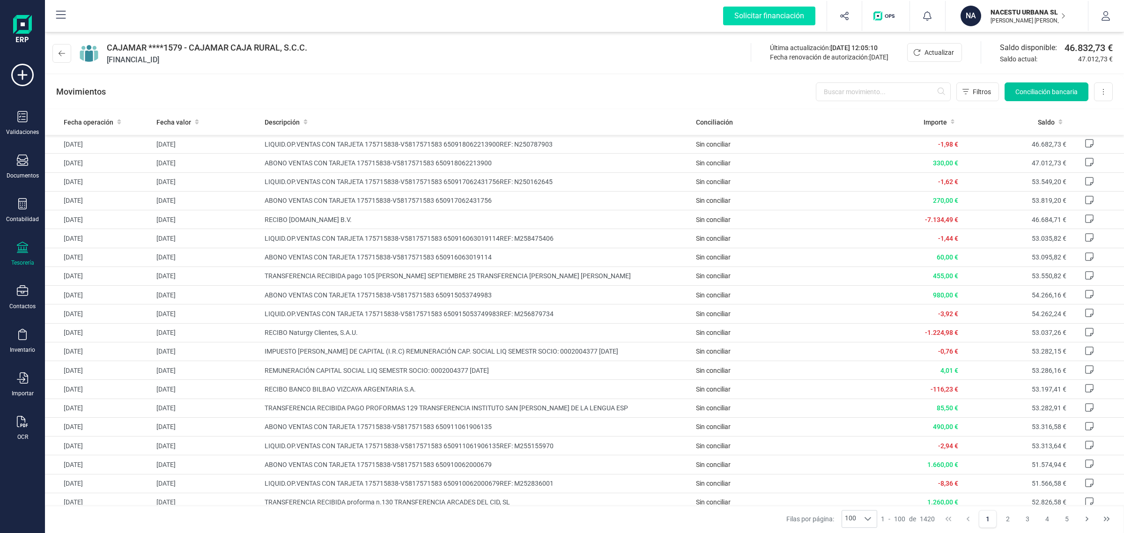
click at [1046, 94] on span "Conciliación bancaria" at bounding box center [1047, 91] width 62 height 9
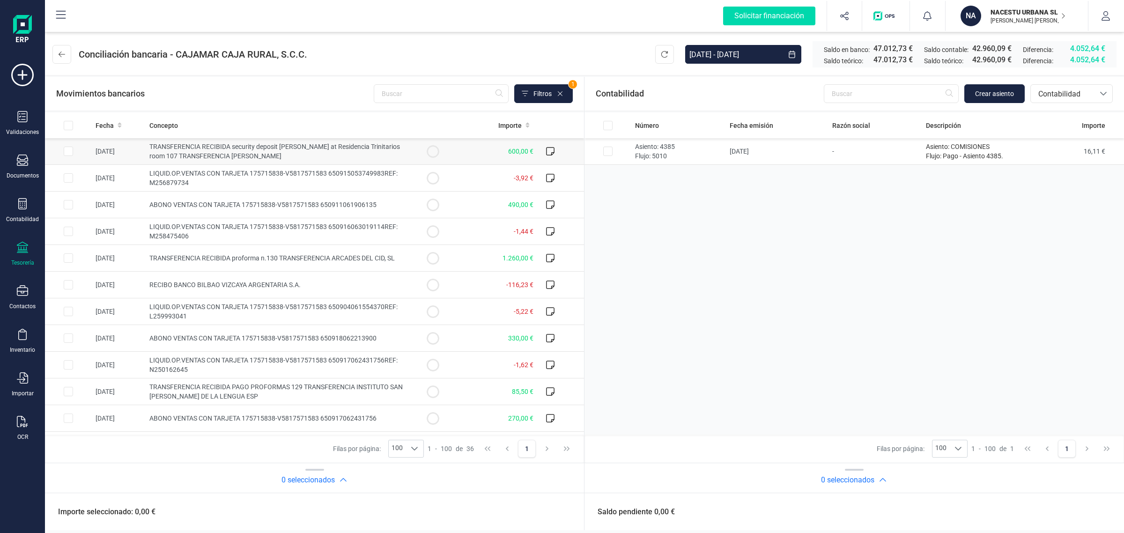
click at [68, 149] on input "Row Selected 2cd3e0a4-4adf-485e-8d63-00e8843a14f5" at bounding box center [68, 151] width 9 height 9
checkbox input "true"
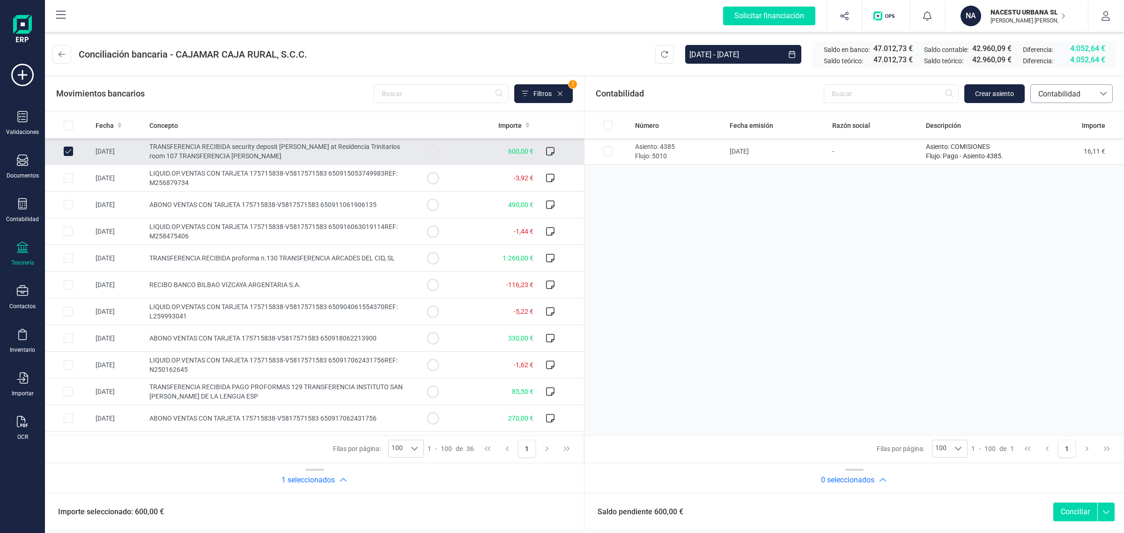
click at [1052, 94] on span "Contabilidad" at bounding box center [1063, 94] width 56 height 11
click at [1066, 159] on span "Facturas" at bounding box center [1052, 157] width 29 height 11
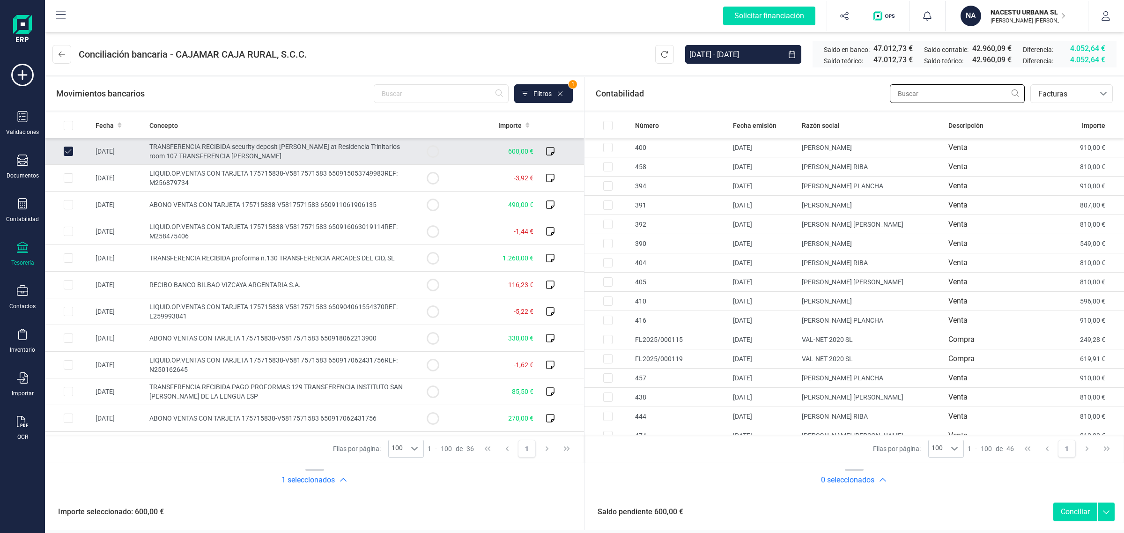
click at [939, 89] on input "text" at bounding box center [957, 93] width 135 height 19
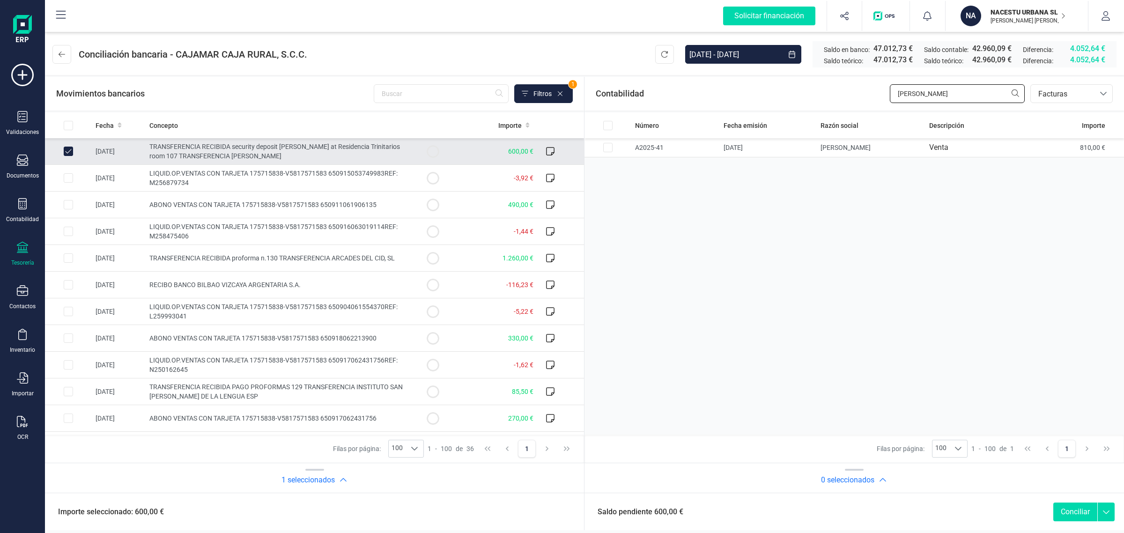
type input "[PERSON_NAME]"
click at [68, 151] on input "Row Unselected 2cd3e0a4-4adf-485e-8d63-00e8843a14f5" at bounding box center [68, 151] width 9 height 9
checkbox input "false"
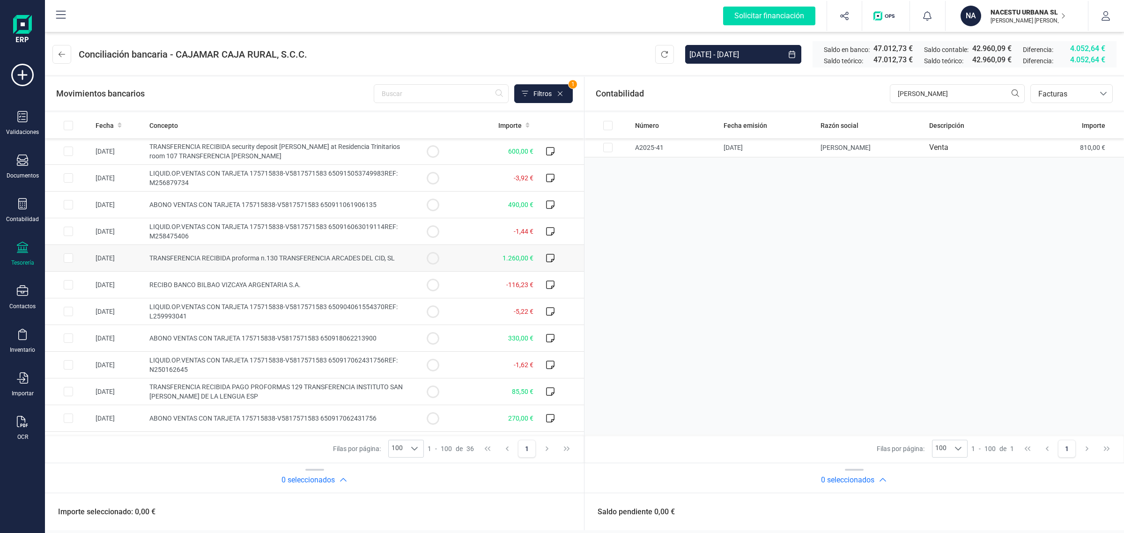
click at [69, 255] on input "Row Selected 3facc3cb-b0df-4ec6-a728-28a9aa3389b6" at bounding box center [68, 257] width 9 height 9
checkbox input "true"
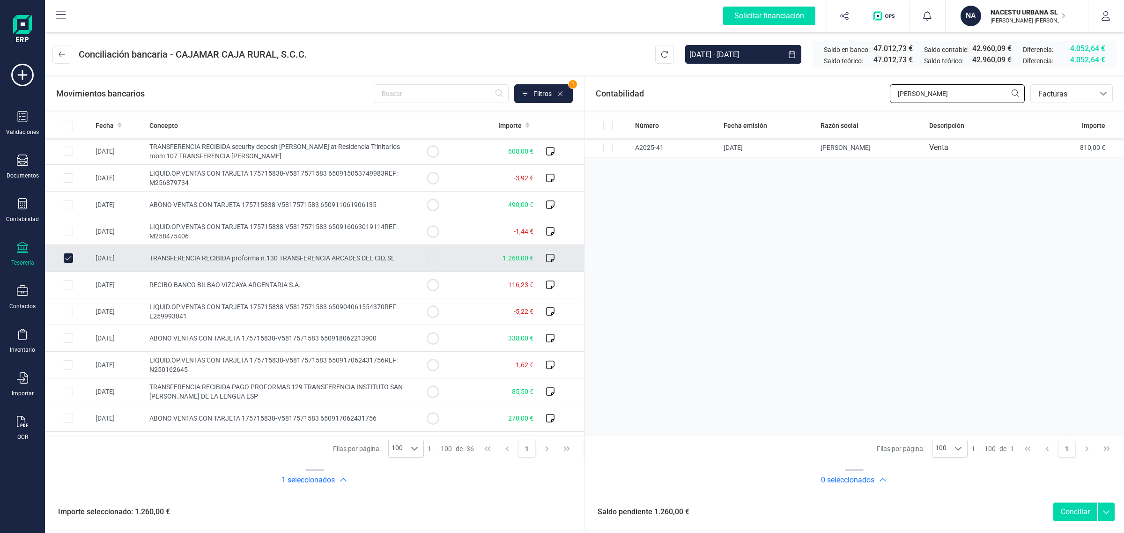
drag, startPoint x: 935, startPoint y: 97, endPoint x: 861, endPoint y: 89, distance: 74.4
click at [861, 89] on div "Contabilidad [PERSON_NAME].conciliacion.modal.headerInvoce bancos.conciliacion.…" at bounding box center [855, 94] width 540 height 34
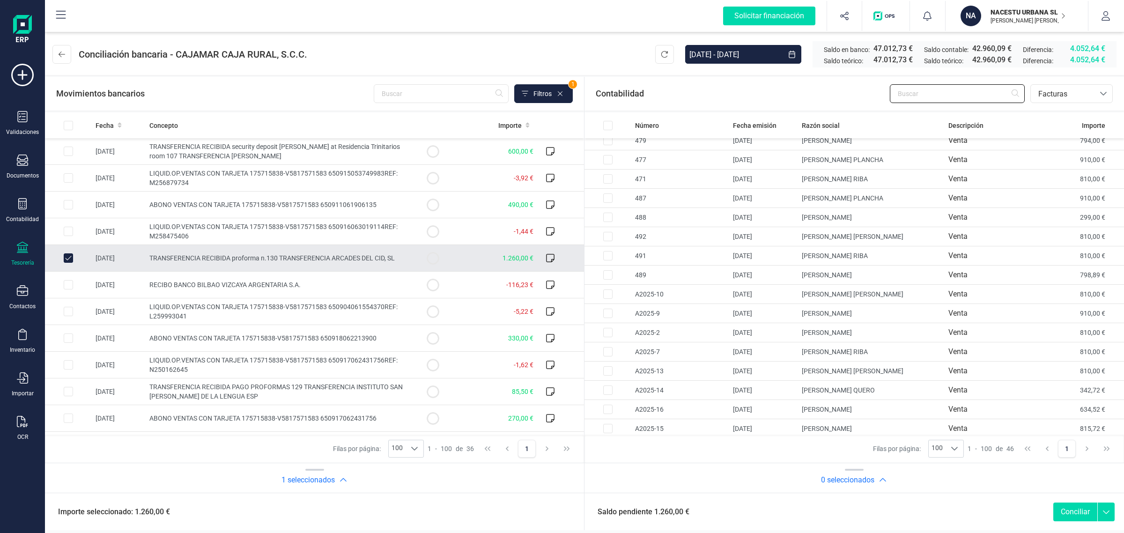
scroll to position [548, 0]
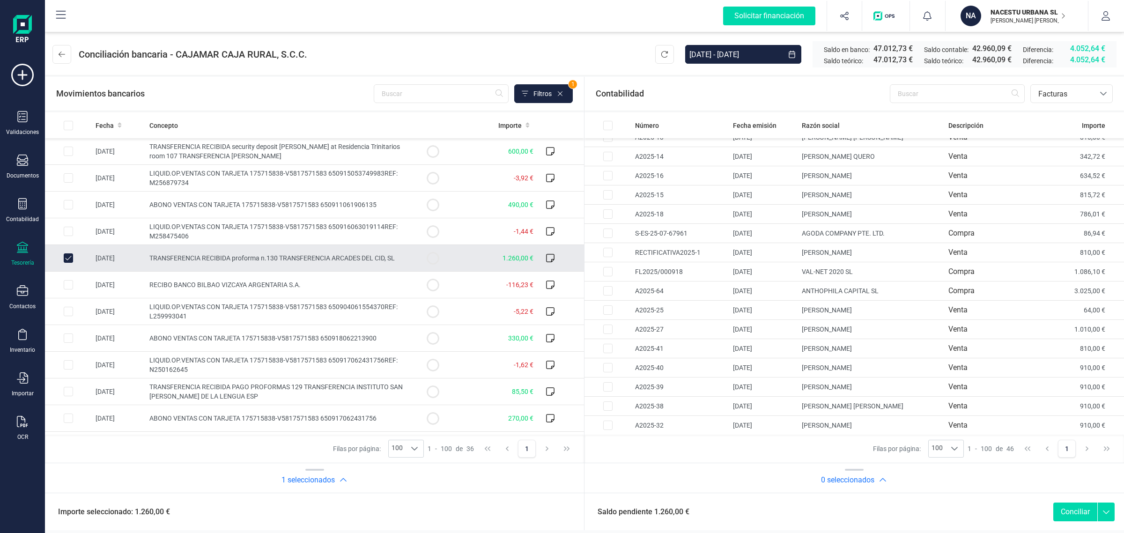
click at [67, 257] on input "Row Unselected 3facc3cb-b0df-4ec6-a728-28a9aa3389b6" at bounding box center [68, 257] width 9 height 9
checkbox input "false"
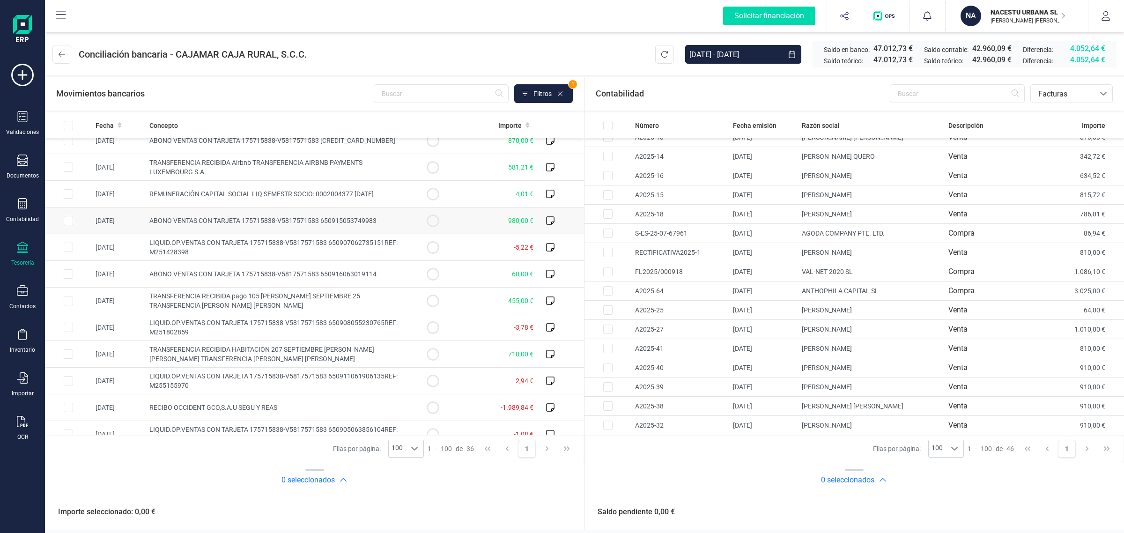
scroll to position [652, 0]
click at [64, 355] on input "Row Selected 0141106a-8170-46c0-8605-de0be5462650" at bounding box center [68, 353] width 9 height 9
checkbox input "true"
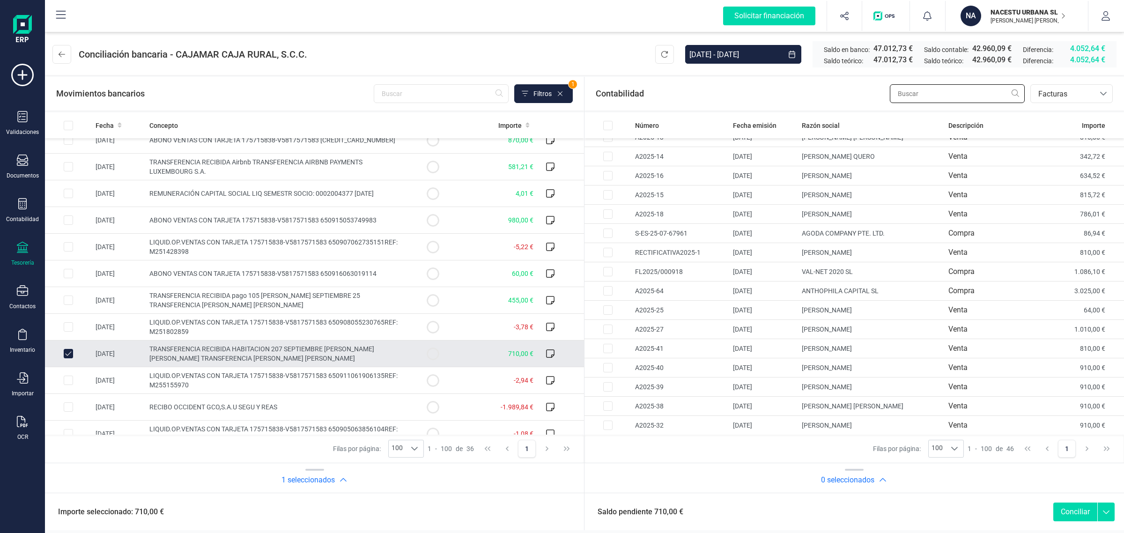
click at [911, 90] on input "text" at bounding box center [957, 93] width 135 height 19
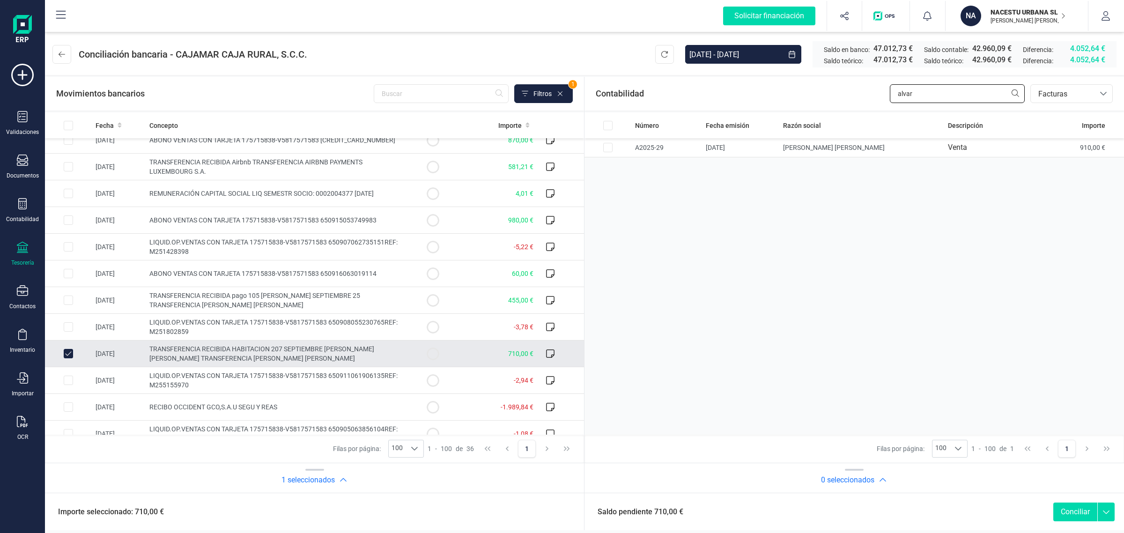
scroll to position [668, 0]
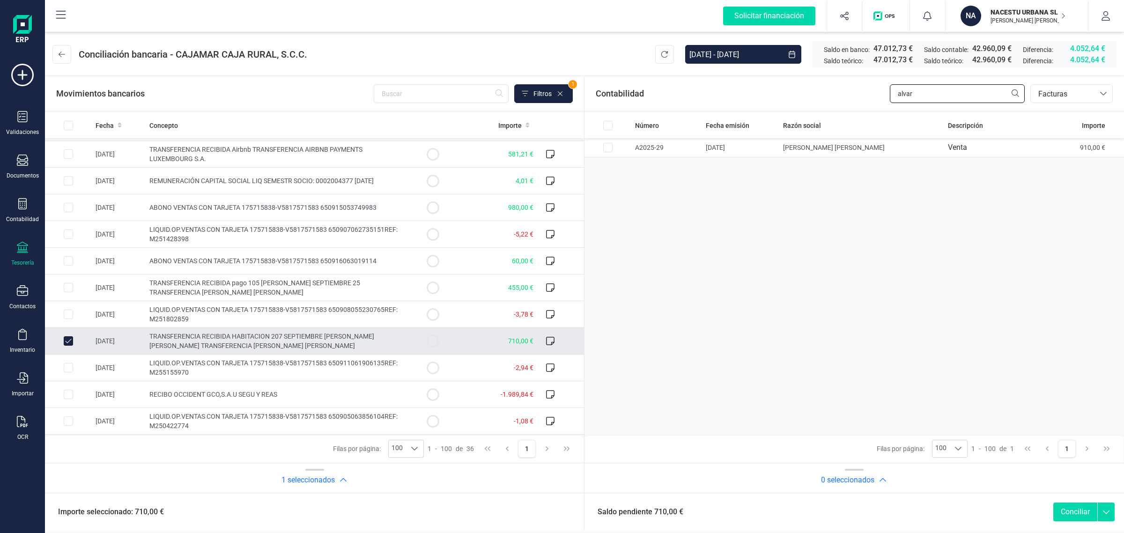
type input "alvar"
click at [606, 148] on input "Row Selected e0493e6d-08ce-4b22-9fe1-9625be5540d9" at bounding box center [607, 147] width 9 height 9
checkbox input "true"
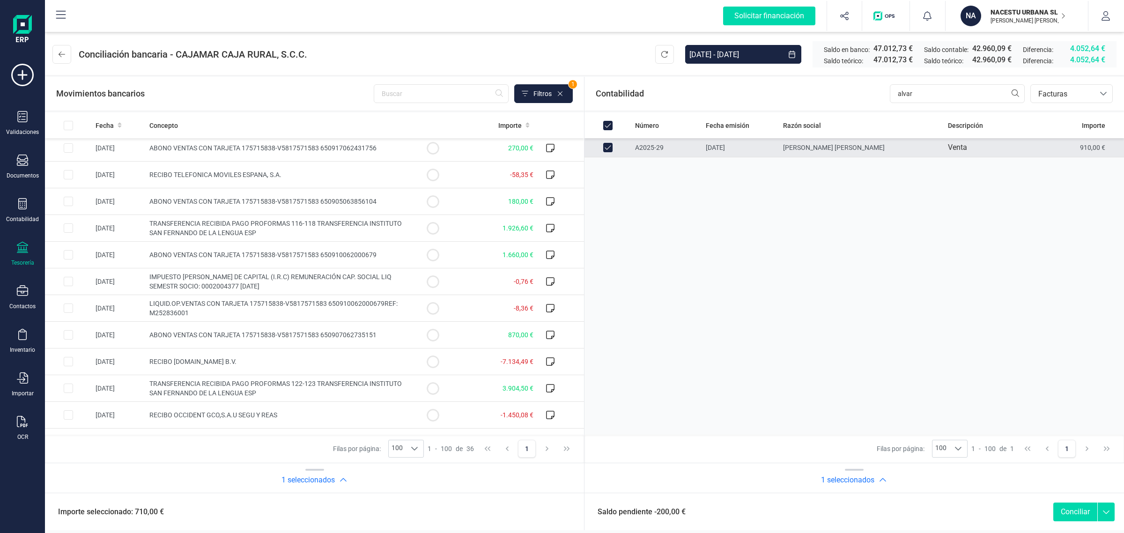
scroll to position [270, 0]
click at [55, 62] on button at bounding box center [61, 54] width 19 height 19
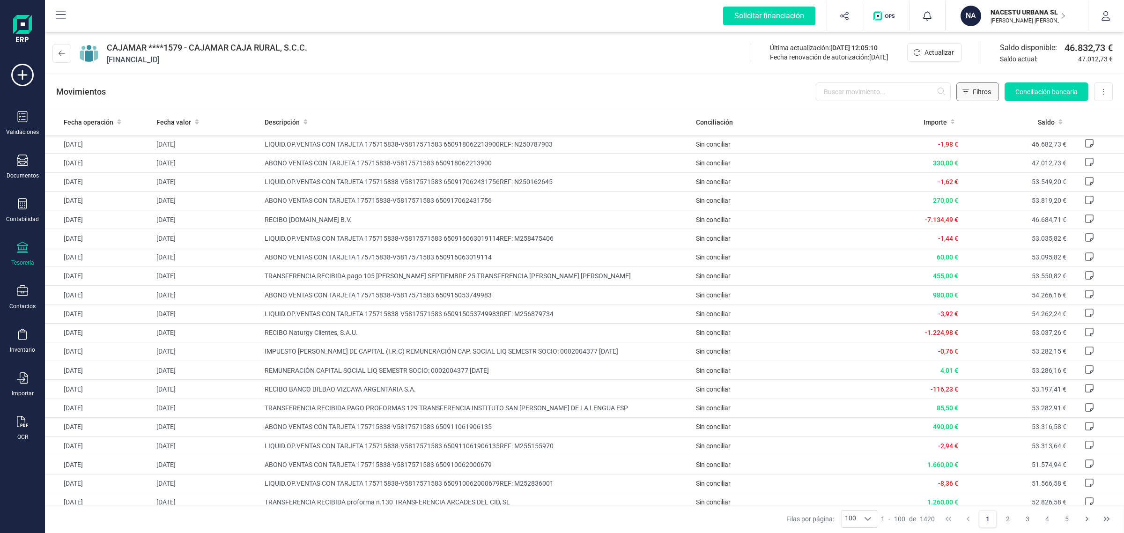
click at [974, 87] on span "Filtros" at bounding box center [982, 91] width 18 height 9
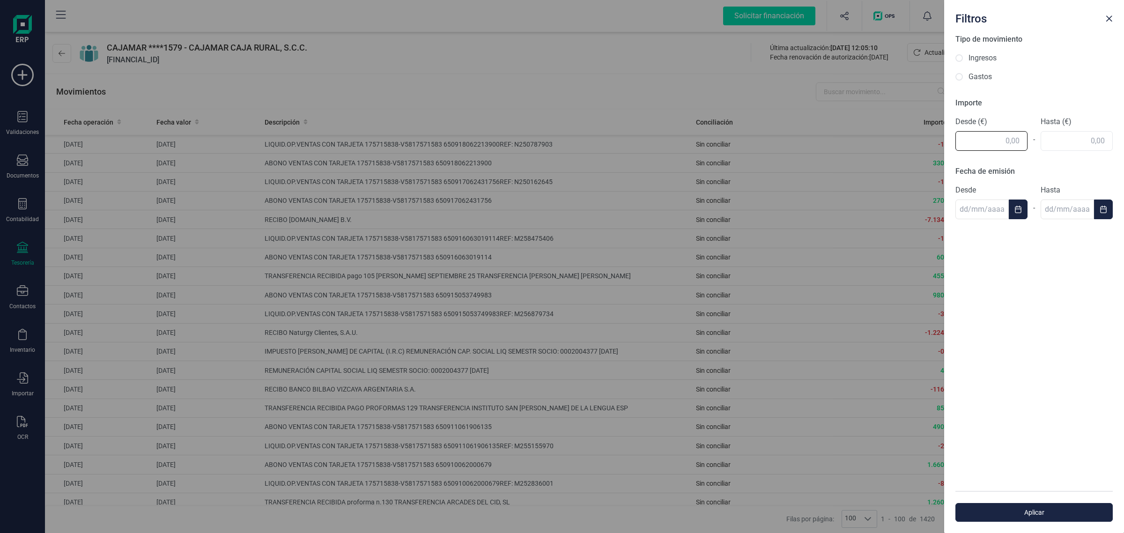
click at [982, 139] on input "text" at bounding box center [992, 141] width 72 height 20
click at [1084, 139] on div "Tipo de movimiento Ingresos Gastos Importe Desde (€) 810 - Hasta (€) Fecha de e…" at bounding box center [1034, 262] width 180 height 457
type input "810,00"
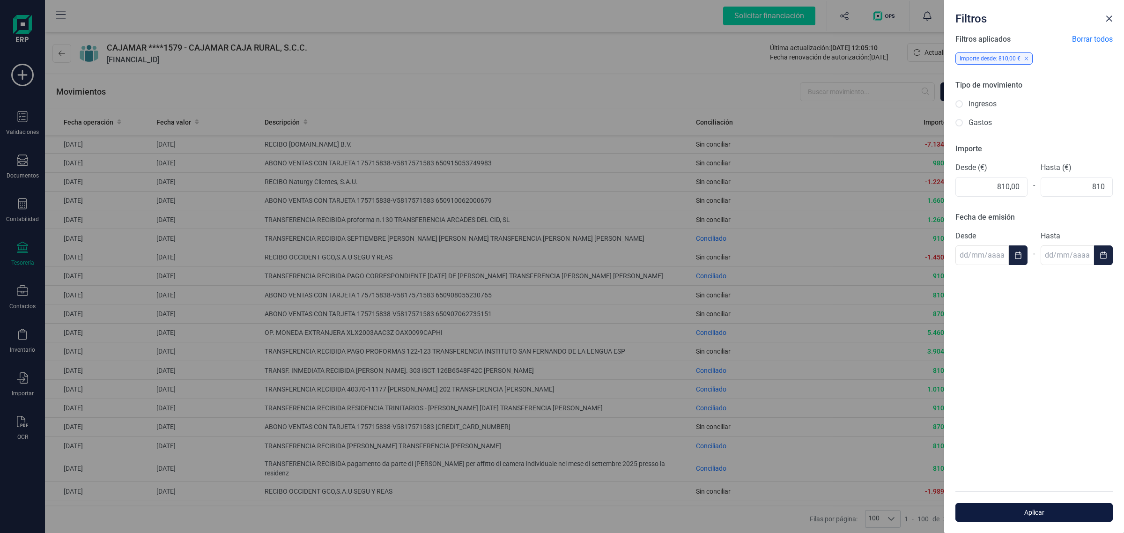
click at [1023, 512] on span "Aplicar" at bounding box center [1034, 512] width 136 height 9
type input "810,00"
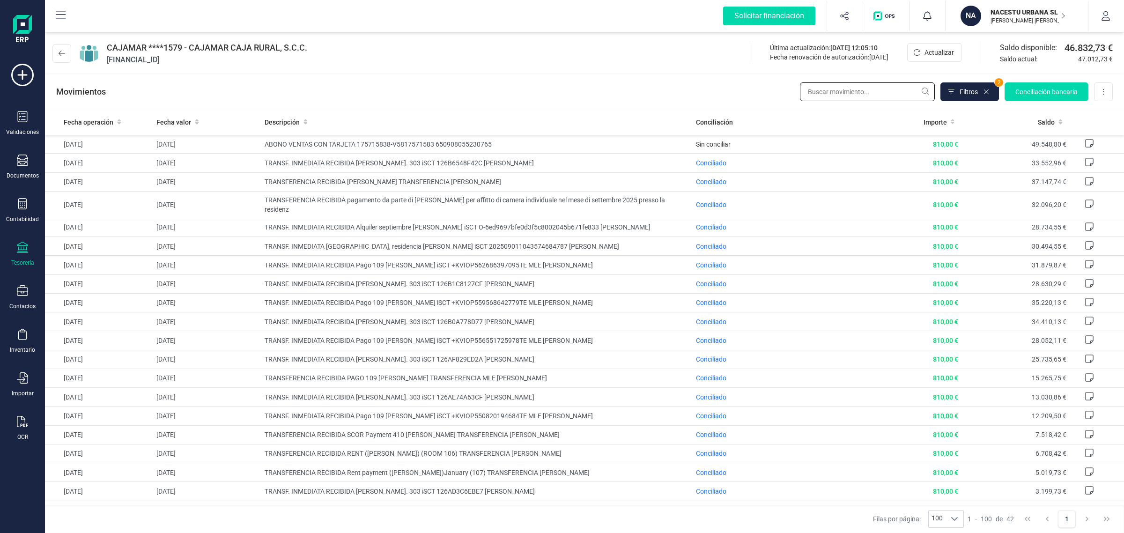
click at [830, 95] on input "text" at bounding box center [867, 91] width 135 height 19
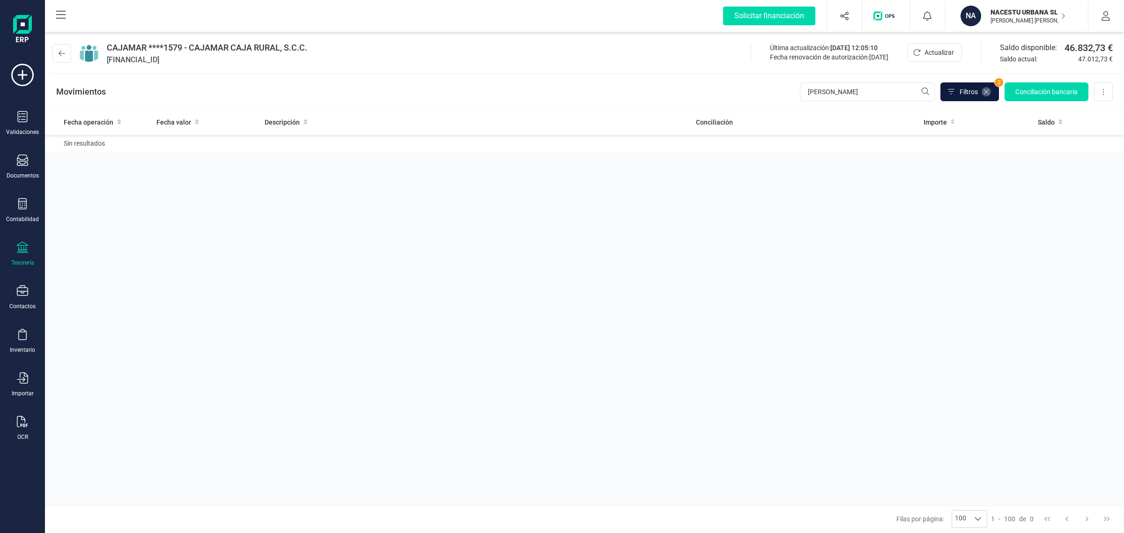
click at [987, 92] on icon at bounding box center [986, 91] width 7 height 7
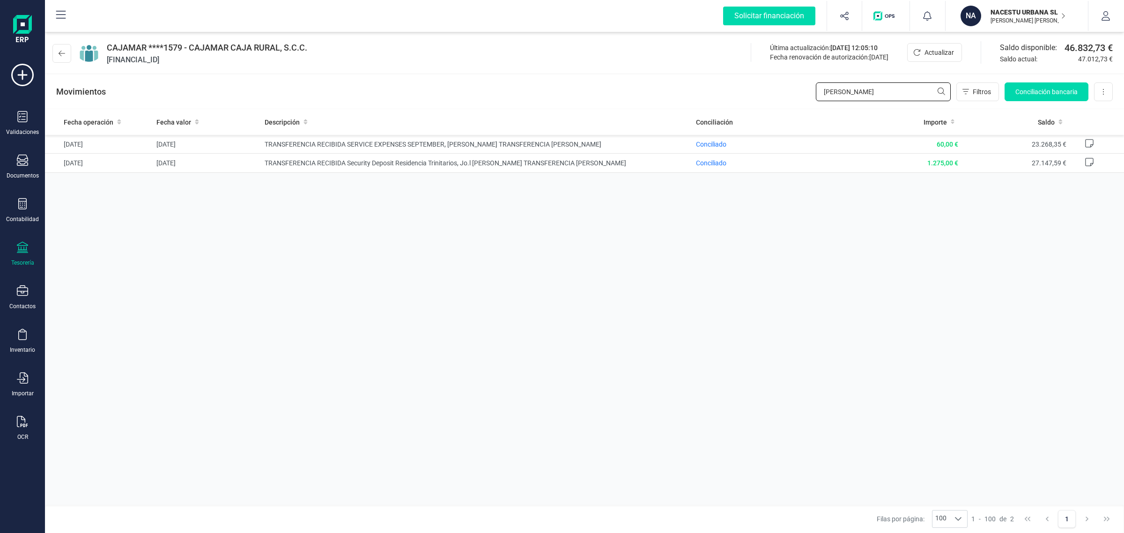
drag, startPoint x: 843, startPoint y: 92, endPoint x: 781, endPoint y: 95, distance: 62.3
click at [781, 95] on div "Movimientos [PERSON_NAME] Conciliación bancaria Descargar Excel Eliminar cuenta" at bounding box center [584, 92] width 1079 height 34
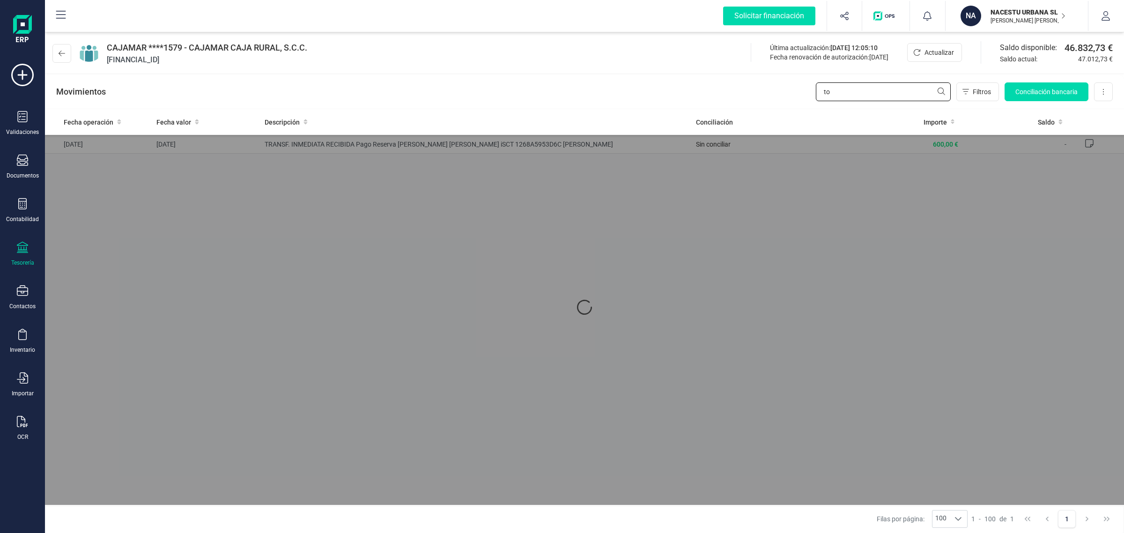
type input "t"
